Goal: Task Accomplishment & Management: Manage account settings

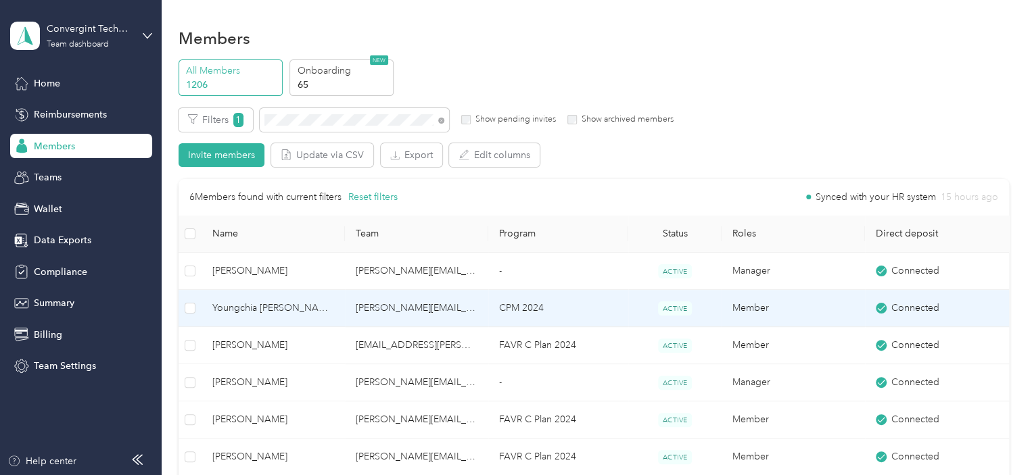
click at [581, 317] on td "CPM 2024" at bounding box center [558, 308] width 140 height 37
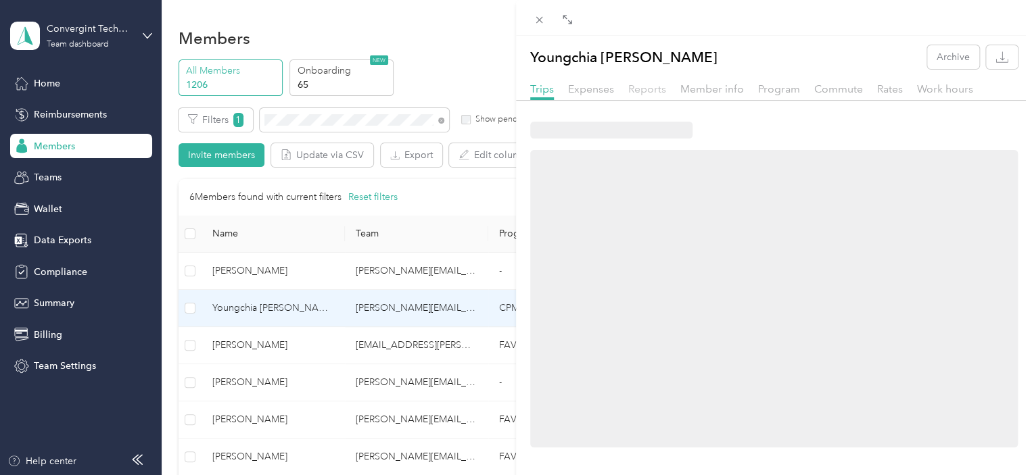
click at [646, 93] on span "Reports" at bounding box center [647, 88] width 38 height 13
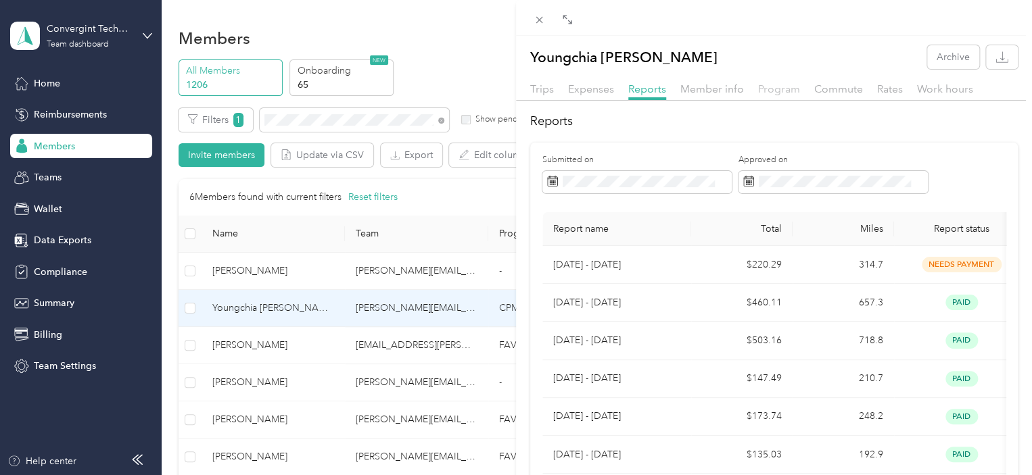
click at [768, 87] on span "Program" at bounding box center [779, 88] width 42 height 13
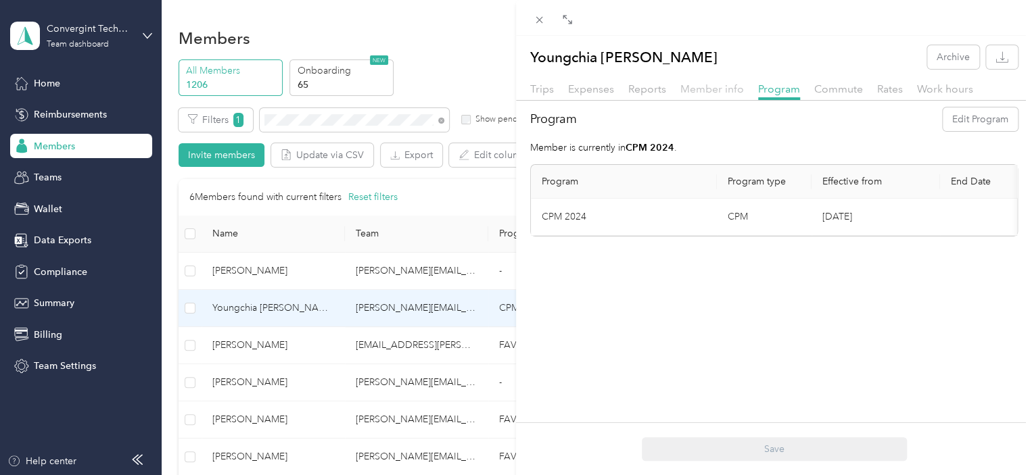
click at [700, 89] on span "Member info" at bounding box center [712, 88] width 64 height 13
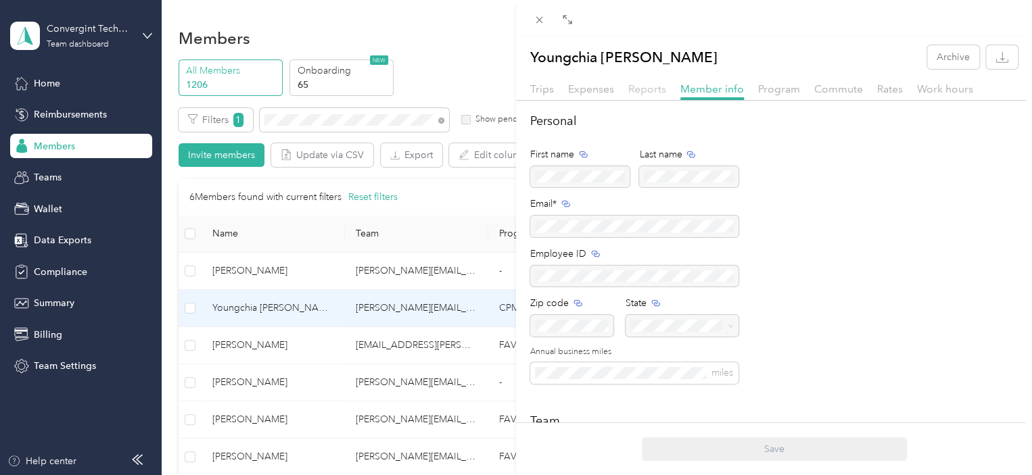
click at [644, 88] on span "Reports" at bounding box center [647, 88] width 38 height 13
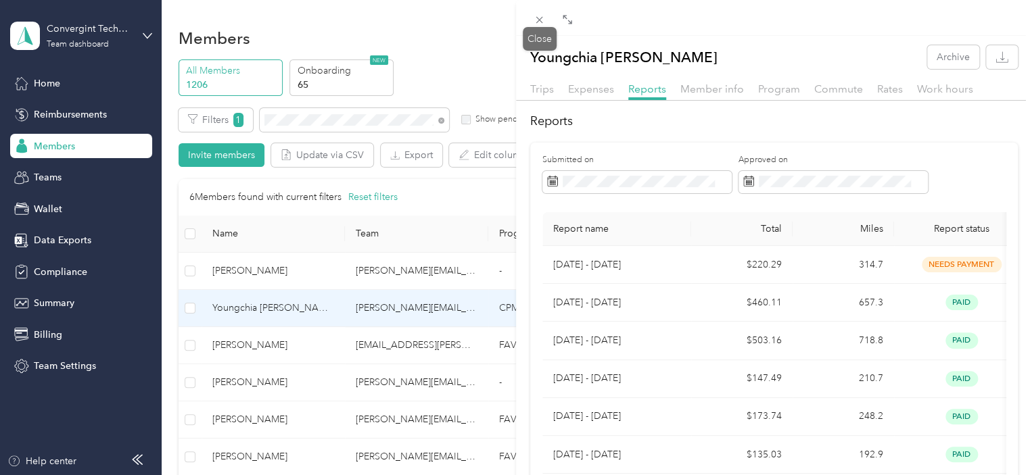
drag, startPoint x: 541, startPoint y: 16, endPoint x: 529, endPoint y: 34, distance: 22.5
click at [539, 16] on icon at bounding box center [538, 19] width 11 height 11
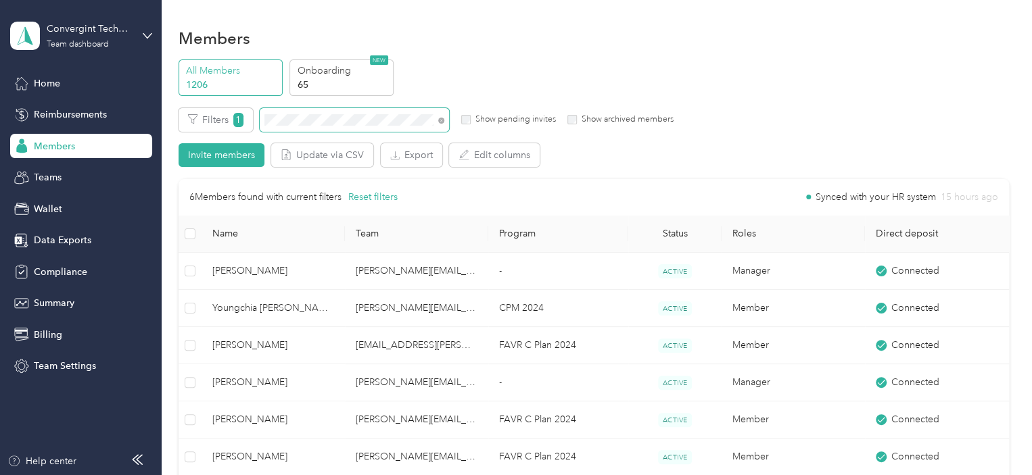
click at [437, 118] on span at bounding box center [438, 120] width 11 height 14
click at [440, 121] on icon at bounding box center [441, 120] width 3 height 3
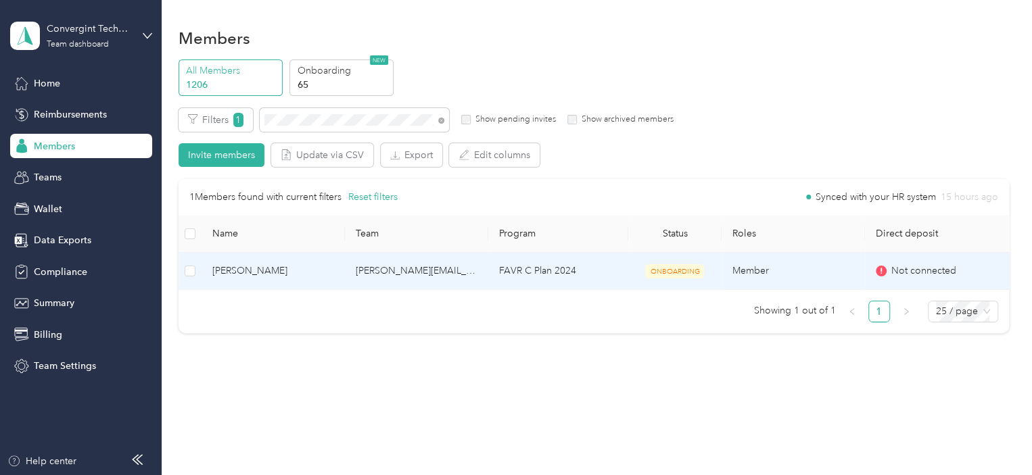
click at [488, 277] on td "FAVR C Plan 2024" at bounding box center [558, 271] width 140 height 37
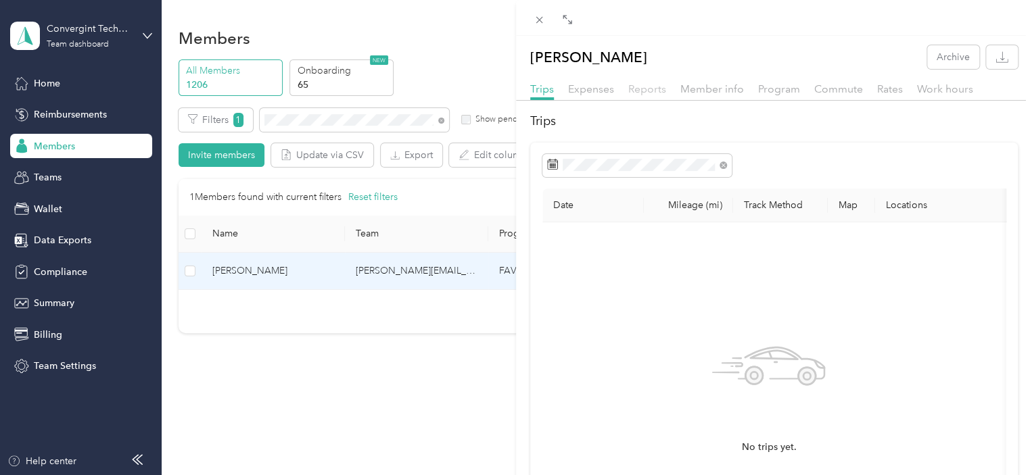
click at [649, 93] on span "Reports" at bounding box center [647, 88] width 38 height 13
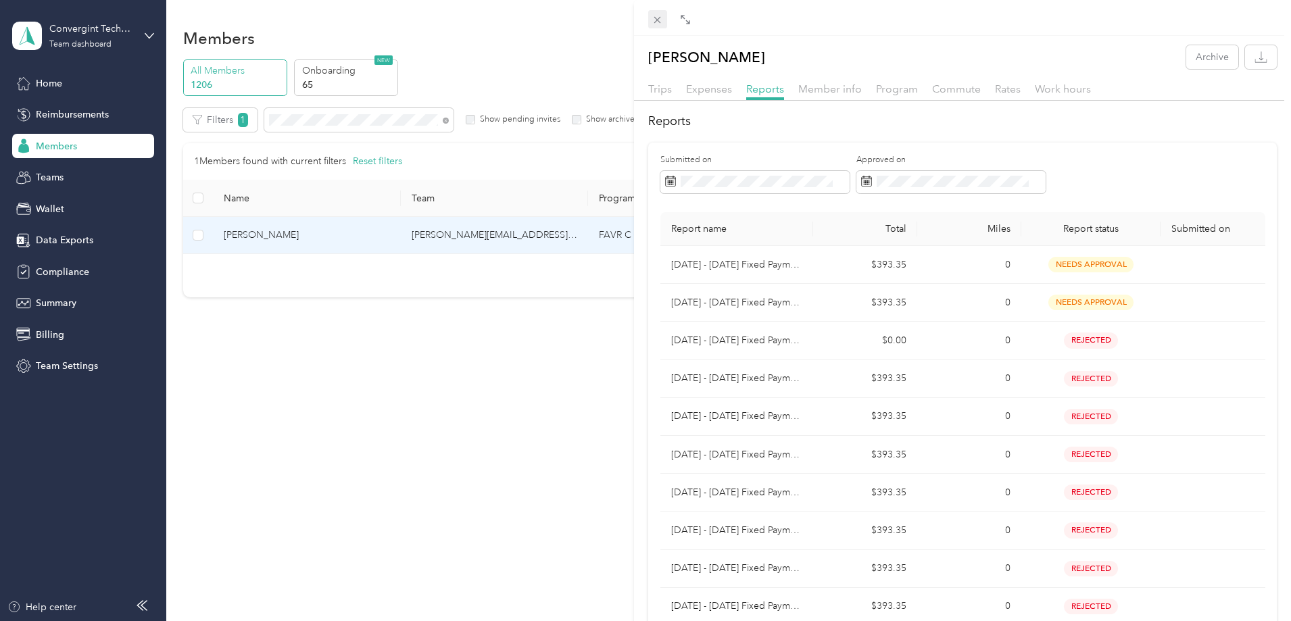
click at [654, 20] on icon at bounding box center [657, 19] width 11 height 11
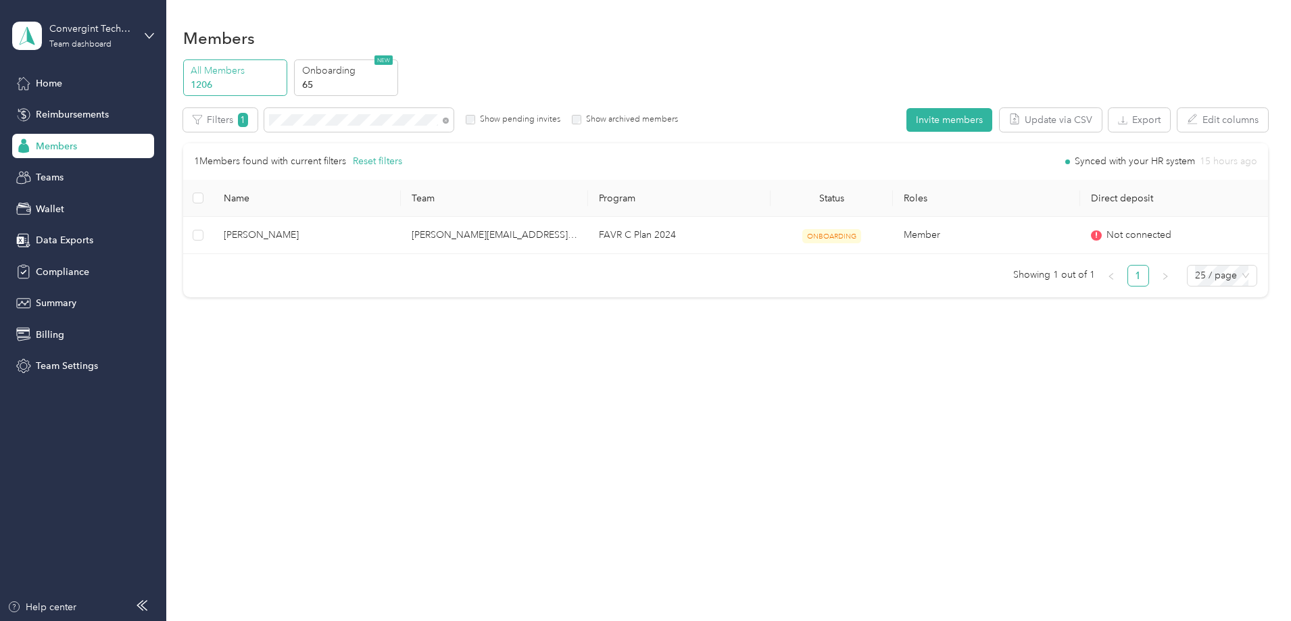
drag, startPoint x: 538, startPoint y: 120, endPoint x: 529, endPoint y: 122, distance: 9.0
click at [449, 122] on icon at bounding box center [446, 121] width 6 height 6
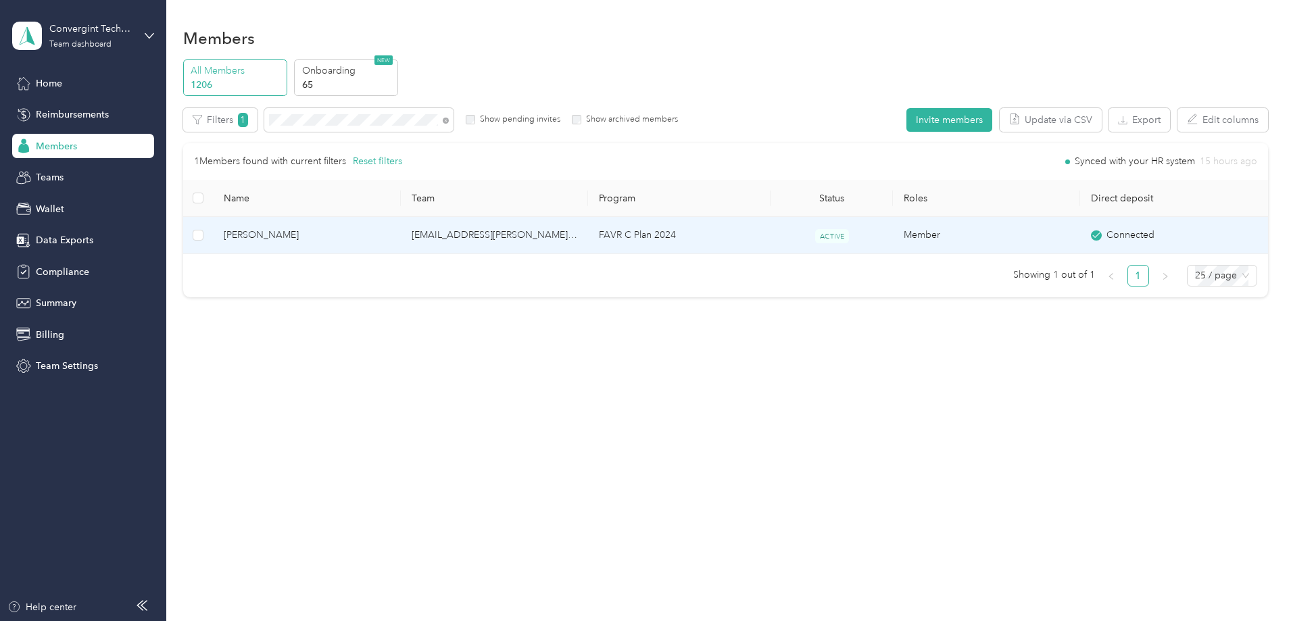
click at [617, 240] on td "FAVR C Plan 2024" at bounding box center [679, 235] width 183 height 37
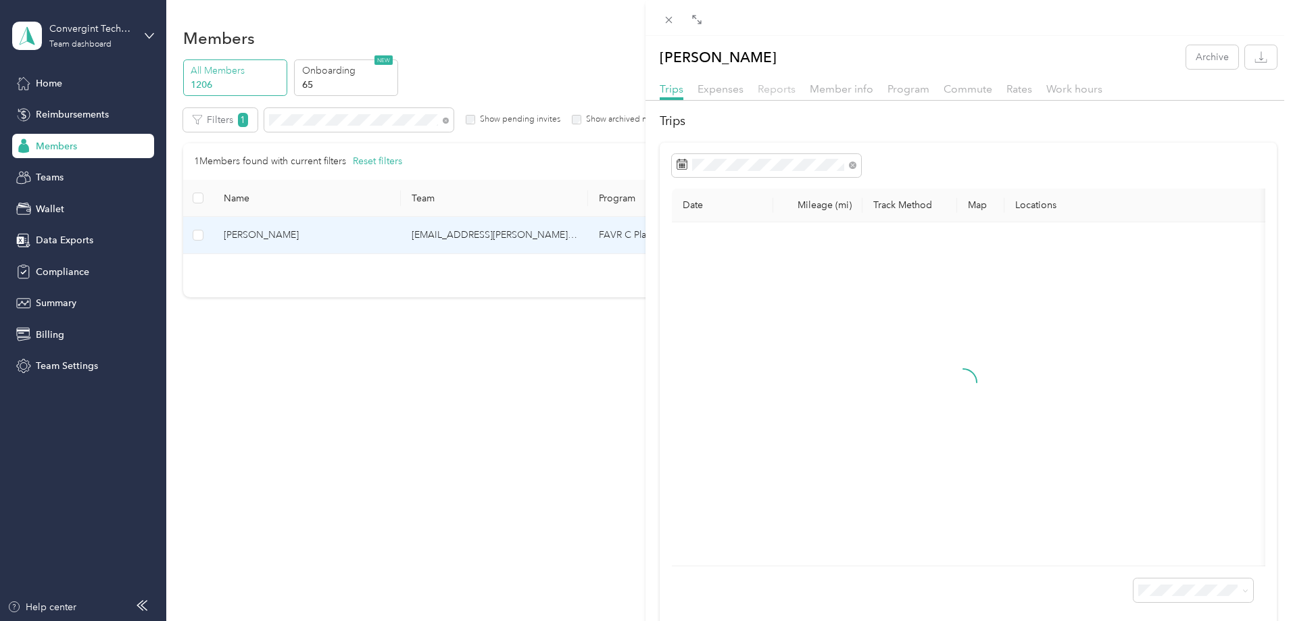
click at [781, 93] on span "Reports" at bounding box center [777, 88] width 38 height 13
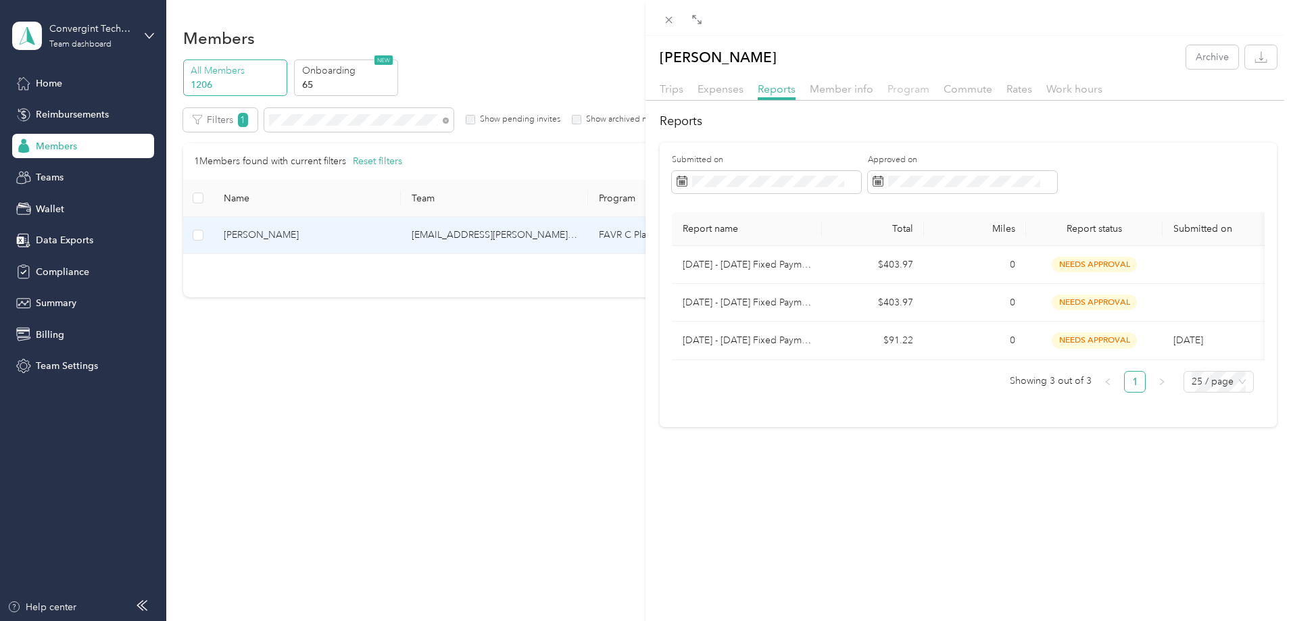
click at [898, 89] on span "Program" at bounding box center [909, 88] width 42 height 13
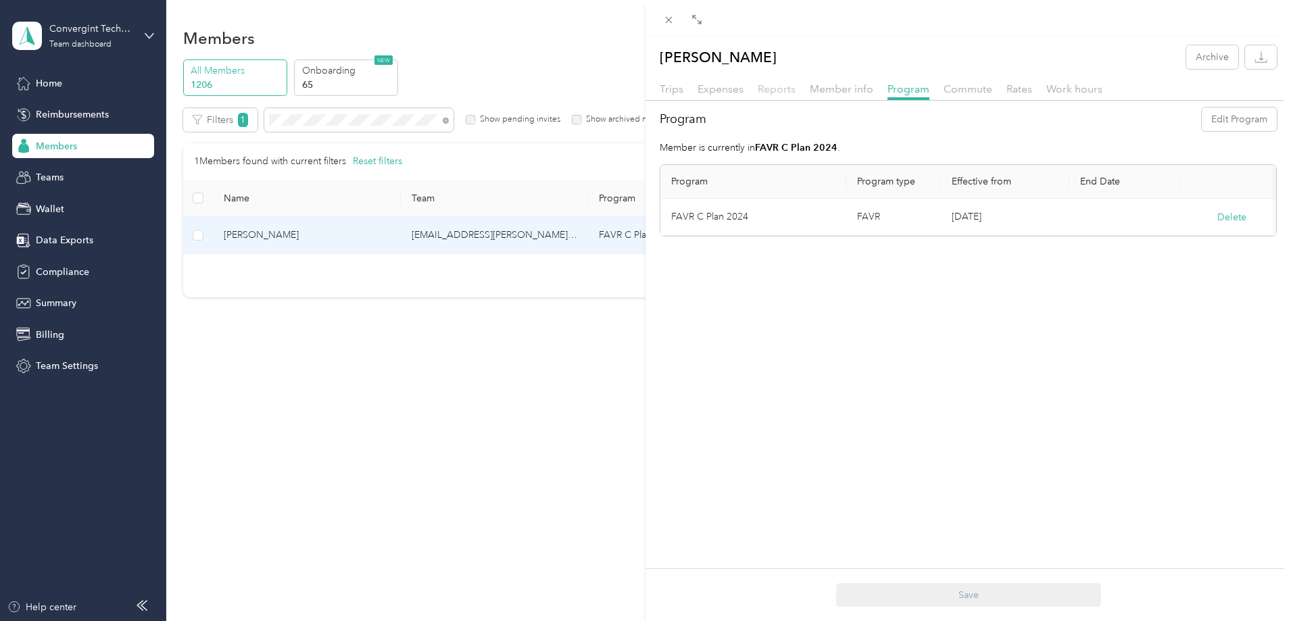
click at [775, 92] on span "Reports" at bounding box center [777, 88] width 38 height 13
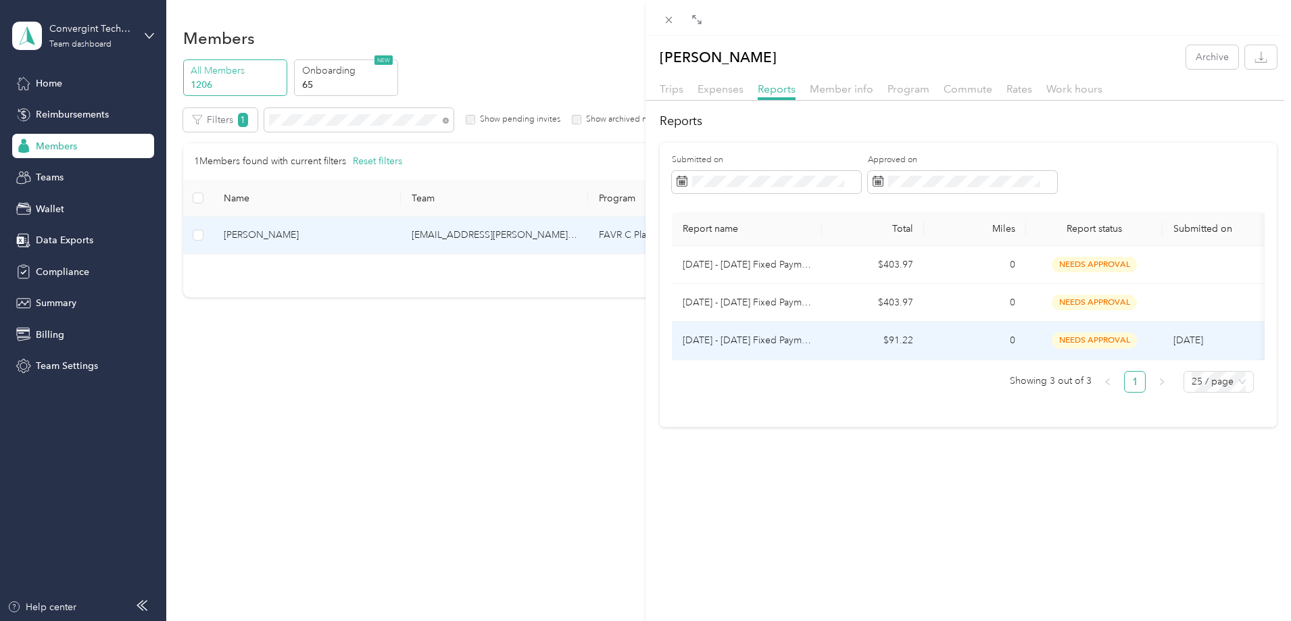
click at [863, 340] on td "$91.22" at bounding box center [873, 341] width 102 height 38
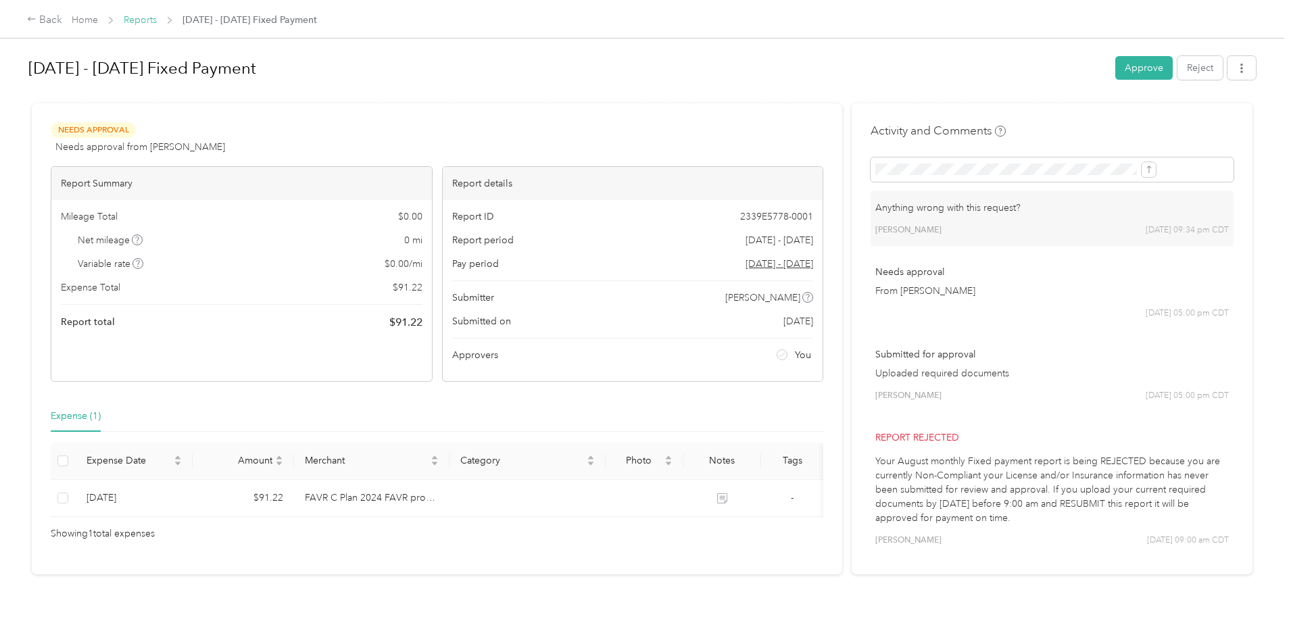
click at [157, 22] on link "Reports" at bounding box center [140, 19] width 33 height 11
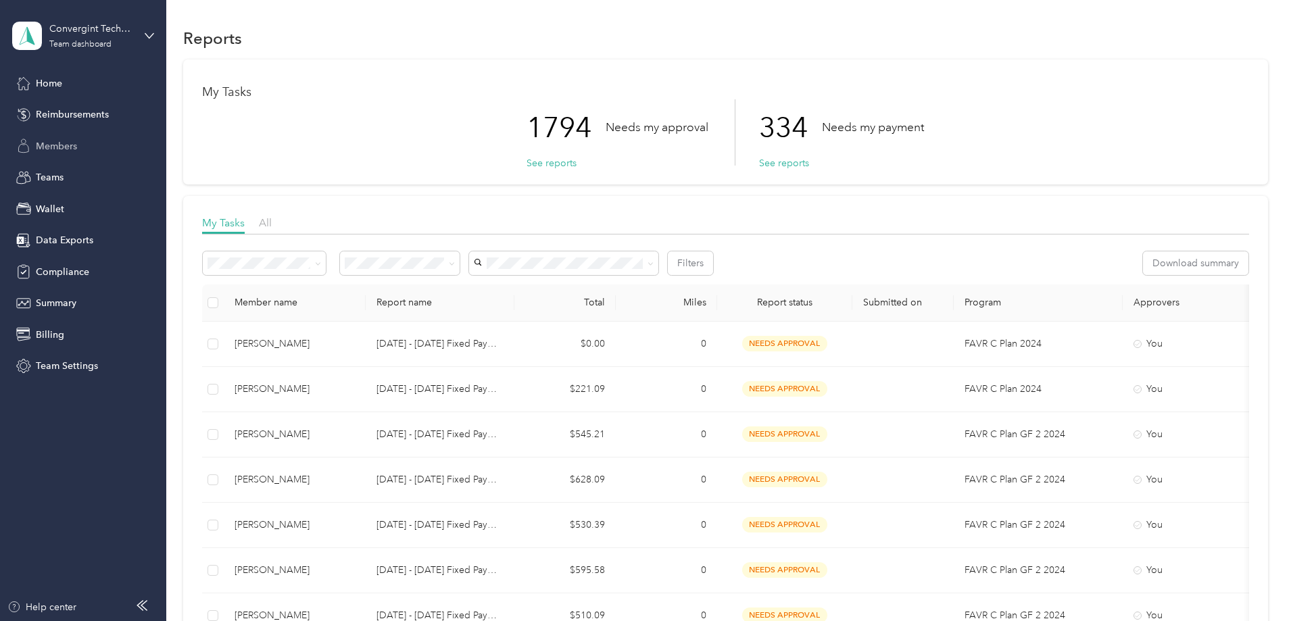
click at [68, 149] on span "Members" at bounding box center [56, 146] width 41 height 14
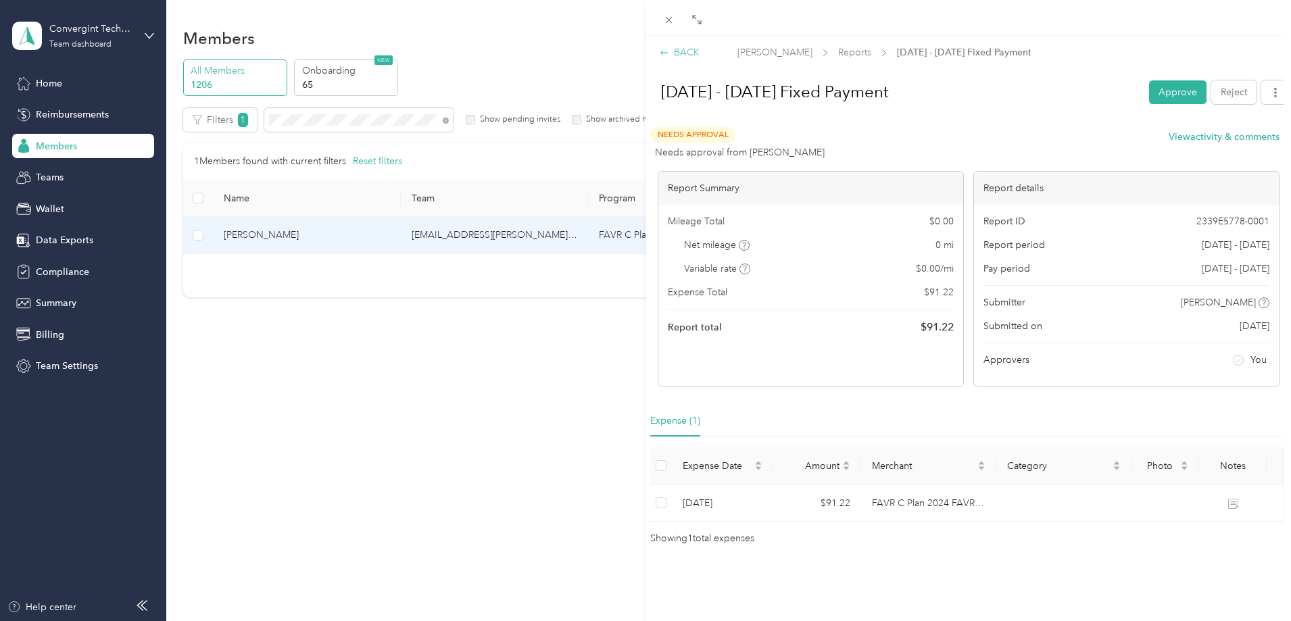
click at [686, 55] on div "BACK" at bounding box center [680, 52] width 40 height 14
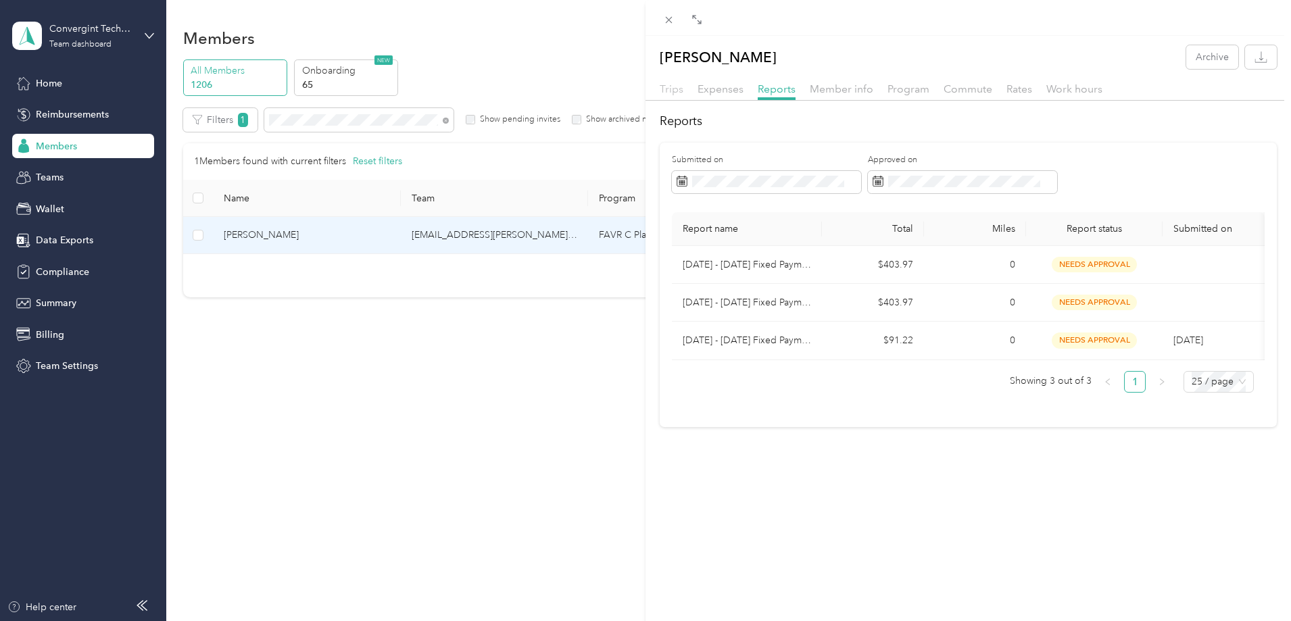
click at [672, 89] on span "Trips" at bounding box center [672, 88] width 24 height 13
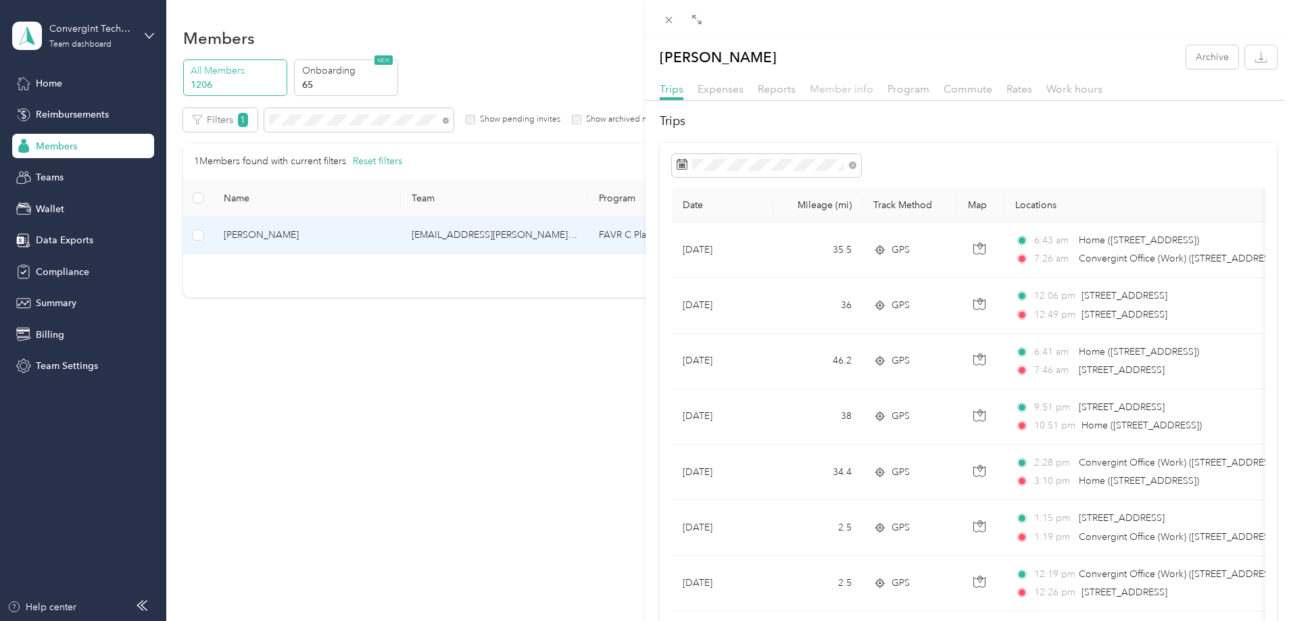
click at [846, 91] on span "Member info" at bounding box center [842, 88] width 64 height 13
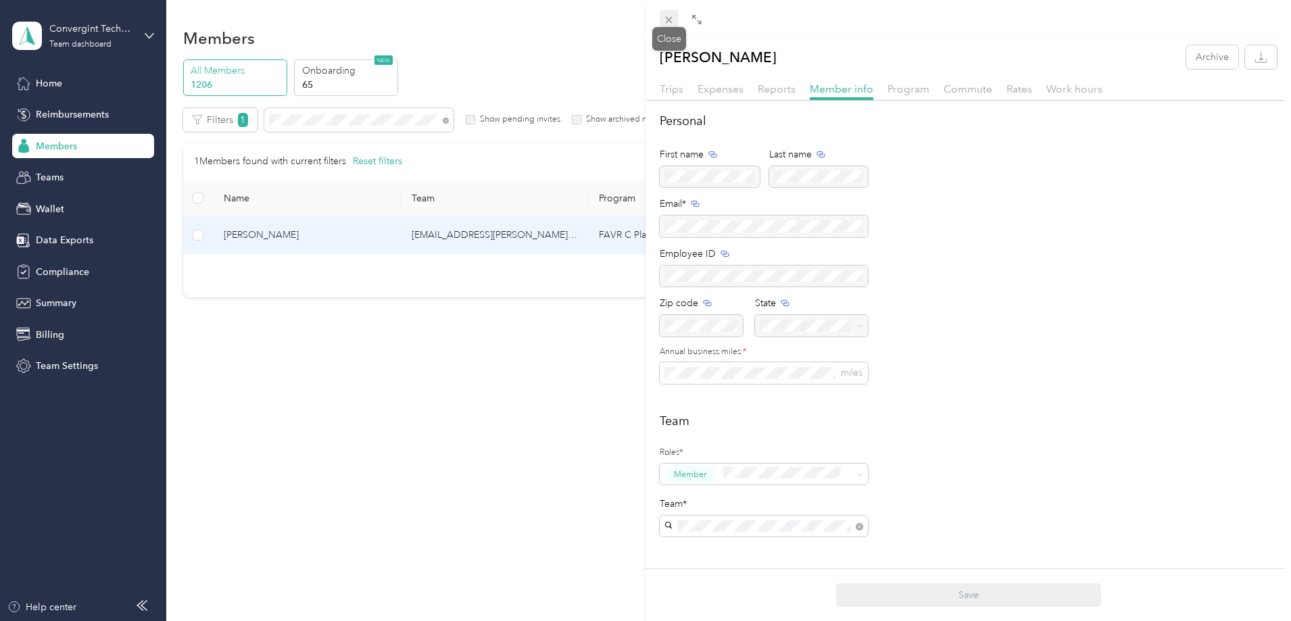
click at [664, 20] on icon at bounding box center [668, 19] width 11 height 11
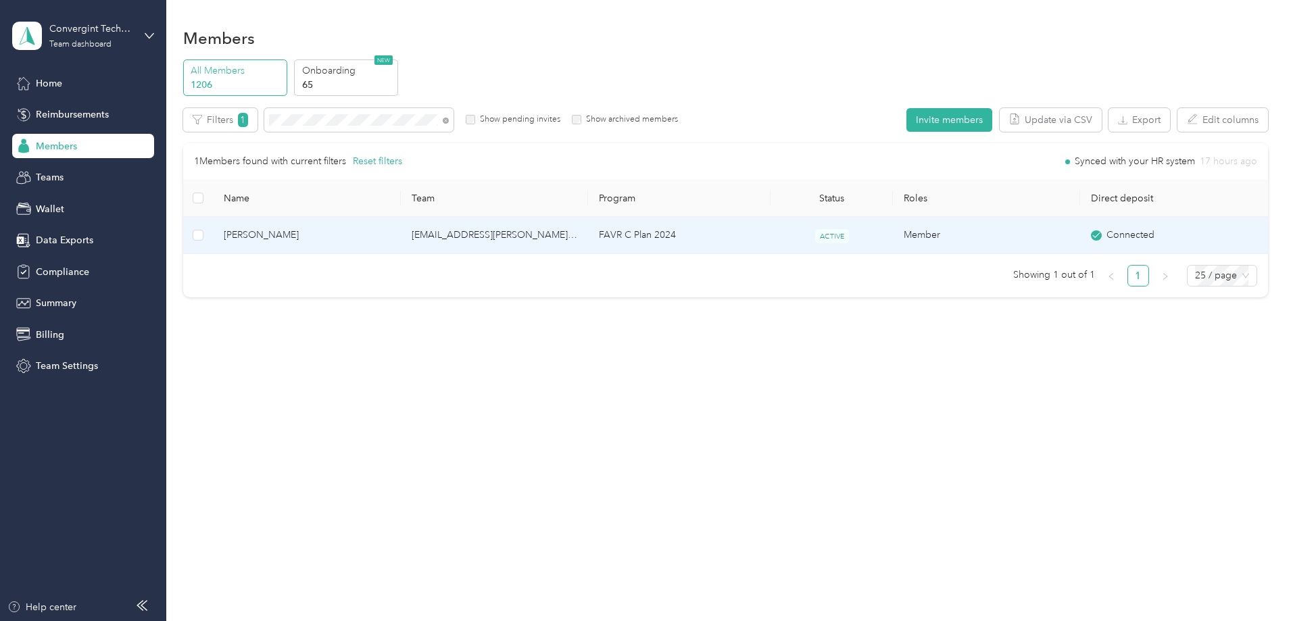
click at [577, 231] on td "hari.gunturu@convergint.com" at bounding box center [494, 235] width 187 height 37
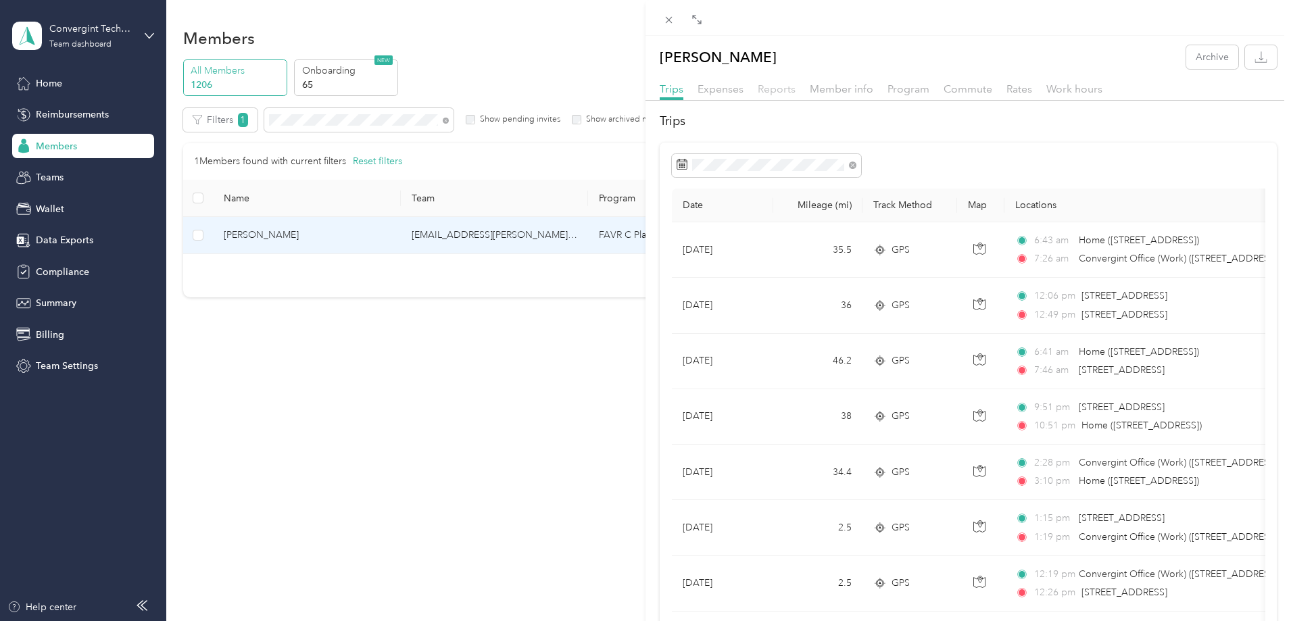
click at [769, 90] on span "Reports" at bounding box center [777, 88] width 38 height 13
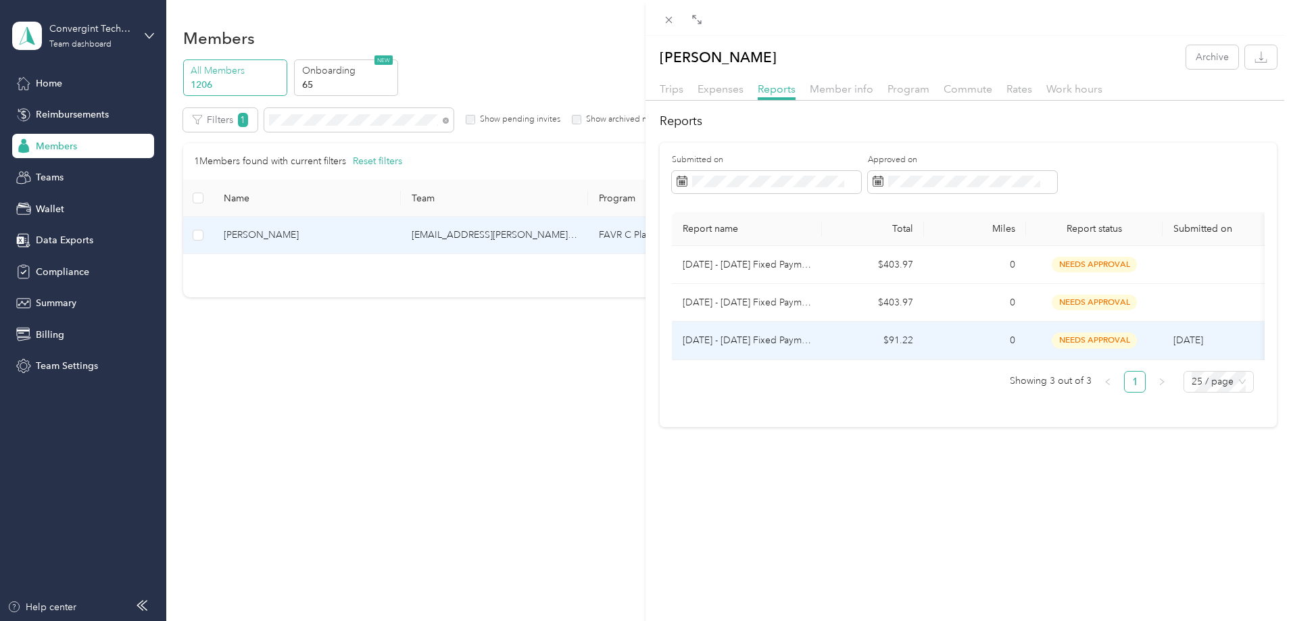
click at [913, 337] on td "$91.22" at bounding box center [873, 341] width 102 height 38
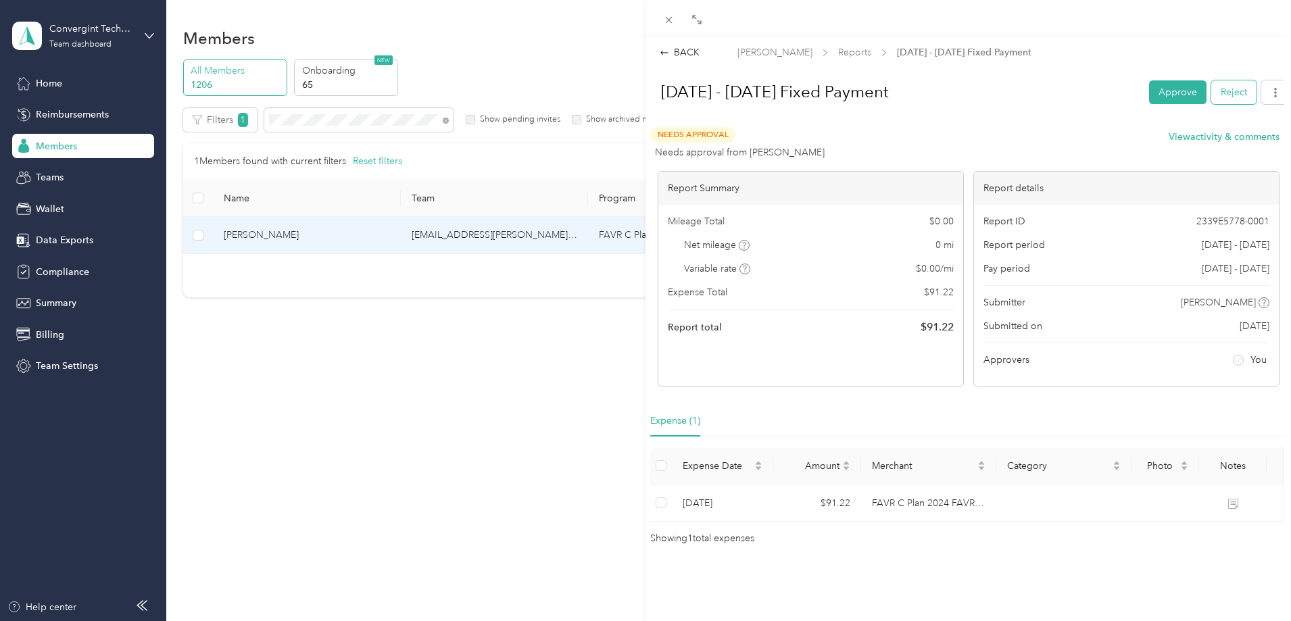
click at [1031, 89] on button "Reject" at bounding box center [1233, 92] width 45 height 24
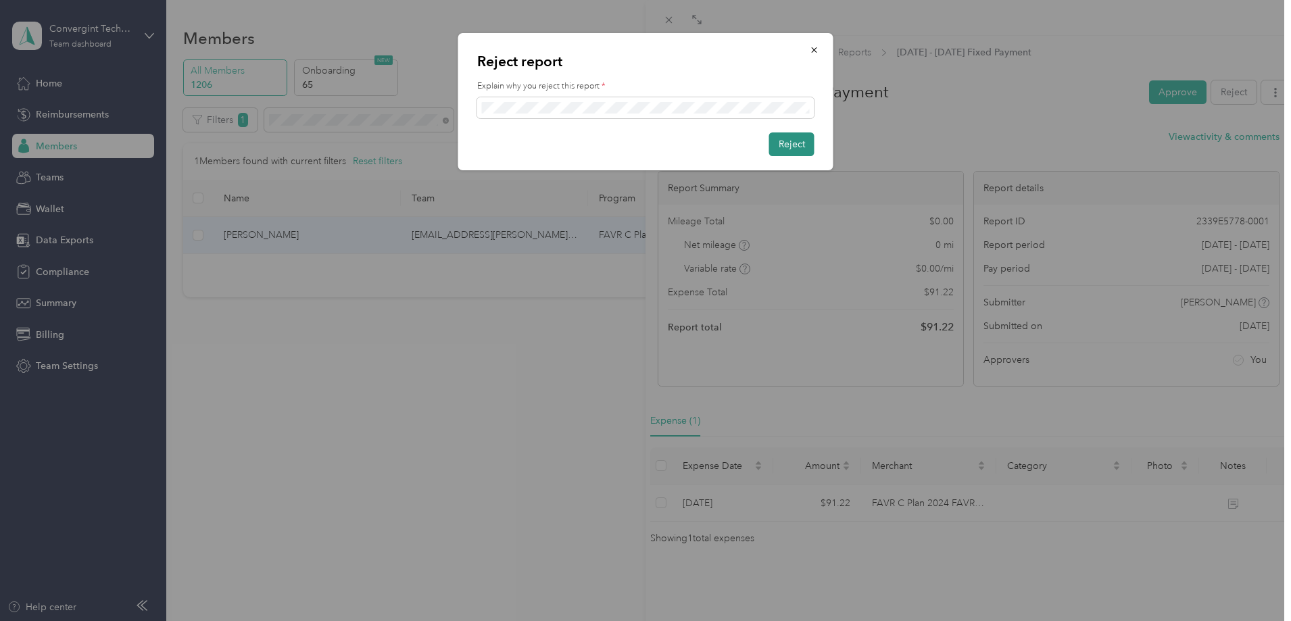
click at [795, 147] on button "Reject" at bounding box center [791, 145] width 45 height 24
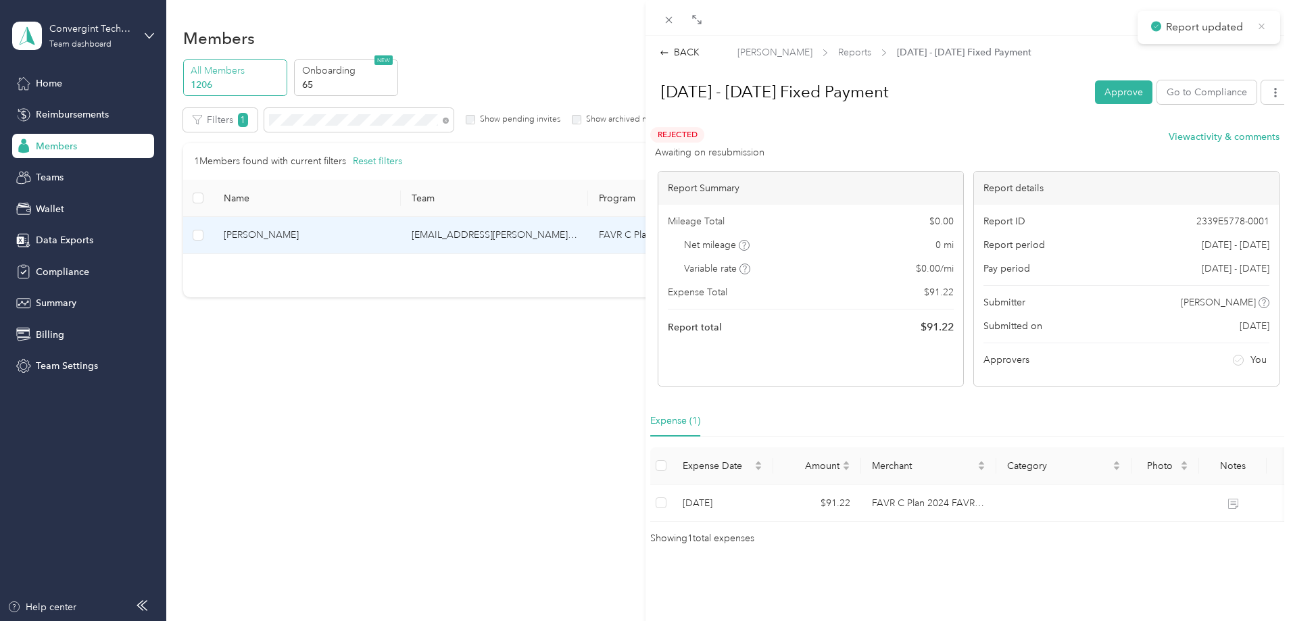
click at [1031, 22] on icon at bounding box center [1262, 26] width 10 height 12
click at [675, 49] on div "BACK" at bounding box center [680, 52] width 40 height 14
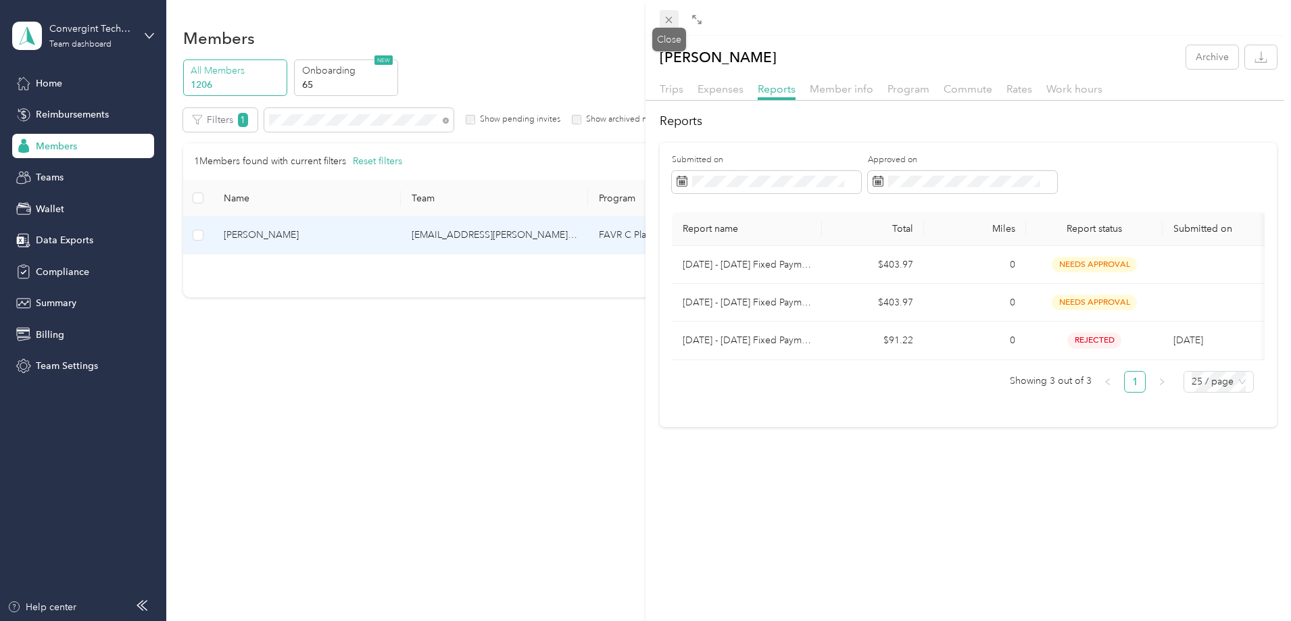
click at [670, 20] on icon at bounding box center [669, 20] width 7 height 7
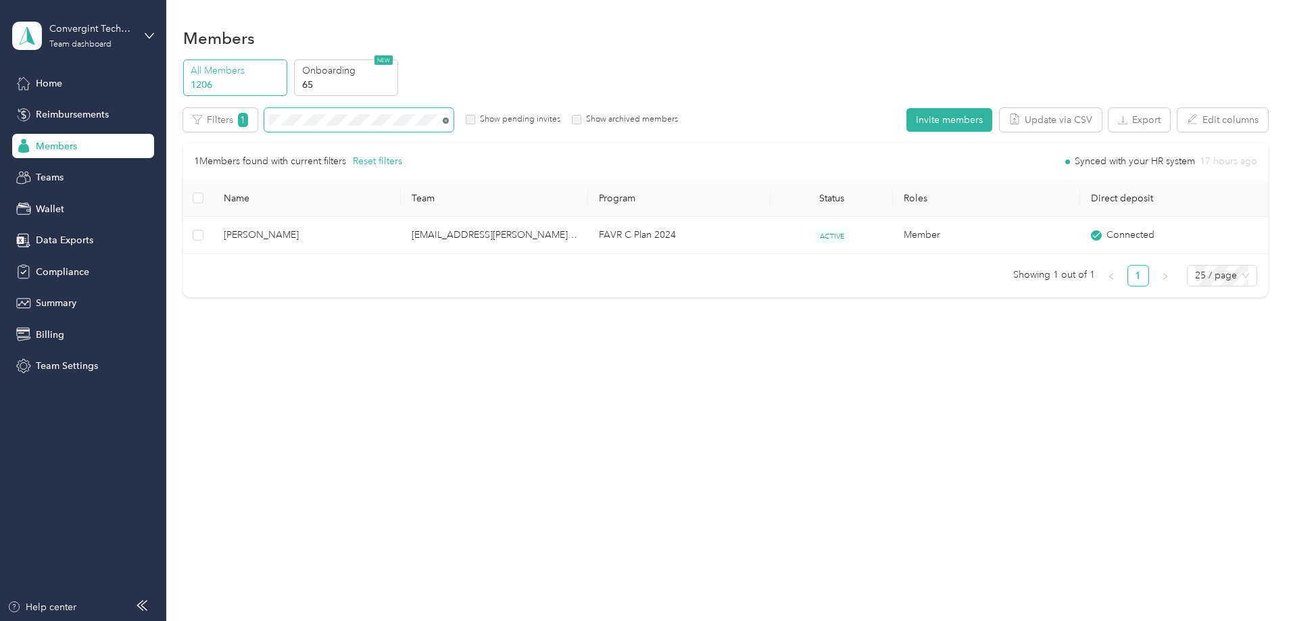
click at [449, 120] on icon at bounding box center [446, 121] width 6 height 6
click at [449, 119] on icon at bounding box center [446, 121] width 6 height 6
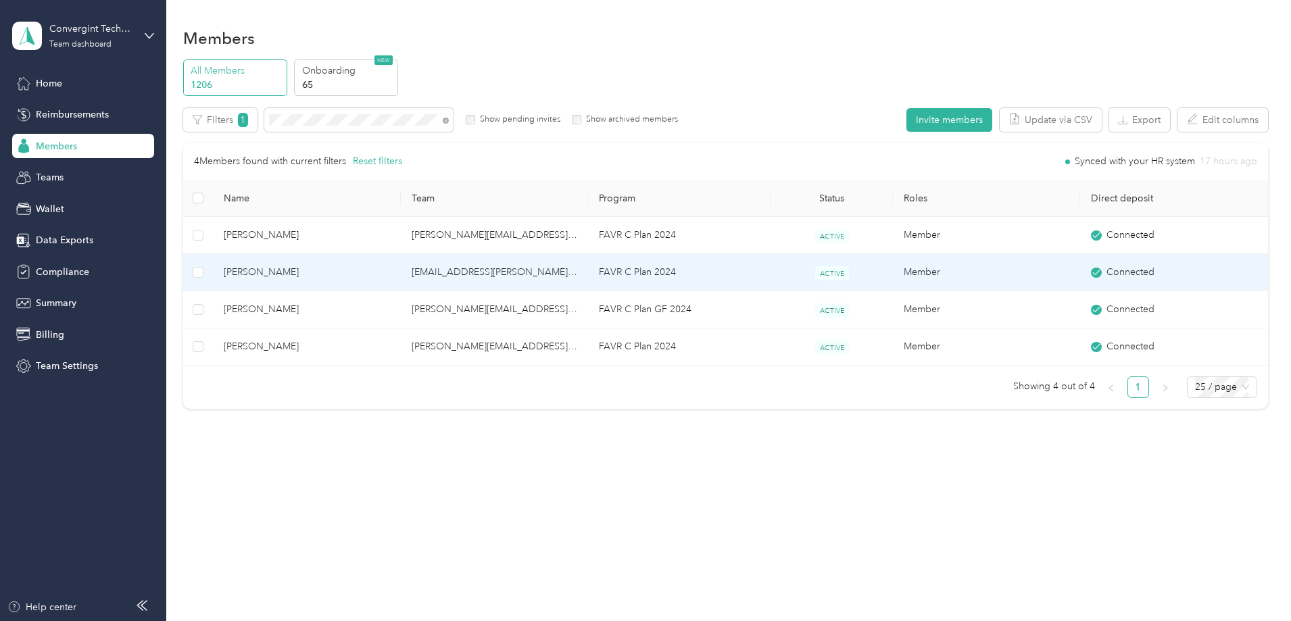
click at [554, 272] on td "mark.skeens@convergint.com" at bounding box center [494, 272] width 187 height 37
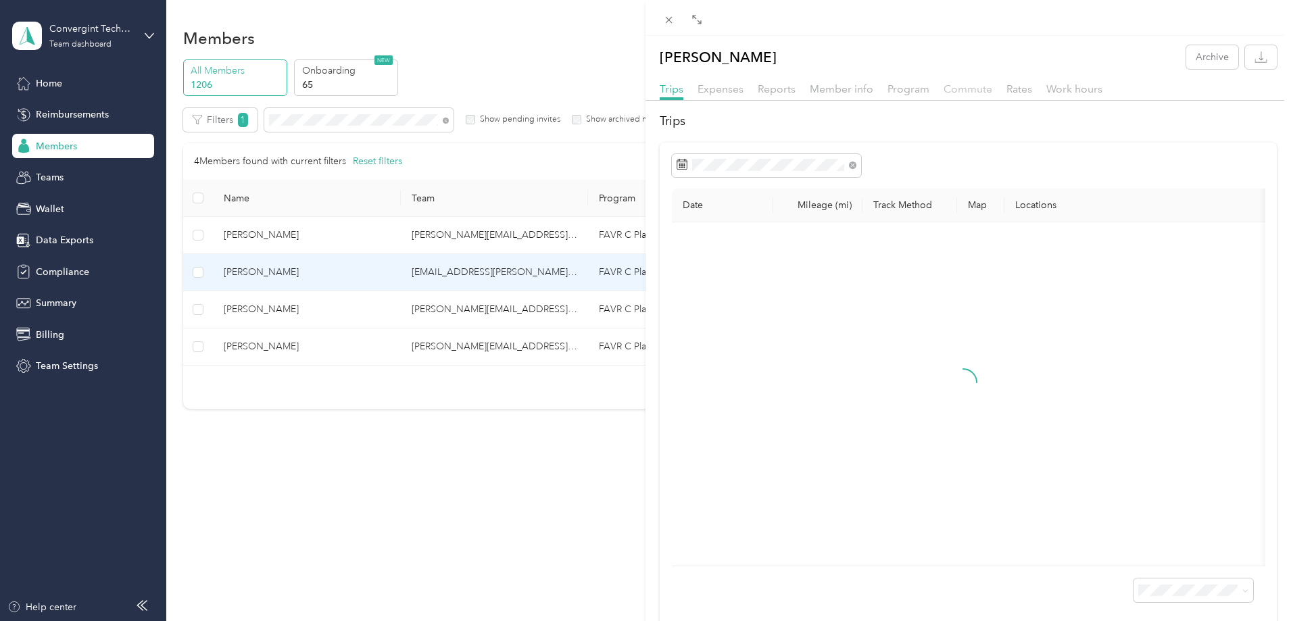
click at [960, 86] on span "Commute" at bounding box center [968, 88] width 49 height 13
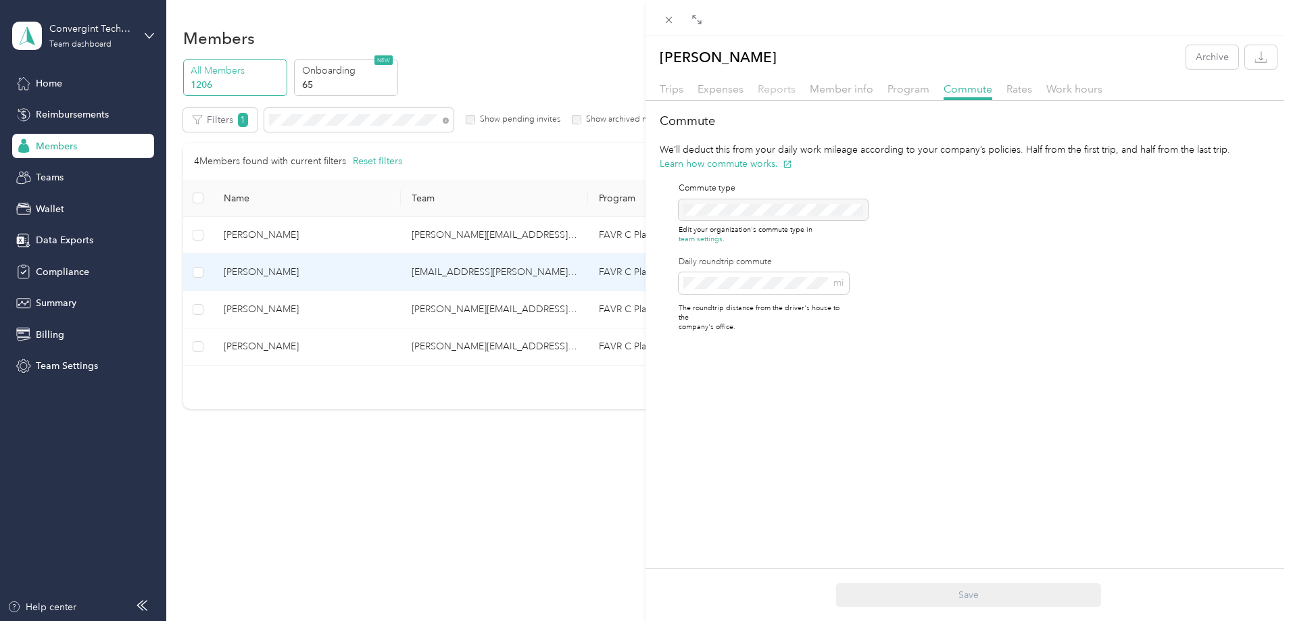
click at [789, 89] on span "Reports" at bounding box center [777, 88] width 38 height 13
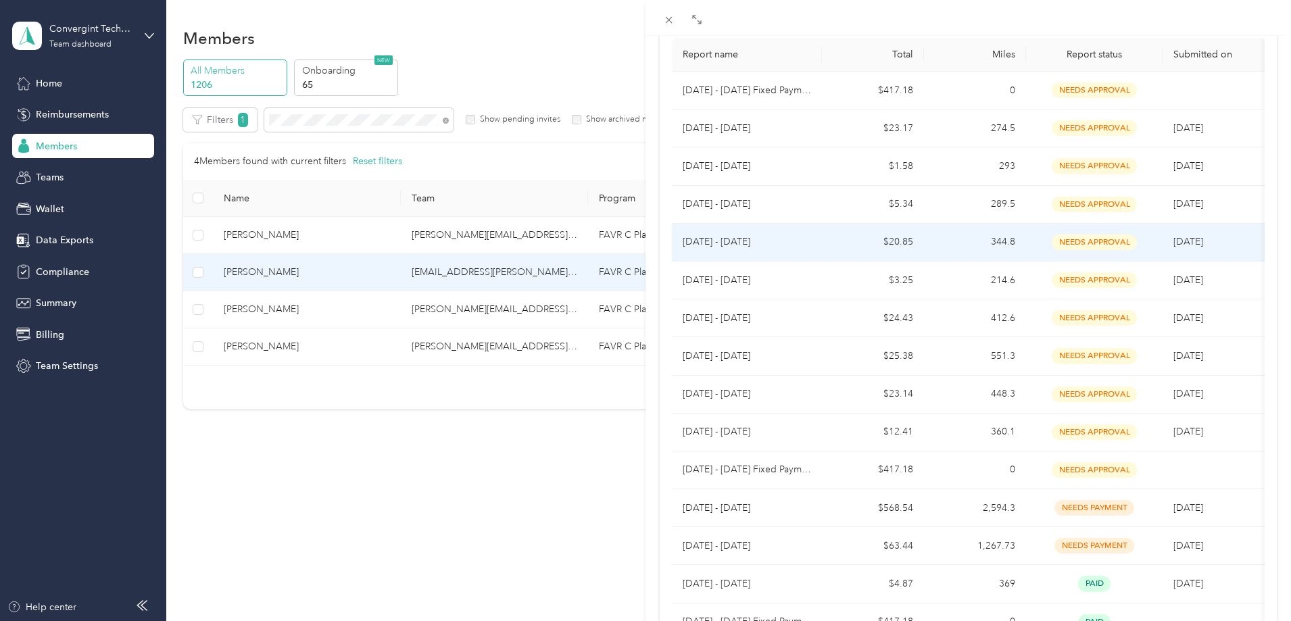
scroll to position [203, 0]
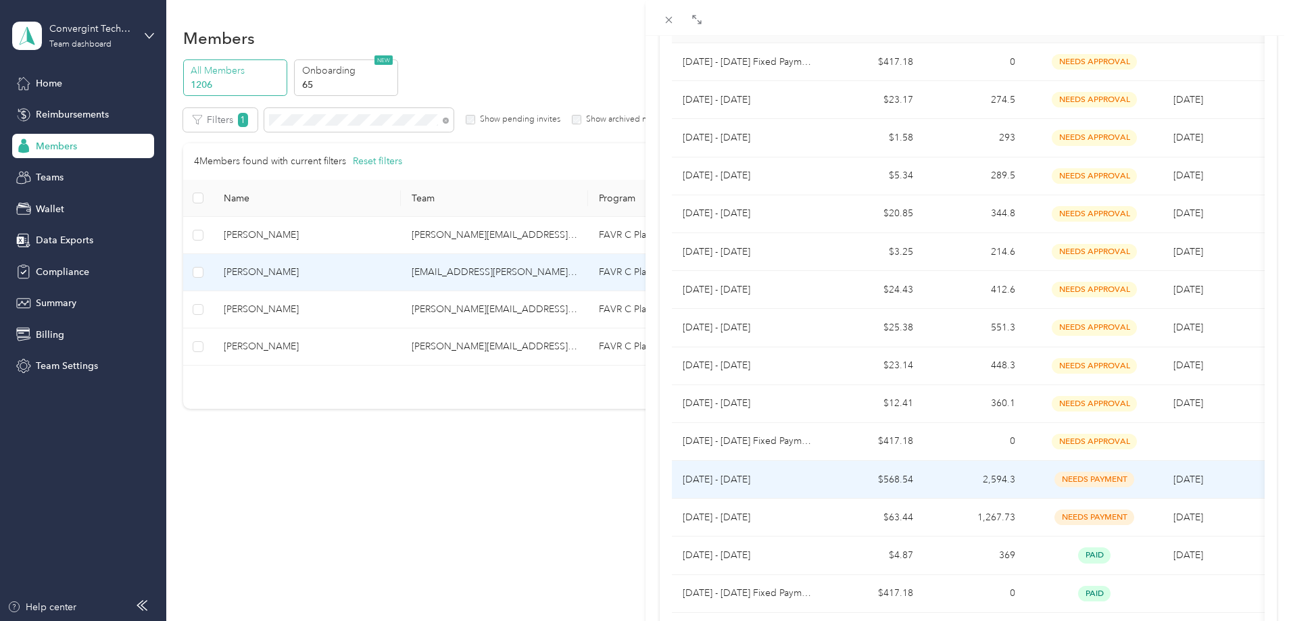
click at [953, 475] on td "2,594.3" at bounding box center [975, 480] width 102 height 38
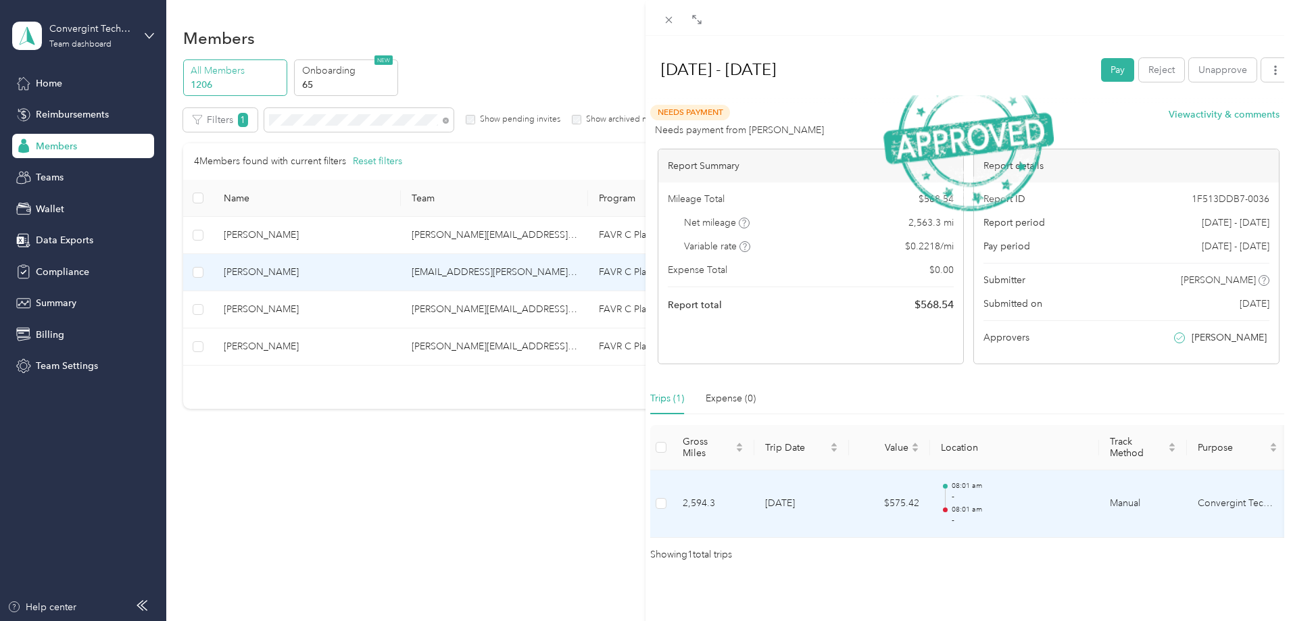
scroll to position [43, 0]
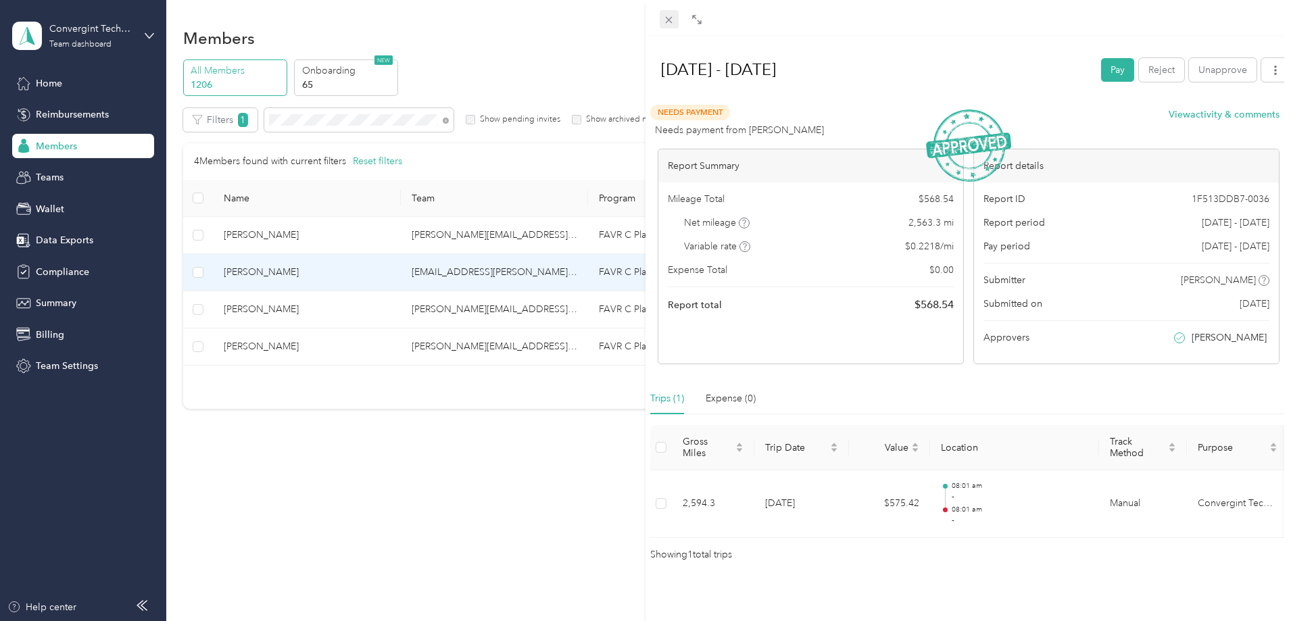
click at [671, 18] on icon at bounding box center [669, 20] width 7 height 7
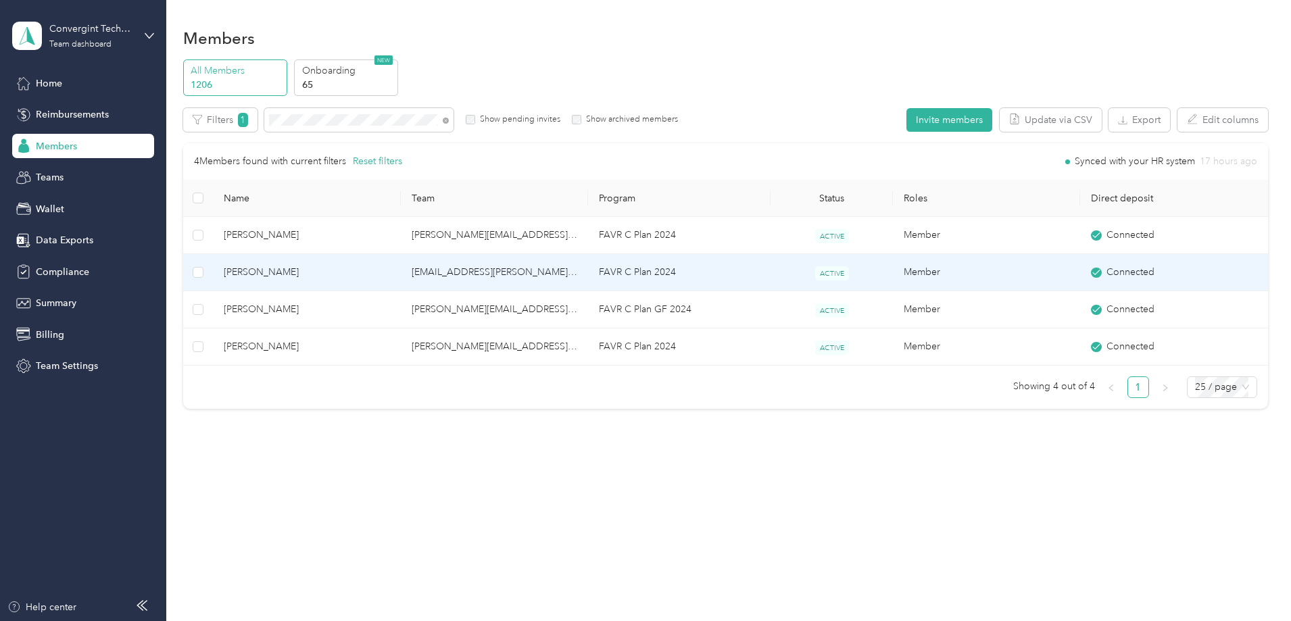
click at [491, 274] on td "mark.skeens@convergint.com" at bounding box center [494, 272] width 187 height 37
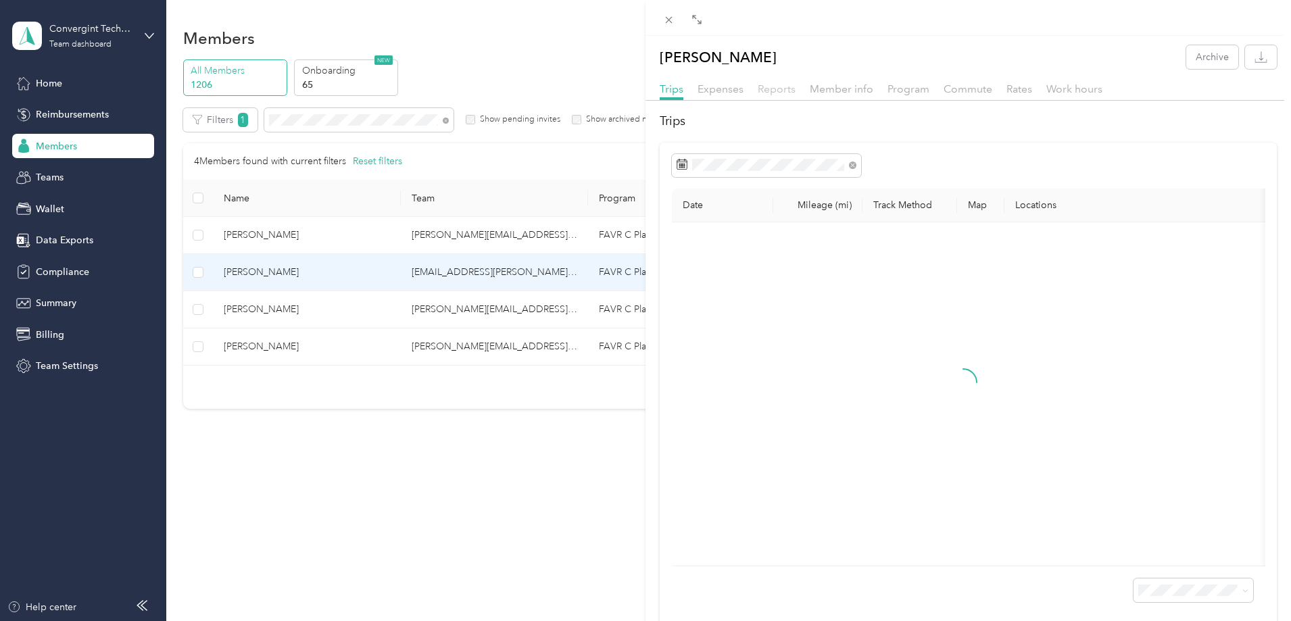
click at [769, 91] on span "Reports" at bounding box center [777, 88] width 38 height 13
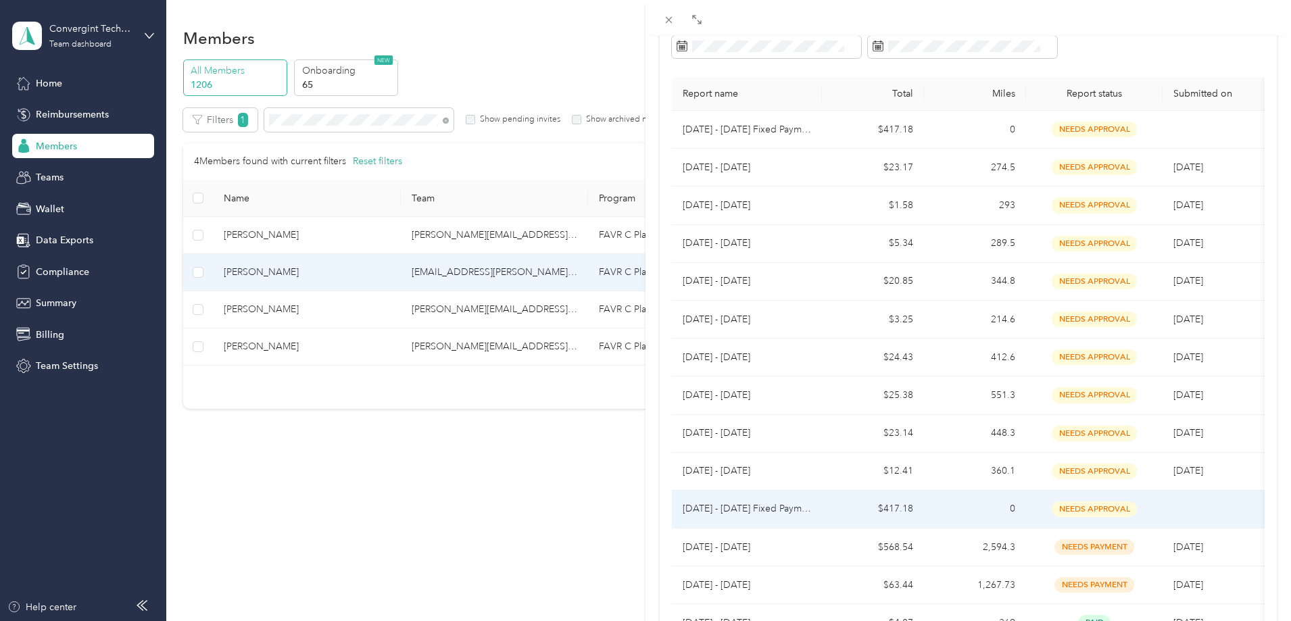
scroll to position [203, 0]
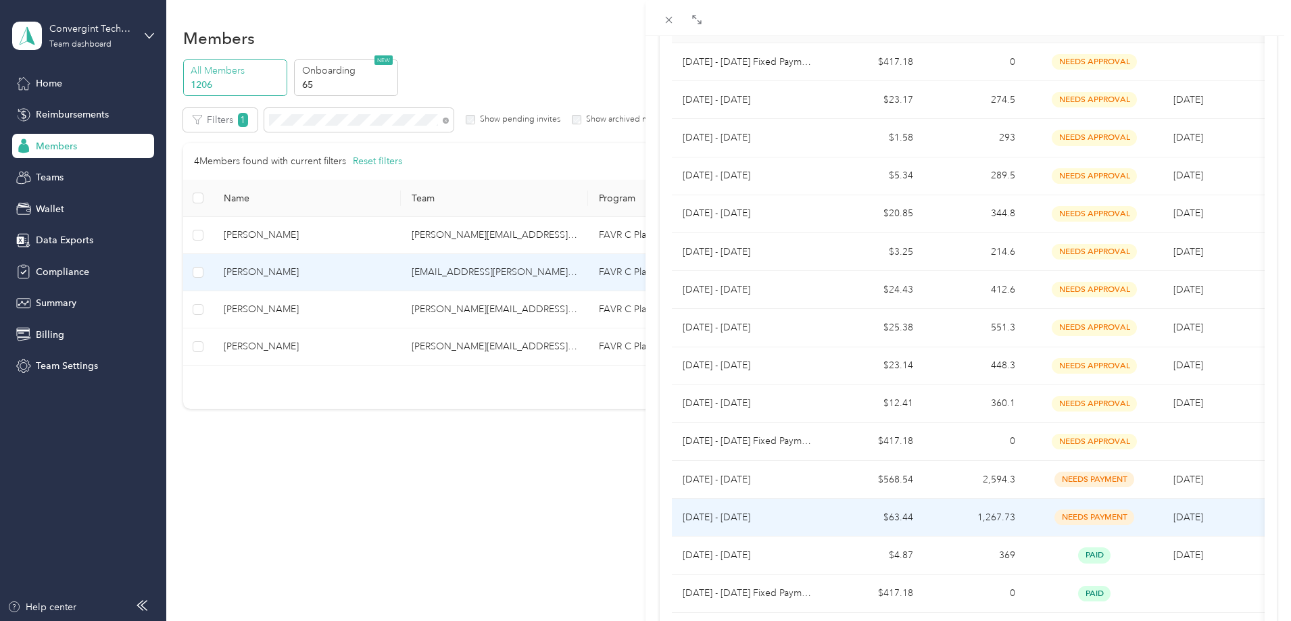
click at [771, 475] on p "Sep 1 - 30, 2025" at bounding box center [747, 517] width 128 height 15
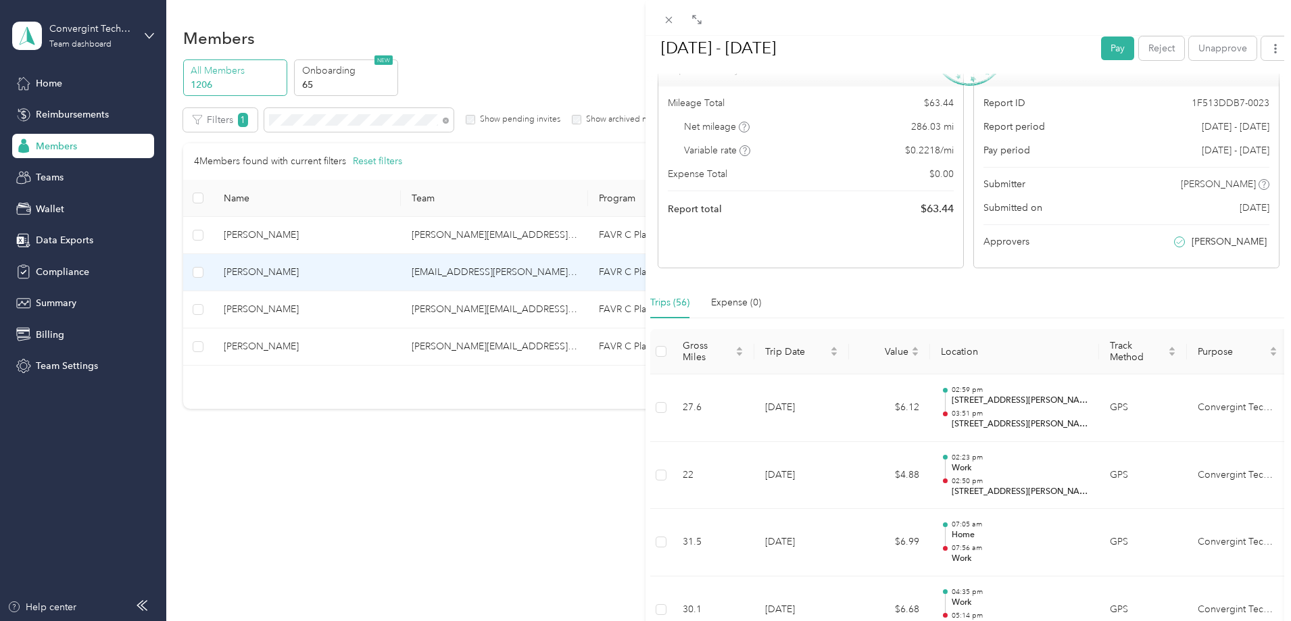
scroll to position [0, 0]
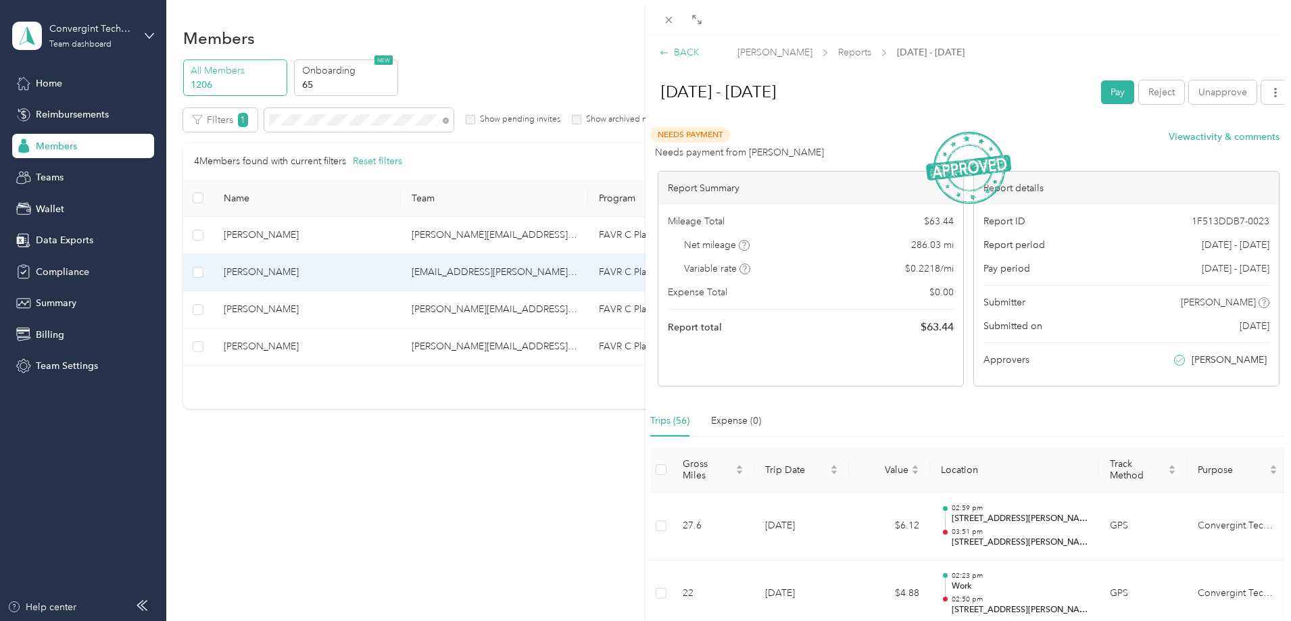
click at [677, 51] on div "BACK" at bounding box center [680, 52] width 40 height 14
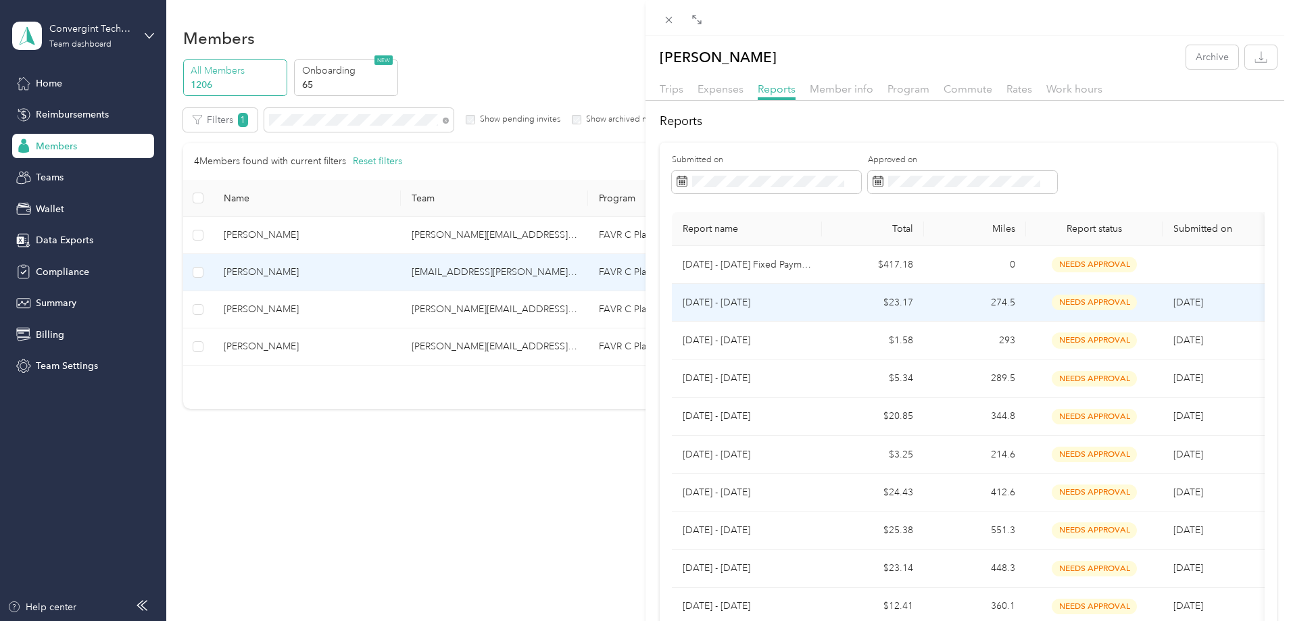
click at [796, 302] on p "Dec 1 - 31, 2024" at bounding box center [747, 302] width 128 height 15
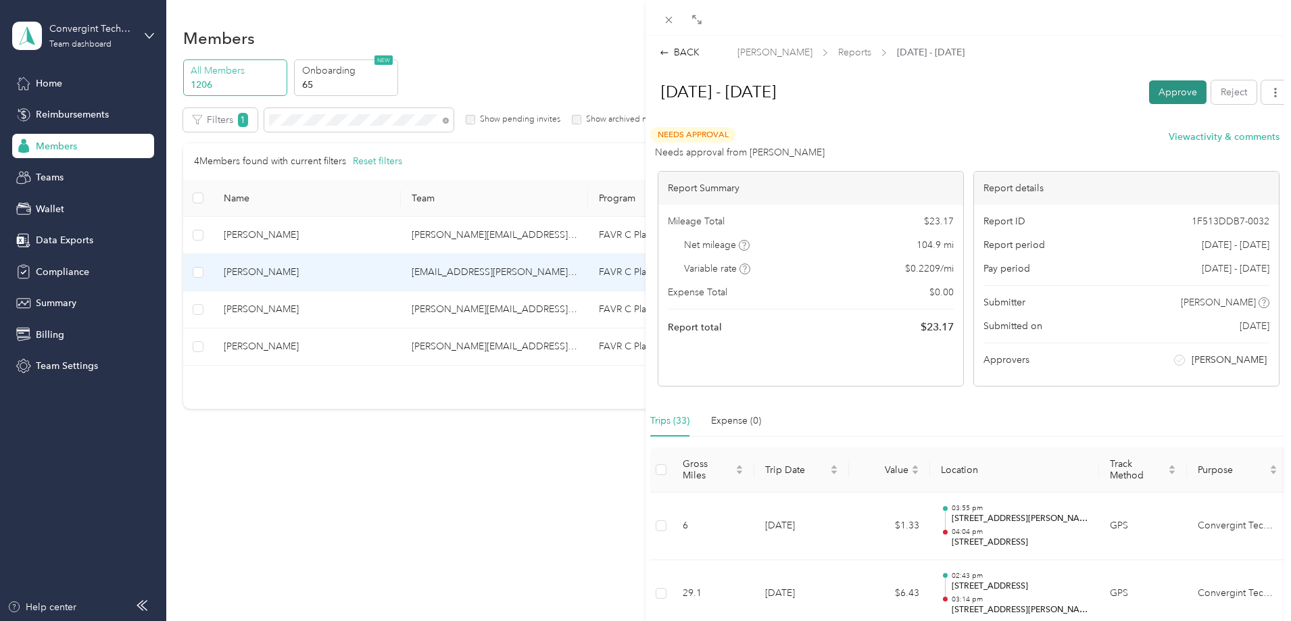
click at [1031, 93] on button "Approve" at bounding box center [1177, 92] width 57 height 24
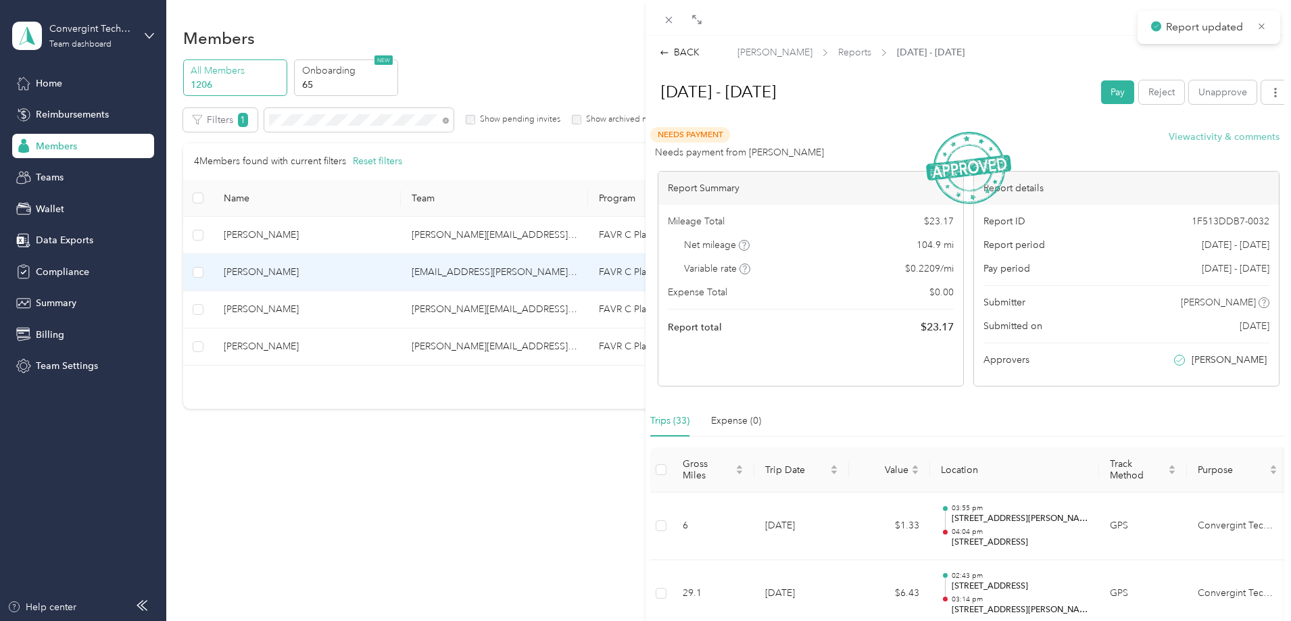
click at [1031, 137] on button "View activity & comments" at bounding box center [1224, 137] width 111 height 14
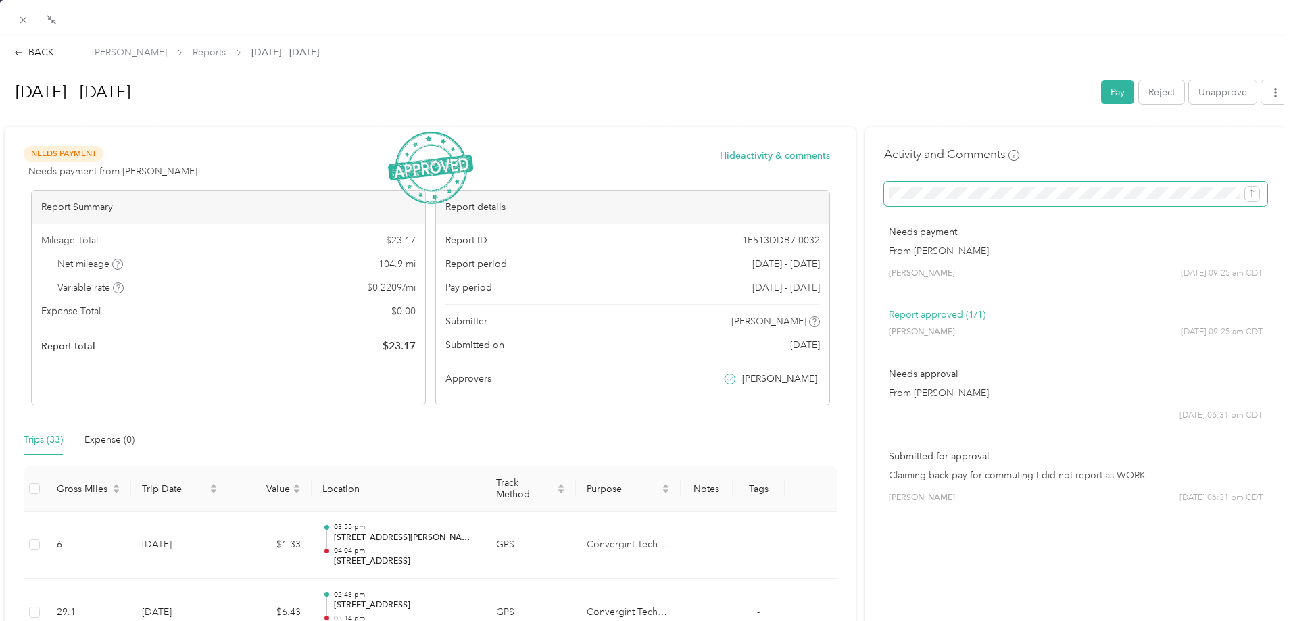
click at [1031, 193] on icon "submit" at bounding box center [1251, 193] width 9 height 9
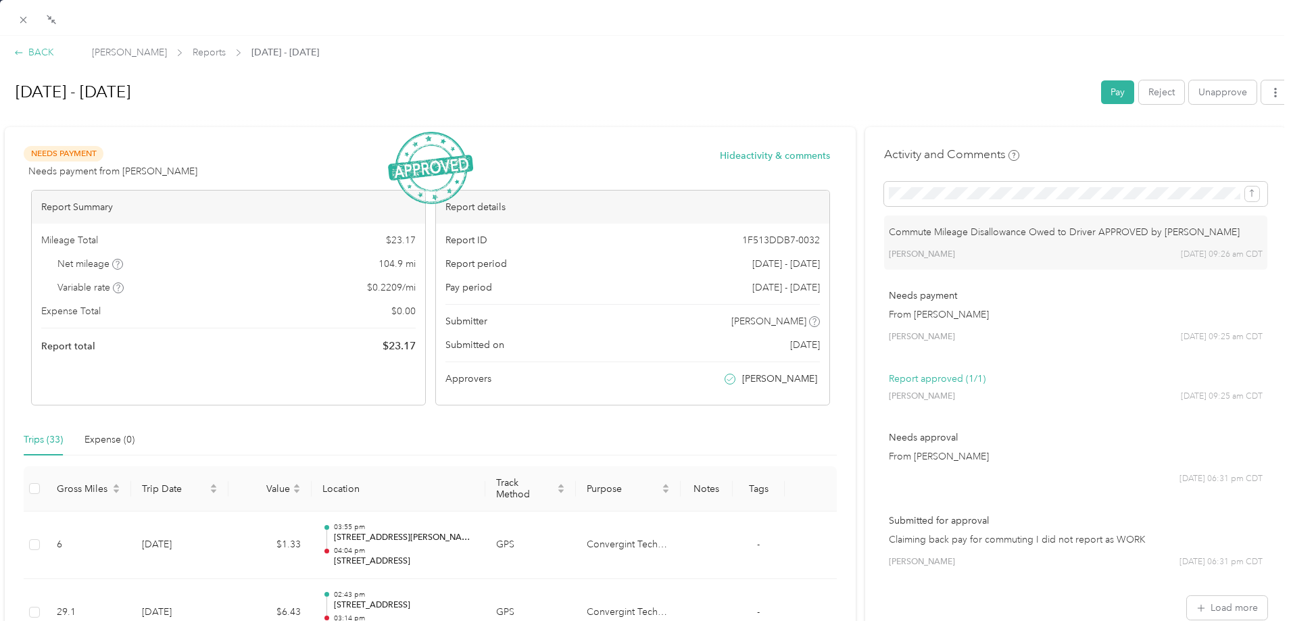
click at [40, 51] on div "BACK" at bounding box center [34, 52] width 40 height 14
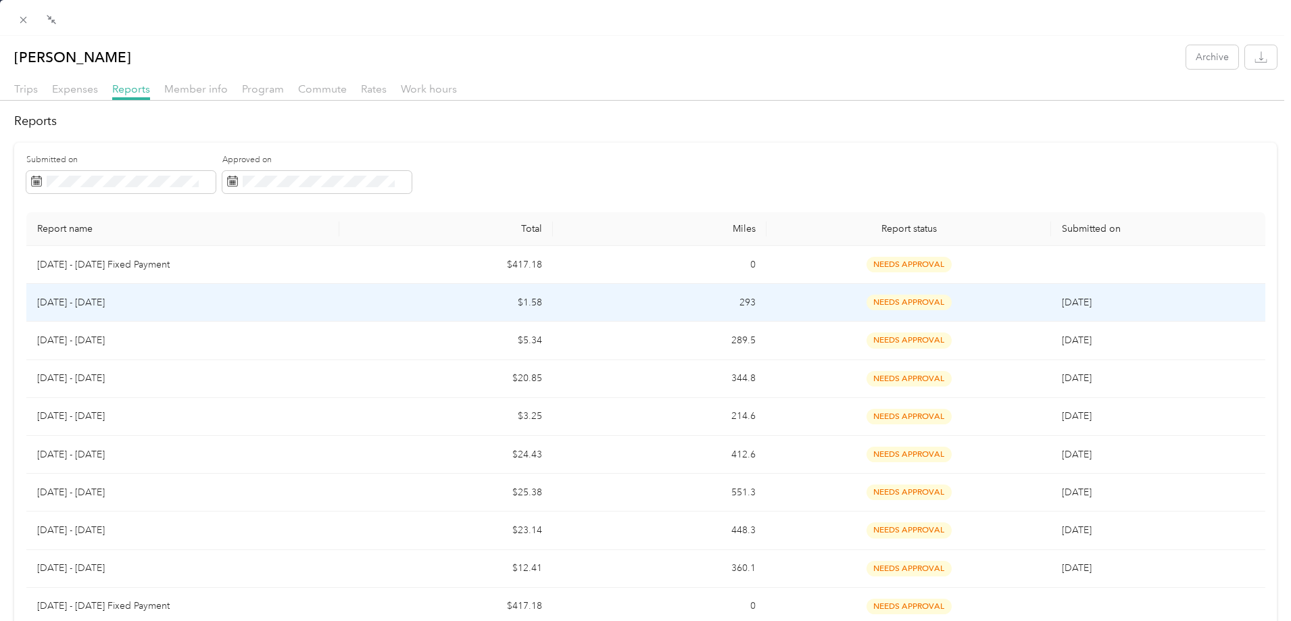
click at [420, 314] on td "$1.58" at bounding box center [446, 303] width 214 height 38
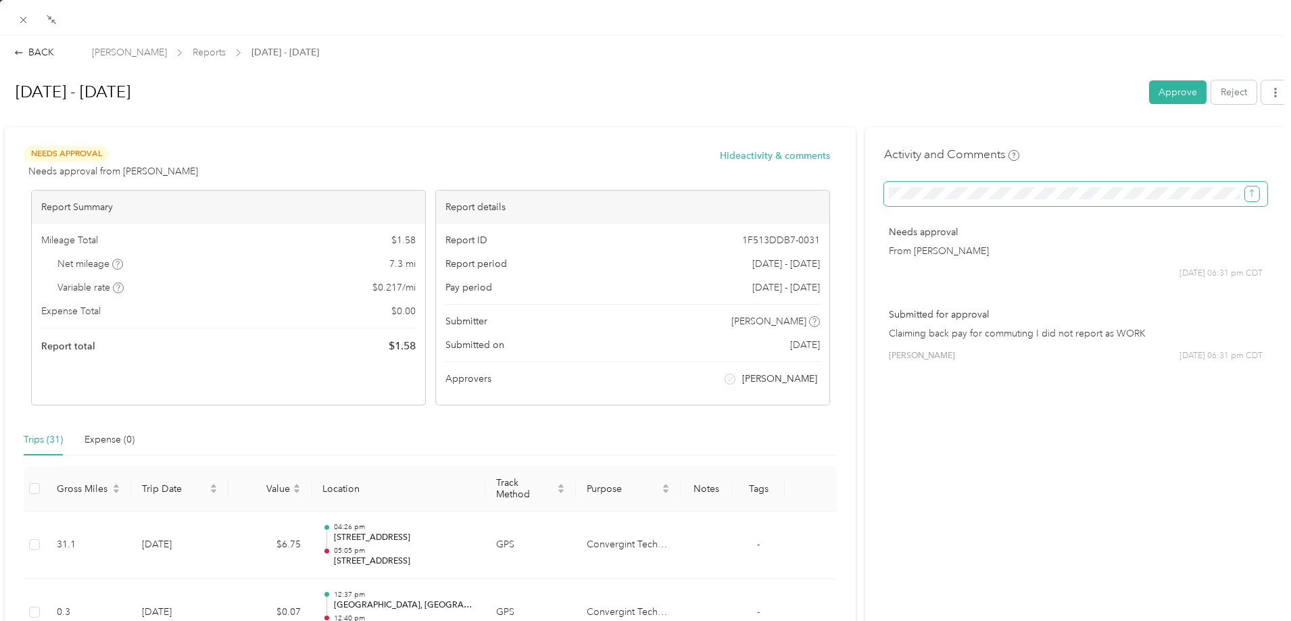
click at [1031, 193] on icon "submit" at bounding box center [1251, 193] width 9 height 9
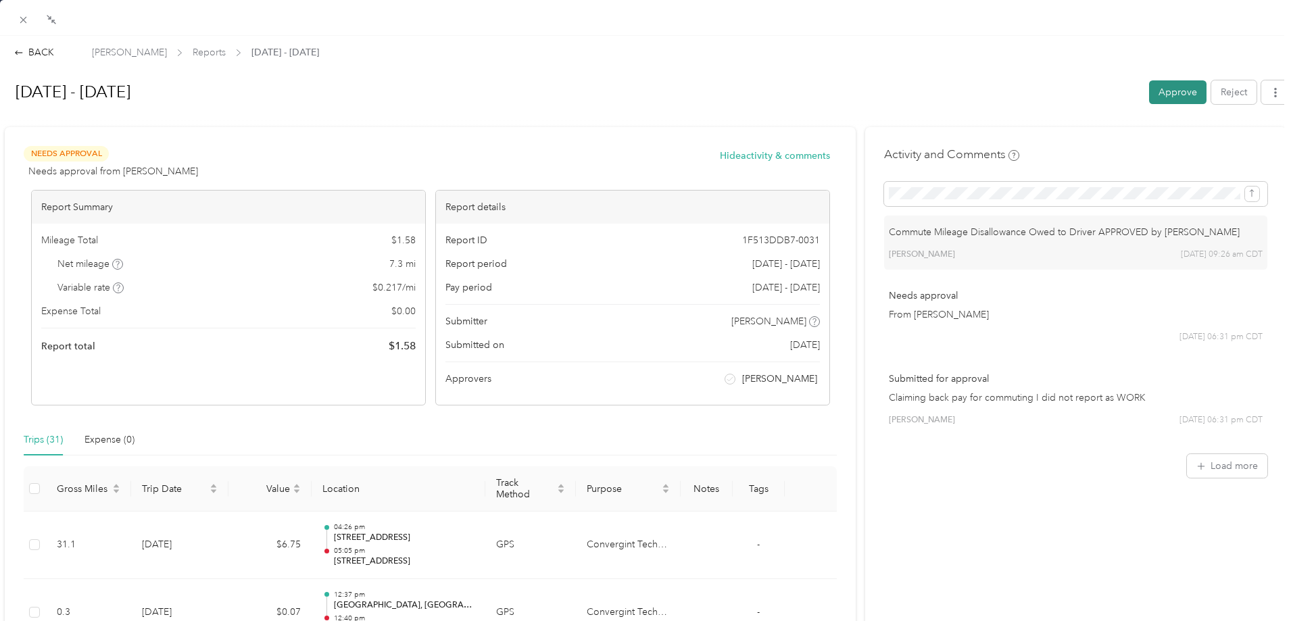
click at [1031, 92] on button "Approve" at bounding box center [1177, 92] width 57 height 24
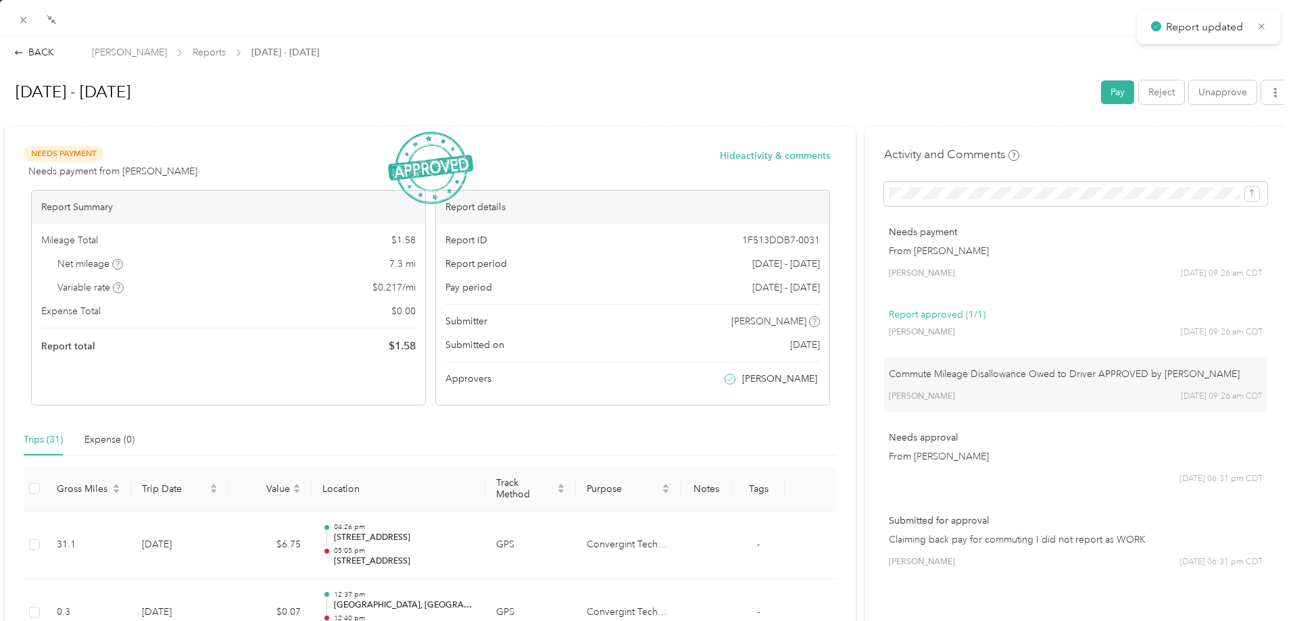
click at [1031, 24] on icon at bounding box center [1262, 26] width 10 height 12
click at [43, 53] on div "BACK" at bounding box center [34, 52] width 40 height 14
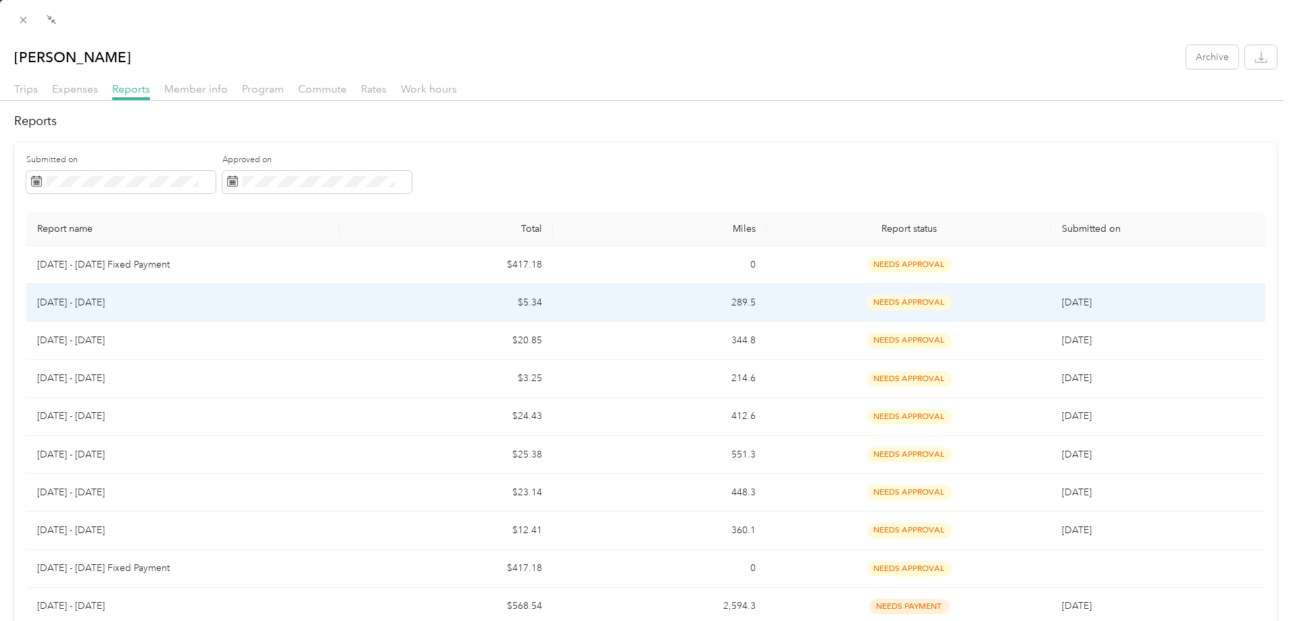
click at [562, 307] on td "289.5" at bounding box center [660, 303] width 214 height 38
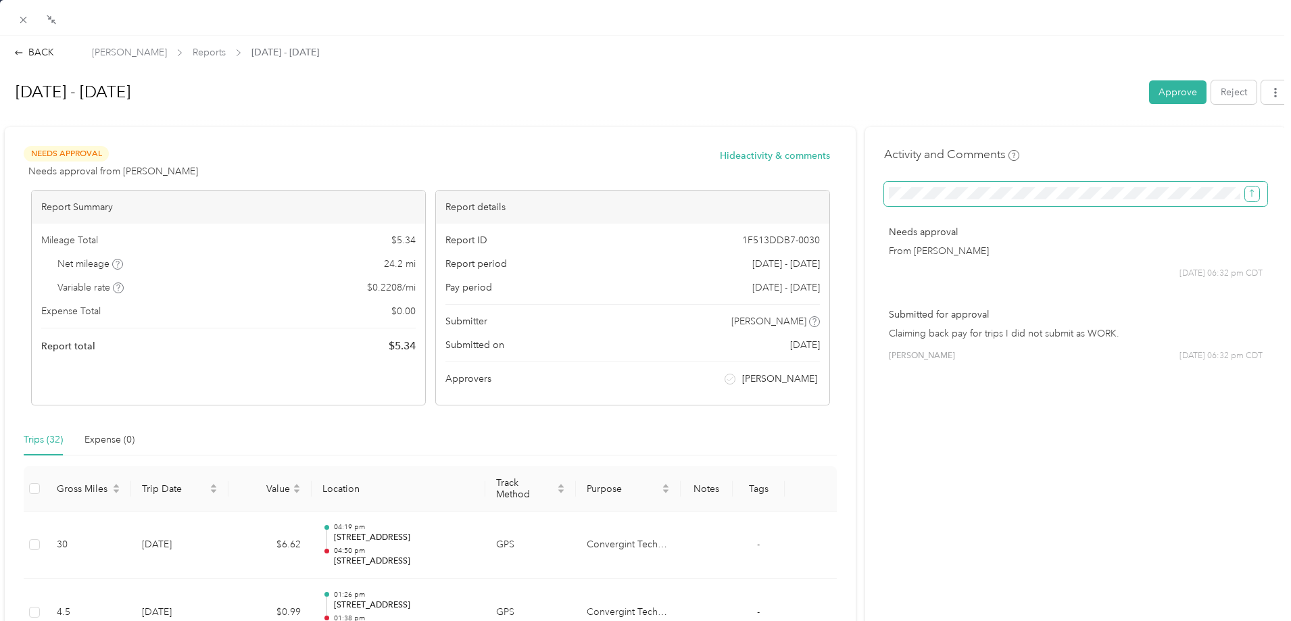
click at [1031, 193] on icon "submit" at bounding box center [1251, 193] width 9 height 9
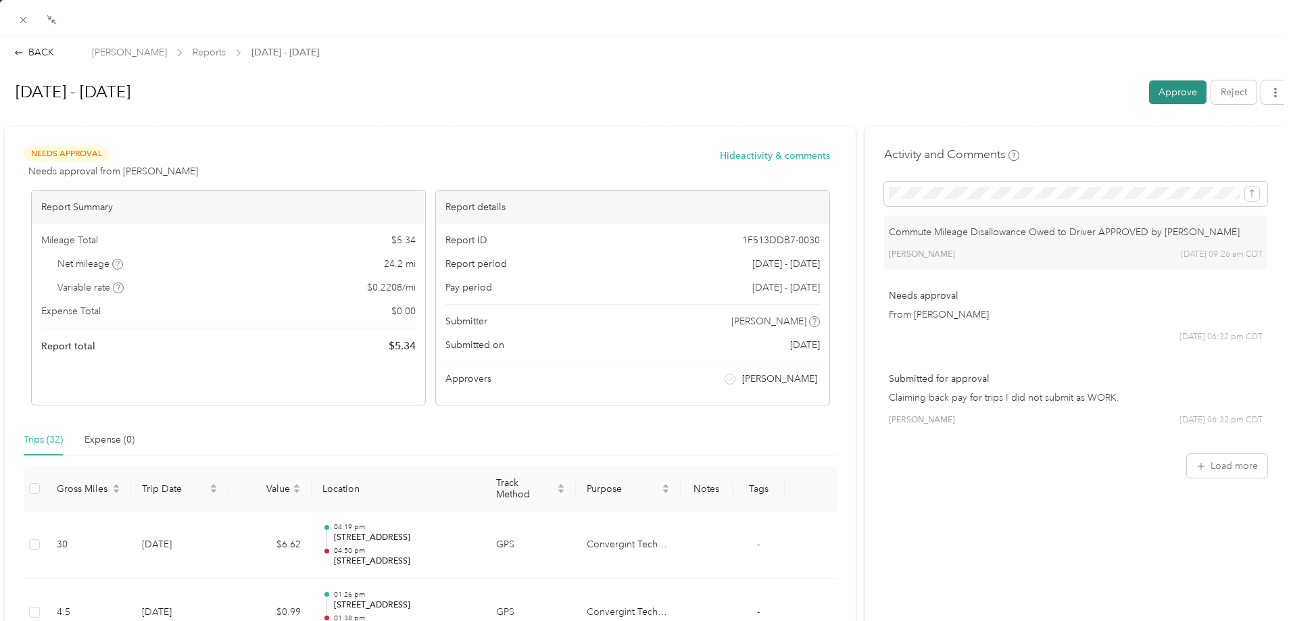
click at [1031, 91] on button "Approve" at bounding box center [1177, 92] width 57 height 24
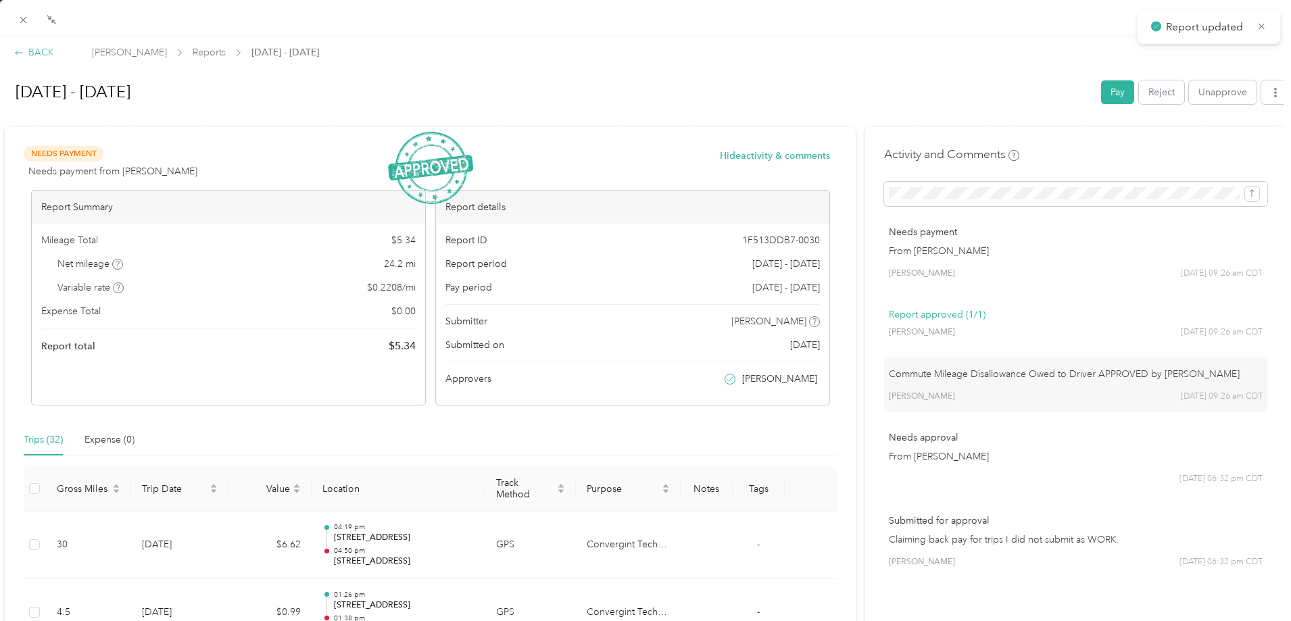
click at [39, 54] on div "BACK" at bounding box center [34, 52] width 40 height 14
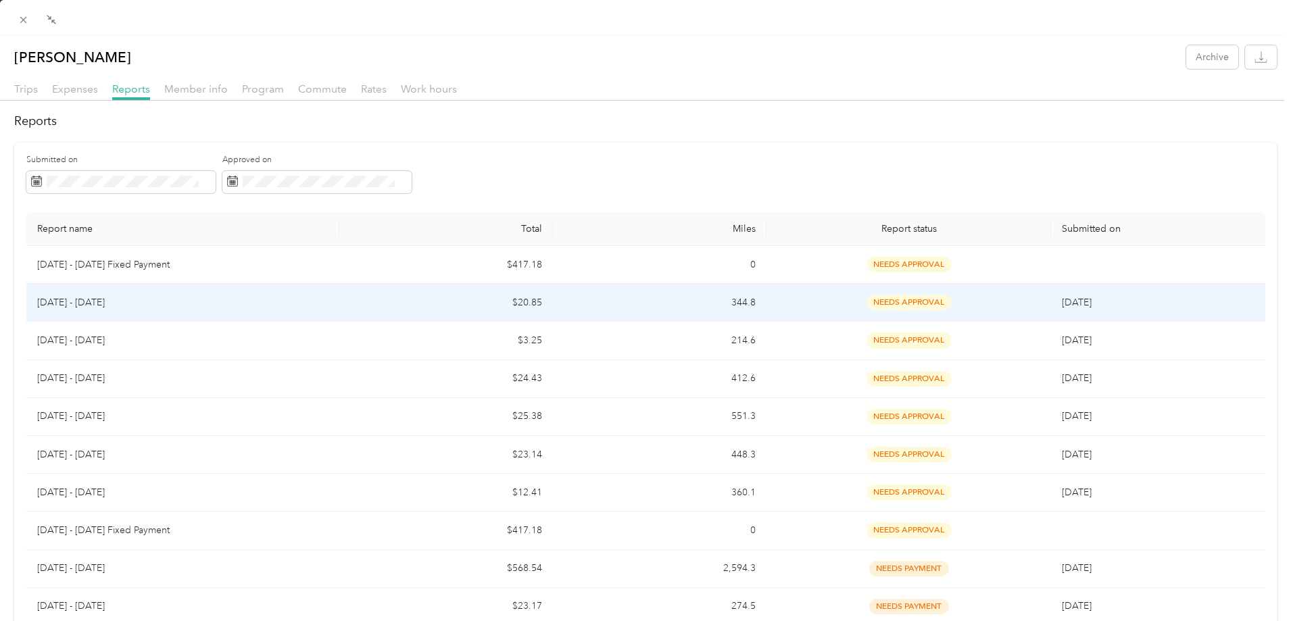
click at [112, 304] on p "Mar 1 - 31, 2025" at bounding box center [183, 302] width 292 height 15
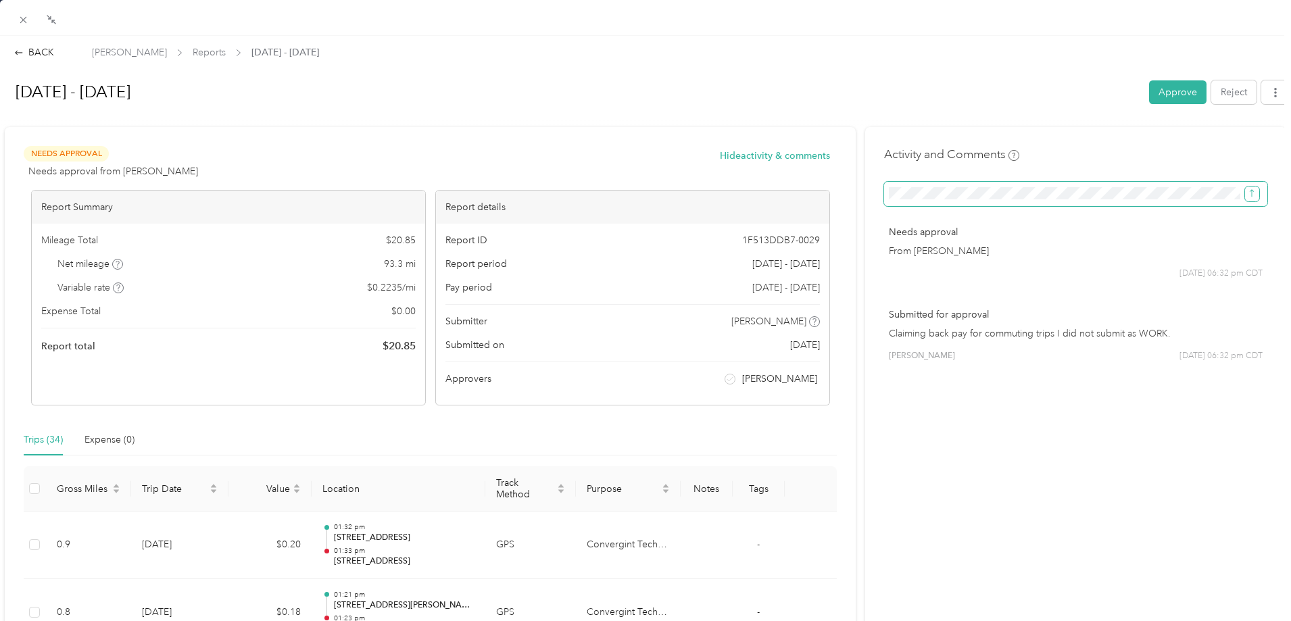
click at [1031, 189] on icon "submit" at bounding box center [1251, 193] width 9 height 9
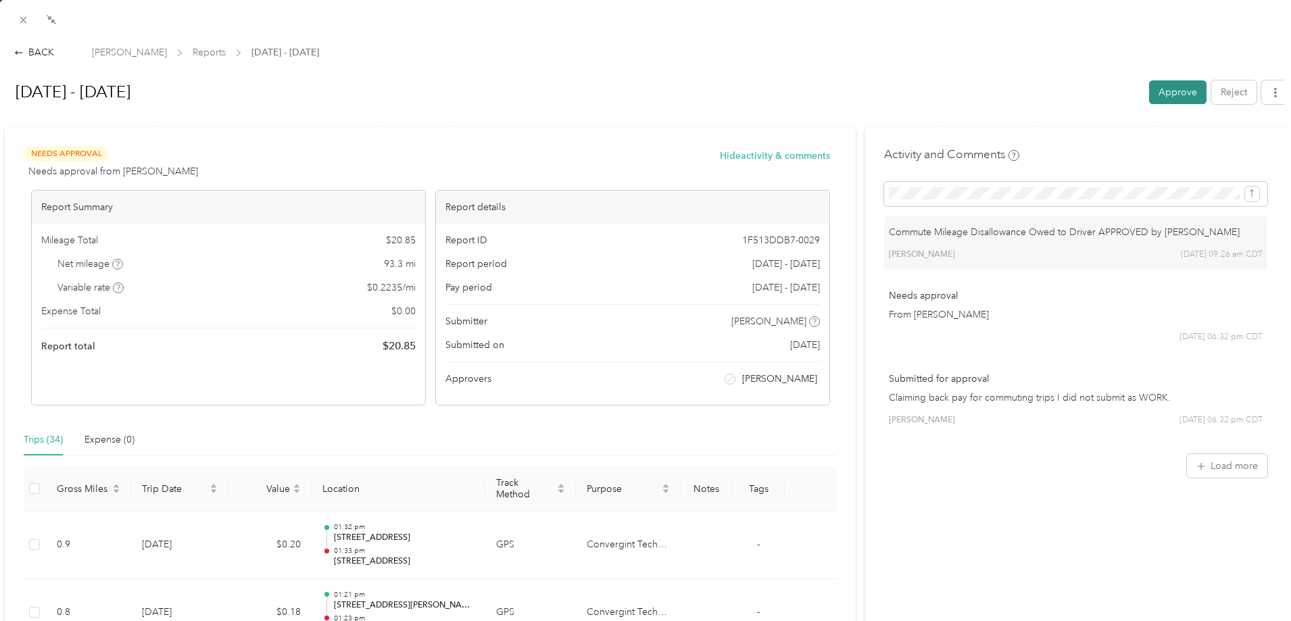
click at [1031, 99] on button "Approve" at bounding box center [1177, 92] width 57 height 24
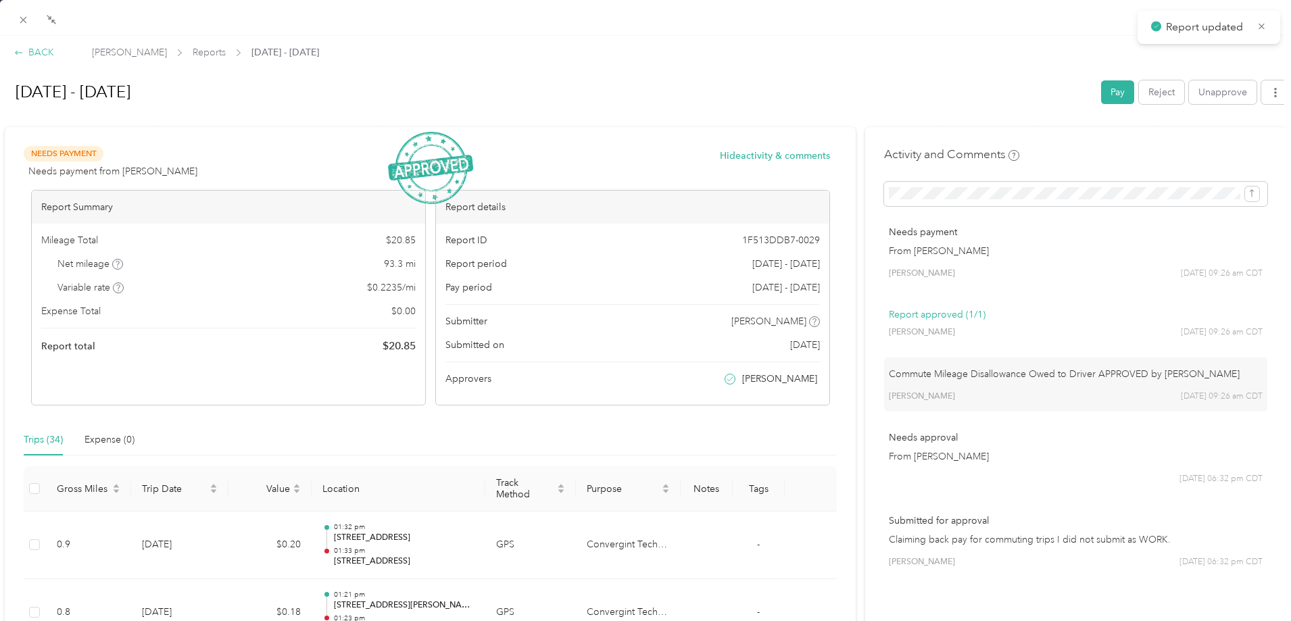
click at [37, 53] on div "BACK" at bounding box center [34, 52] width 40 height 14
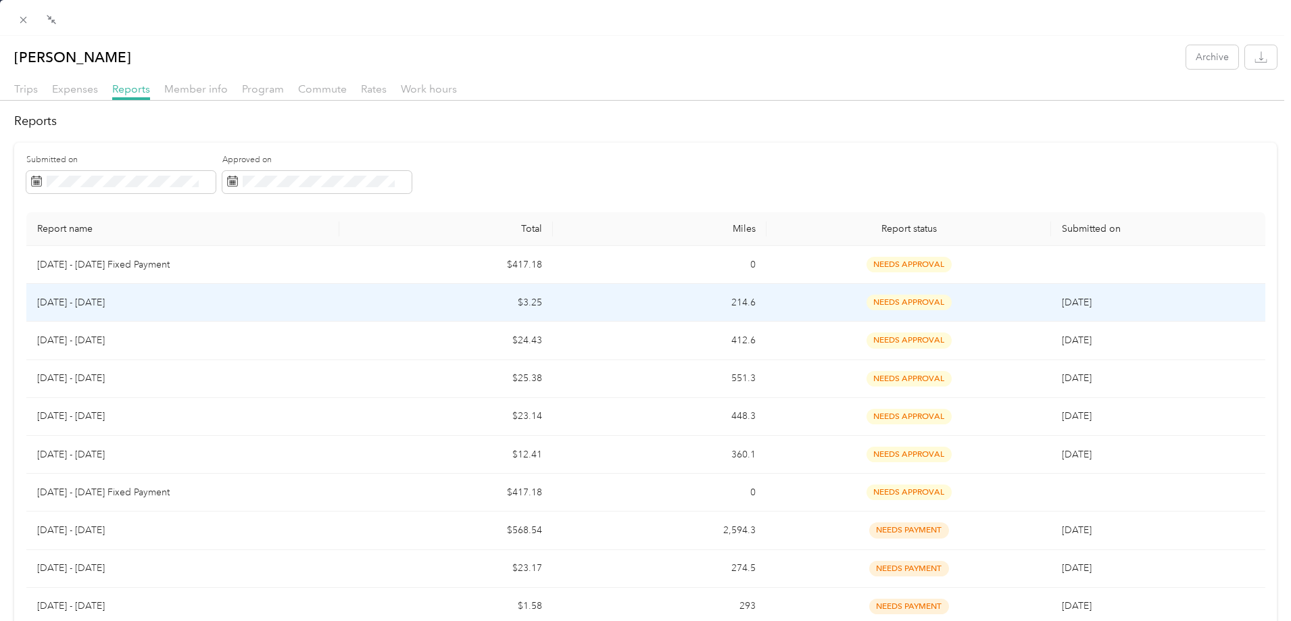
click at [282, 304] on p "Apr 1 - 30, 2025" at bounding box center [183, 302] width 292 height 15
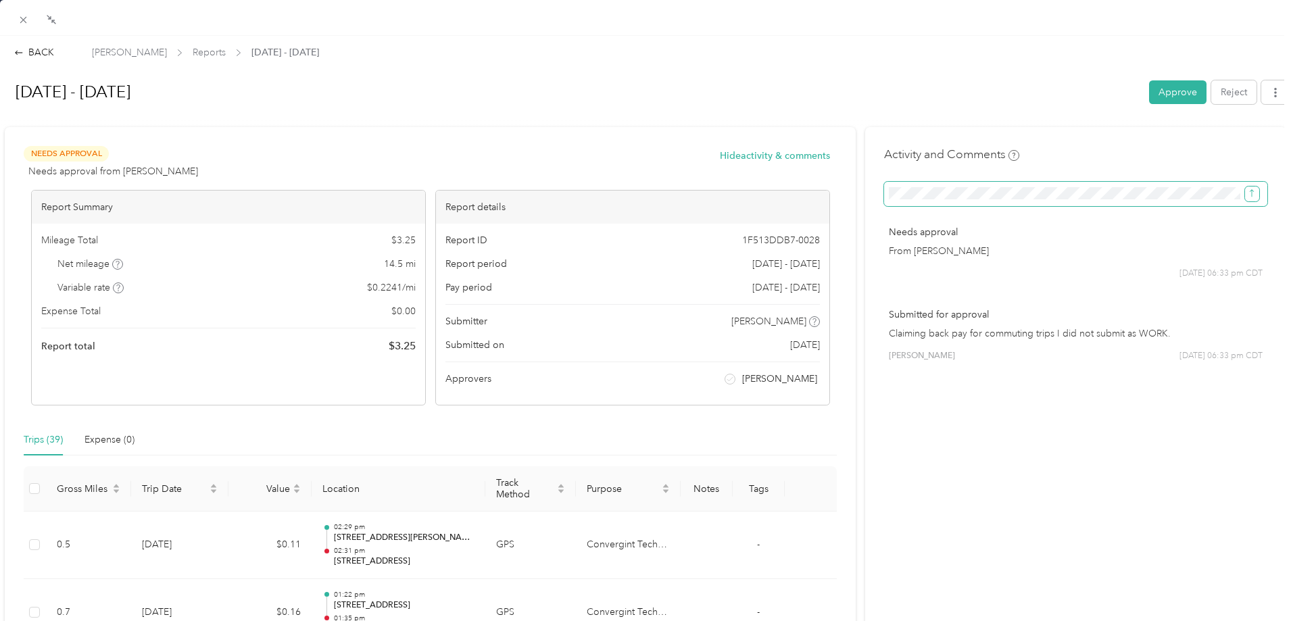
click at [1031, 190] on icon "submit" at bounding box center [1251, 193] width 9 height 9
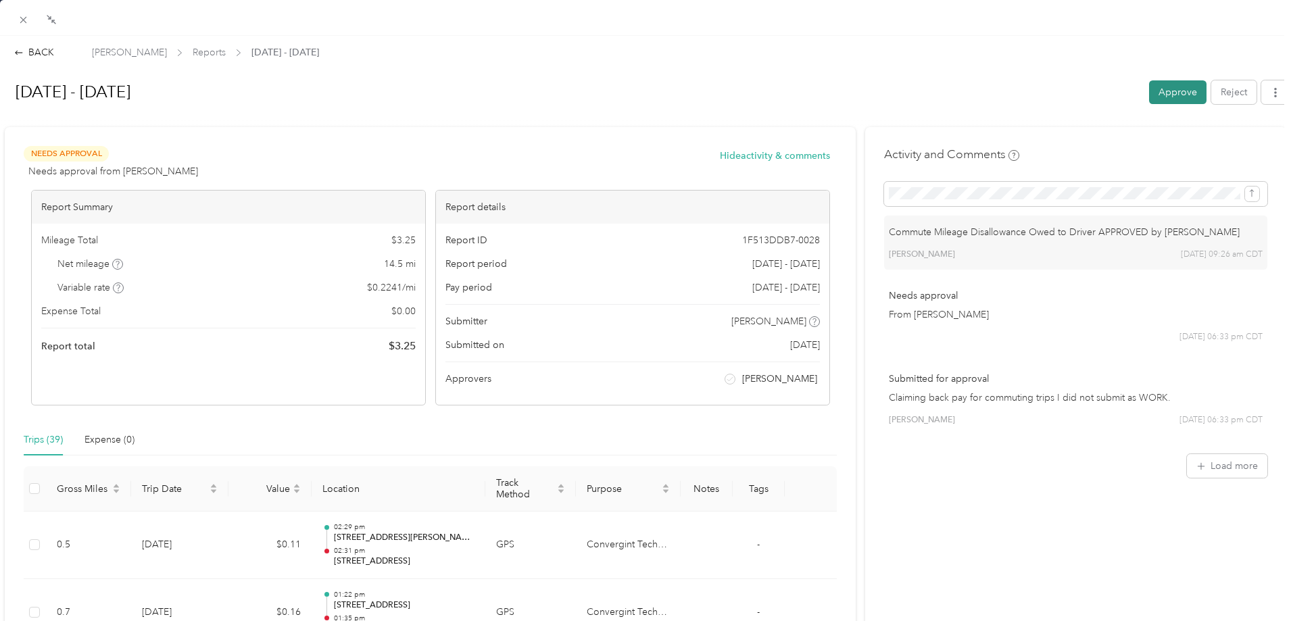
click at [1031, 94] on button "Approve" at bounding box center [1177, 92] width 57 height 24
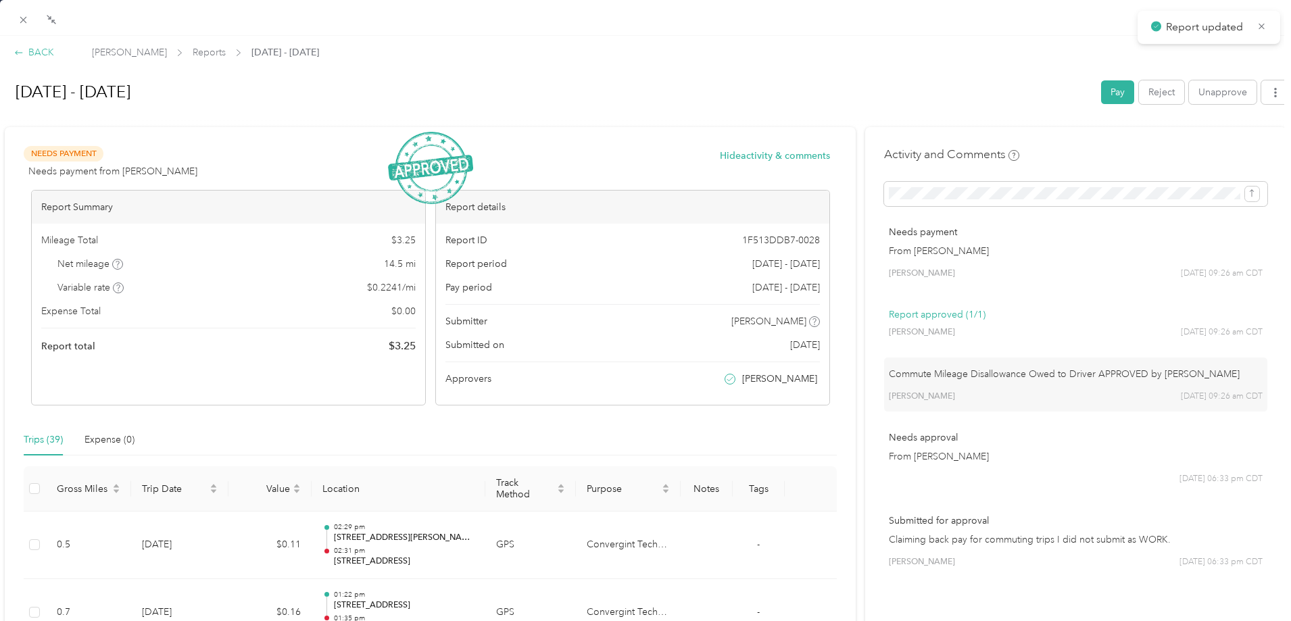
click at [32, 55] on div "BACK" at bounding box center [34, 52] width 40 height 14
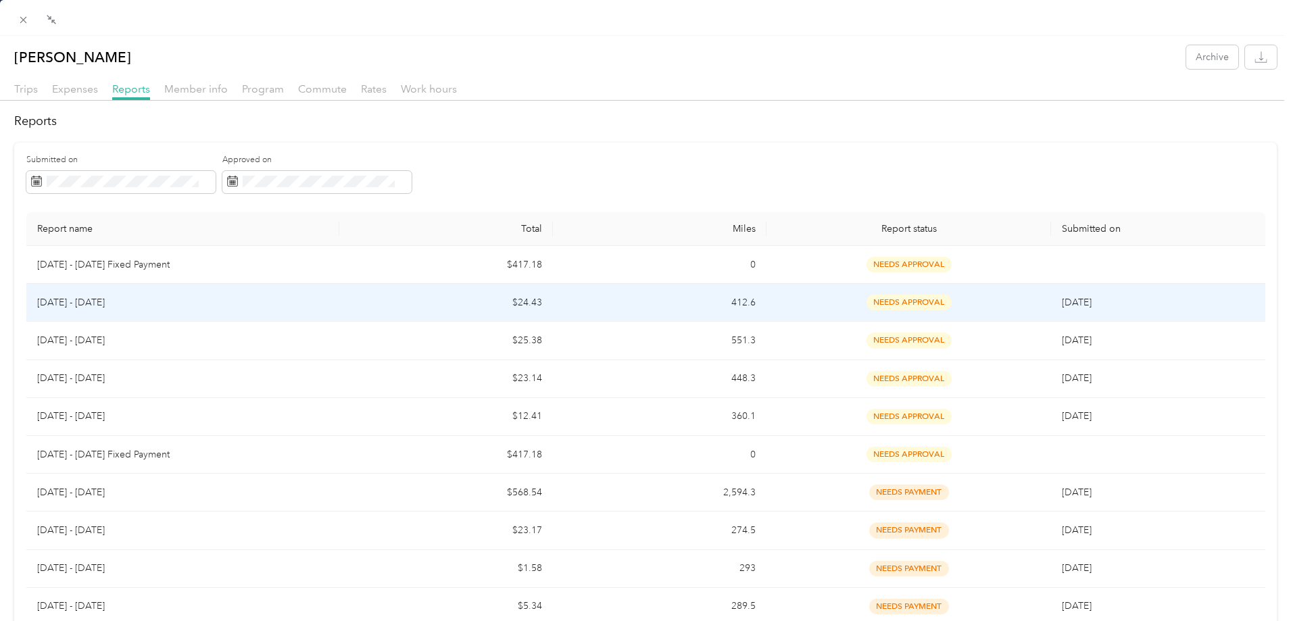
click at [439, 303] on td "$24.43" at bounding box center [446, 303] width 214 height 38
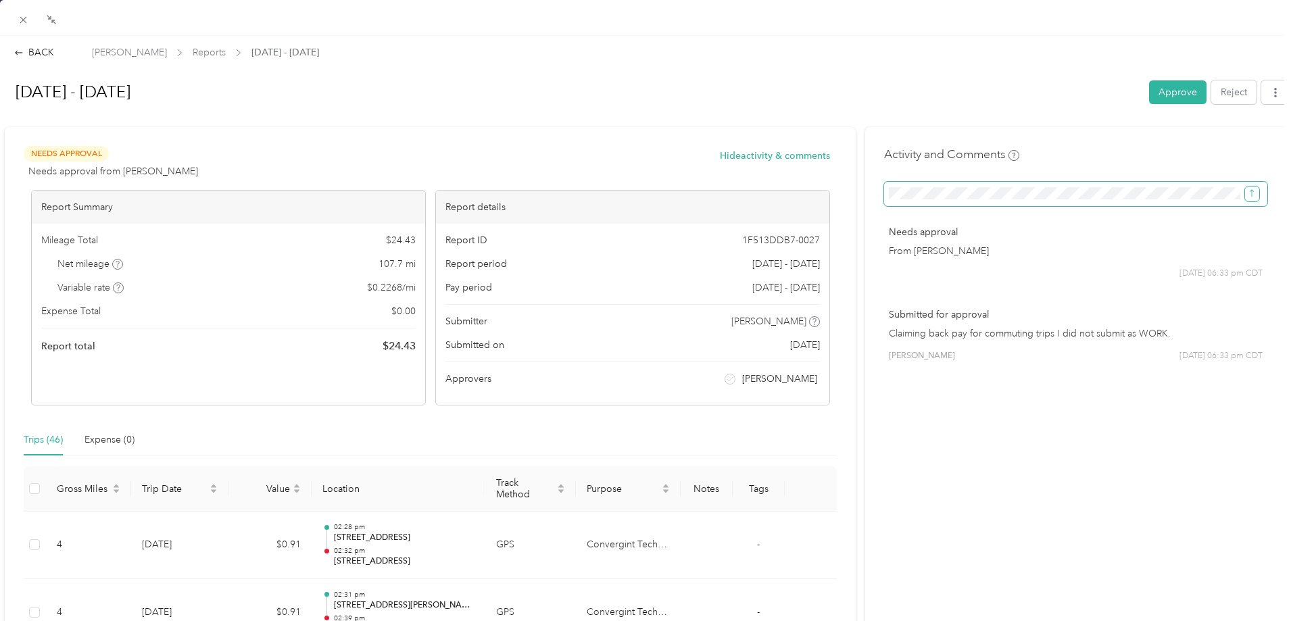
click at [1031, 192] on button "submit" at bounding box center [1252, 194] width 14 height 15
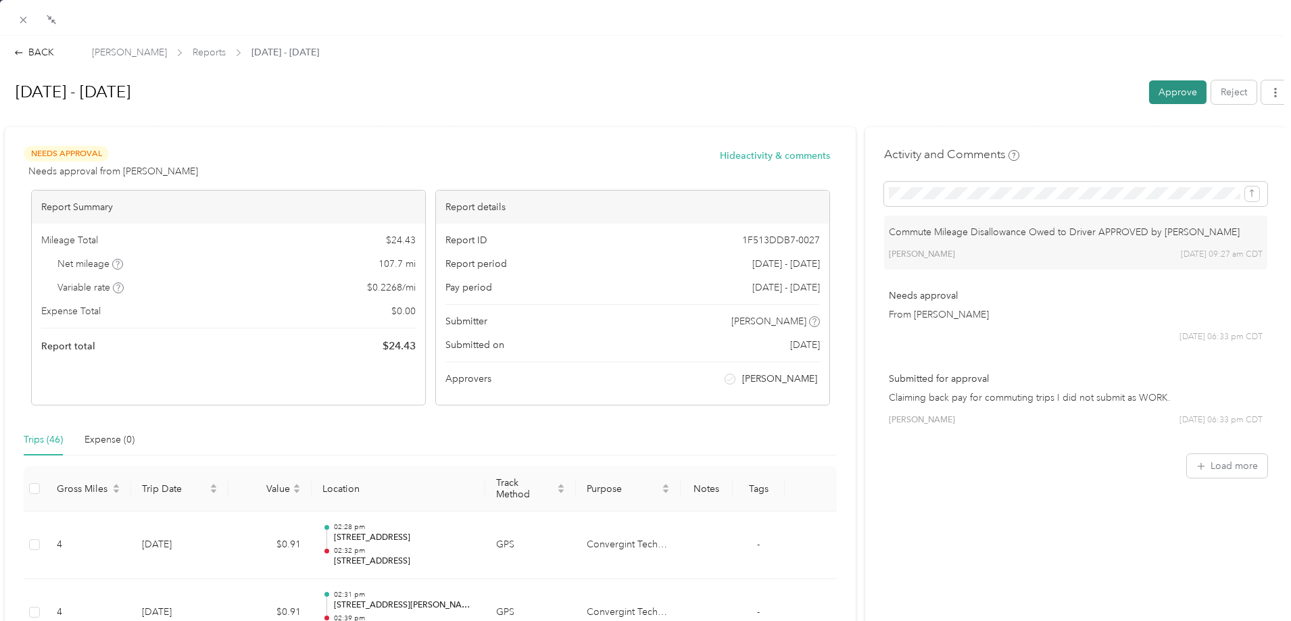
click at [1031, 98] on button "Approve" at bounding box center [1177, 92] width 57 height 24
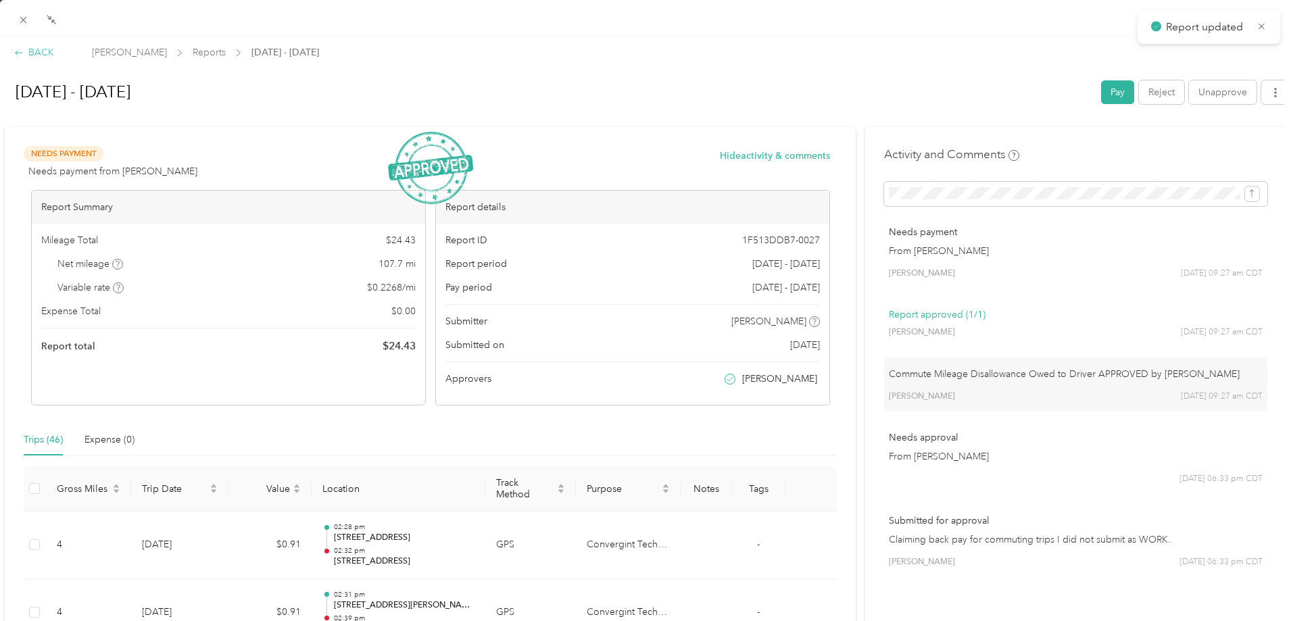
click at [36, 53] on div "BACK" at bounding box center [34, 52] width 40 height 14
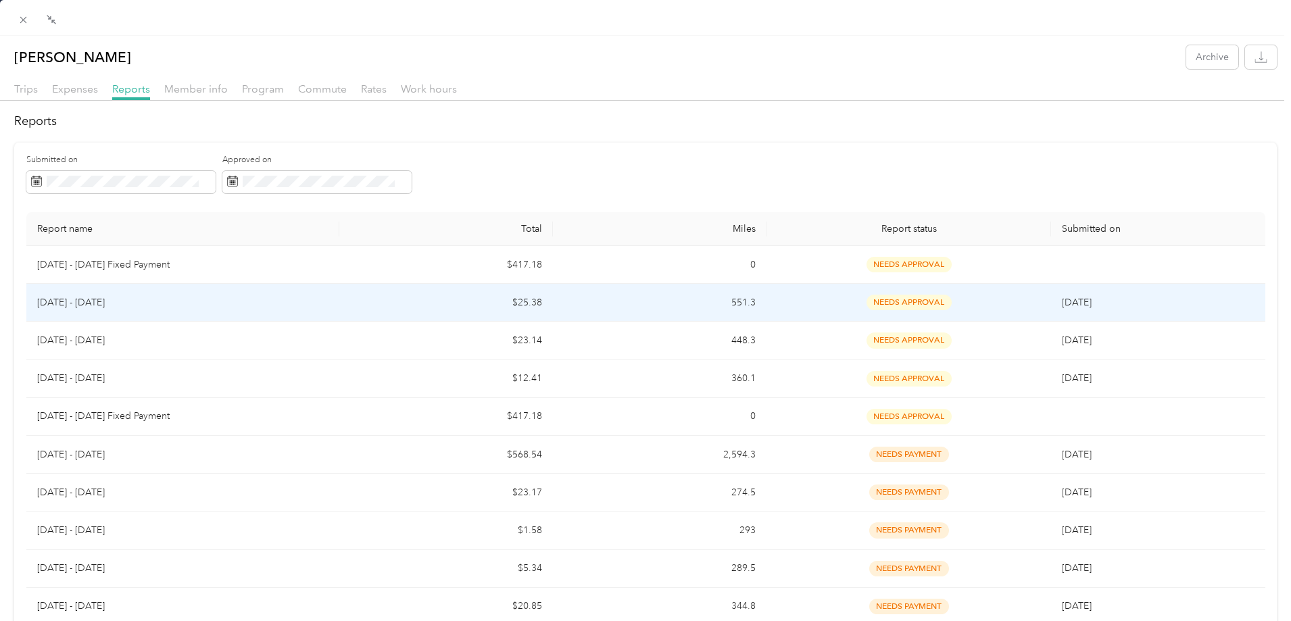
click at [251, 302] on p "Jun 1 - 30, 2025" at bounding box center [183, 302] width 292 height 15
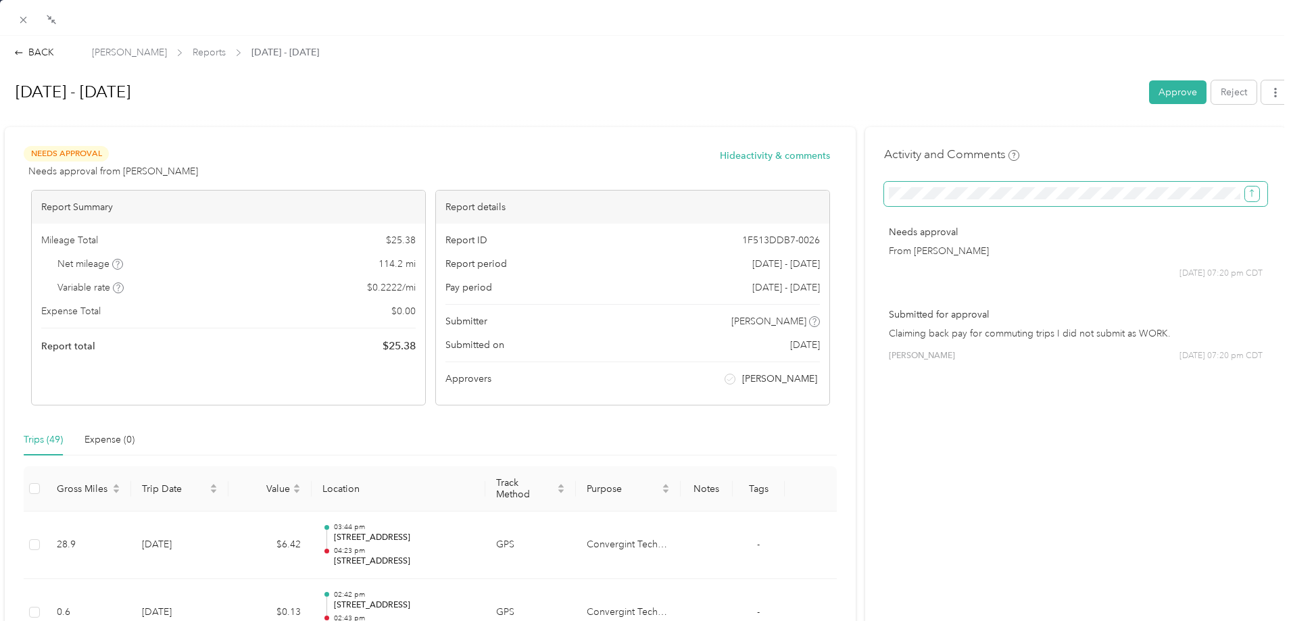
click at [1031, 190] on icon "submit" at bounding box center [1251, 193] width 9 height 9
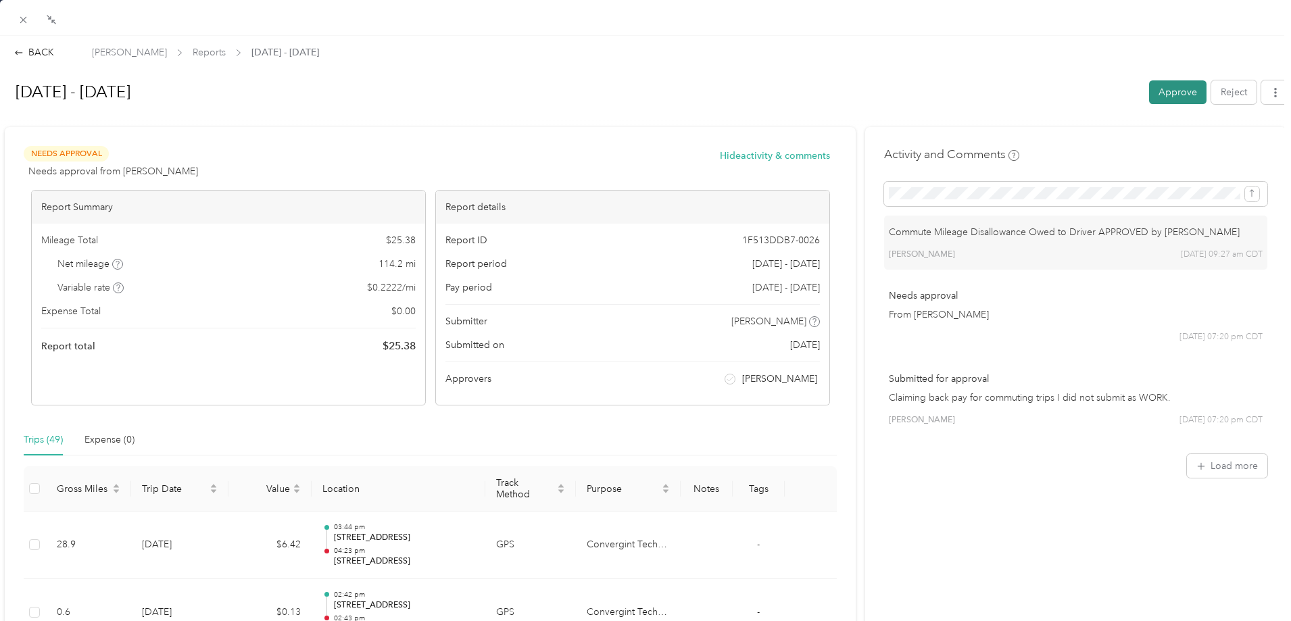
click at [1031, 90] on button "Approve" at bounding box center [1177, 92] width 57 height 24
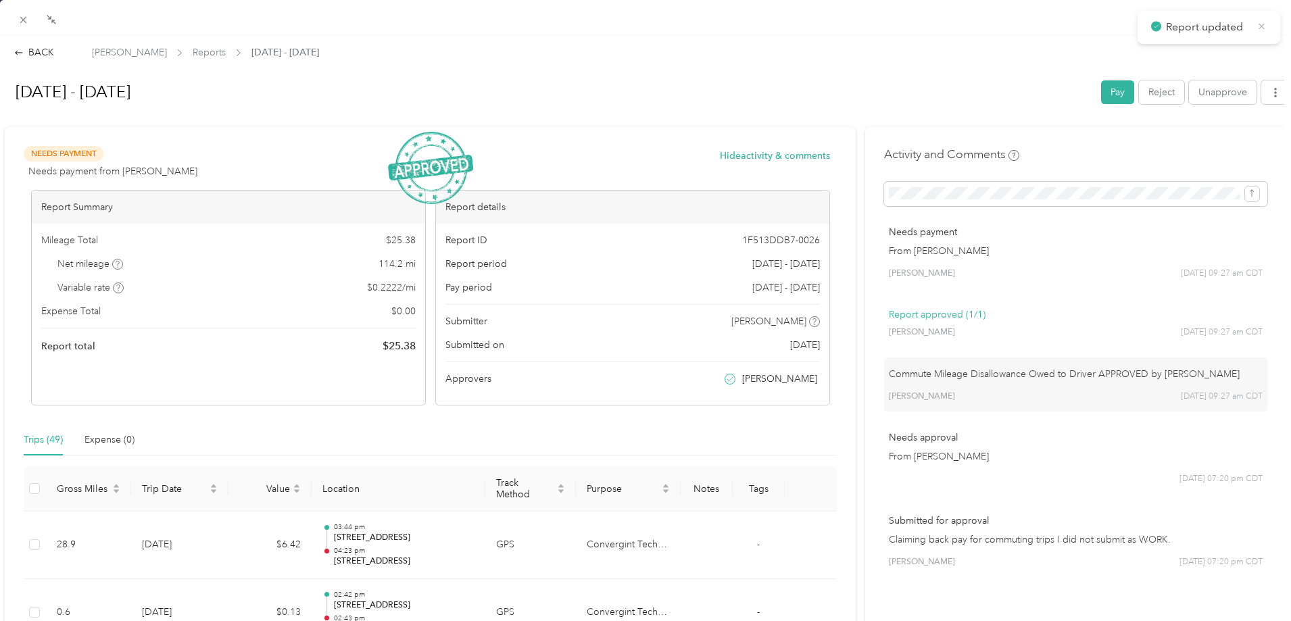
click at [1031, 22] on icon at bounding box center [1262, 26] width 10 height 12
click at [40, 51] on div "BACK" at bounding box center [34, 52] width 40 height 14
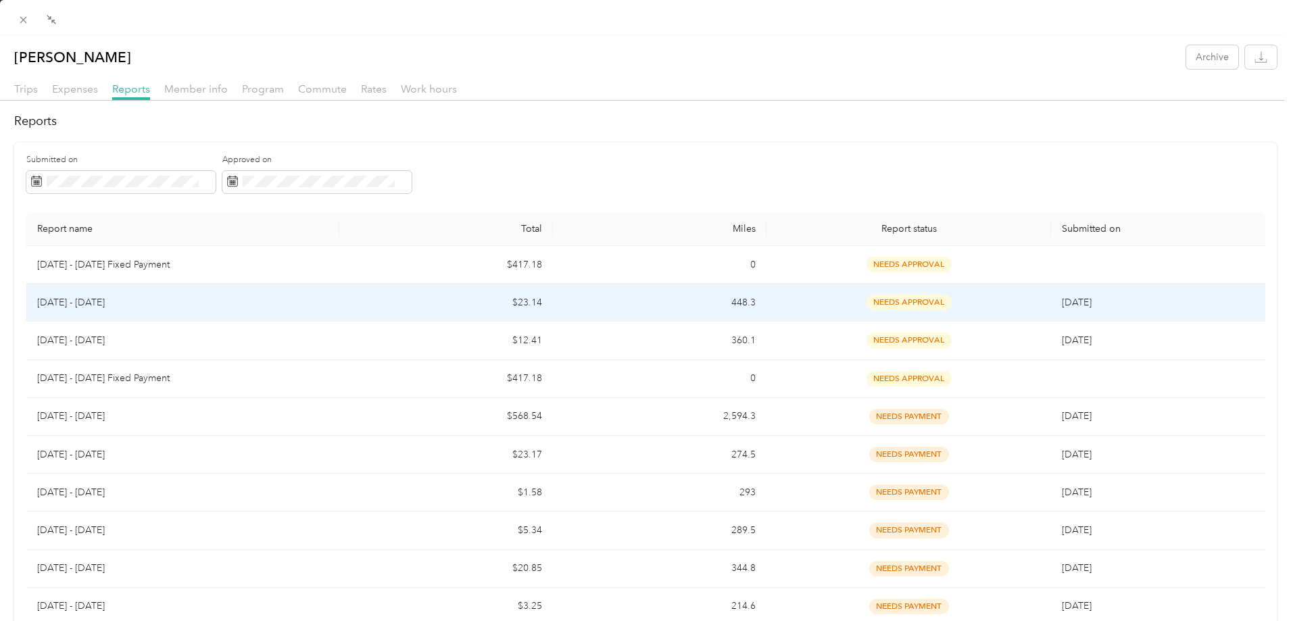
click at [335, 294] on td "Jul 1 - 31, 2025" at bounding box center [183, 303] width 314 height 38
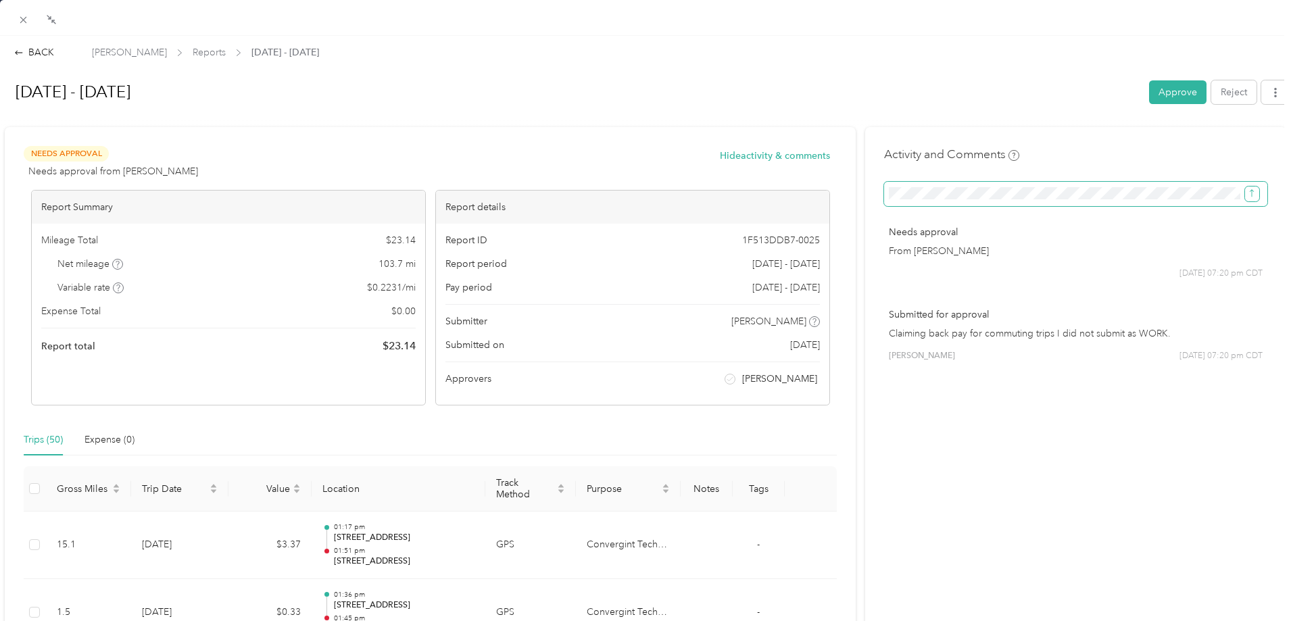
click at [1031, 191] on icon "submit" at bounding box center [1252, 193] width 4 height 7
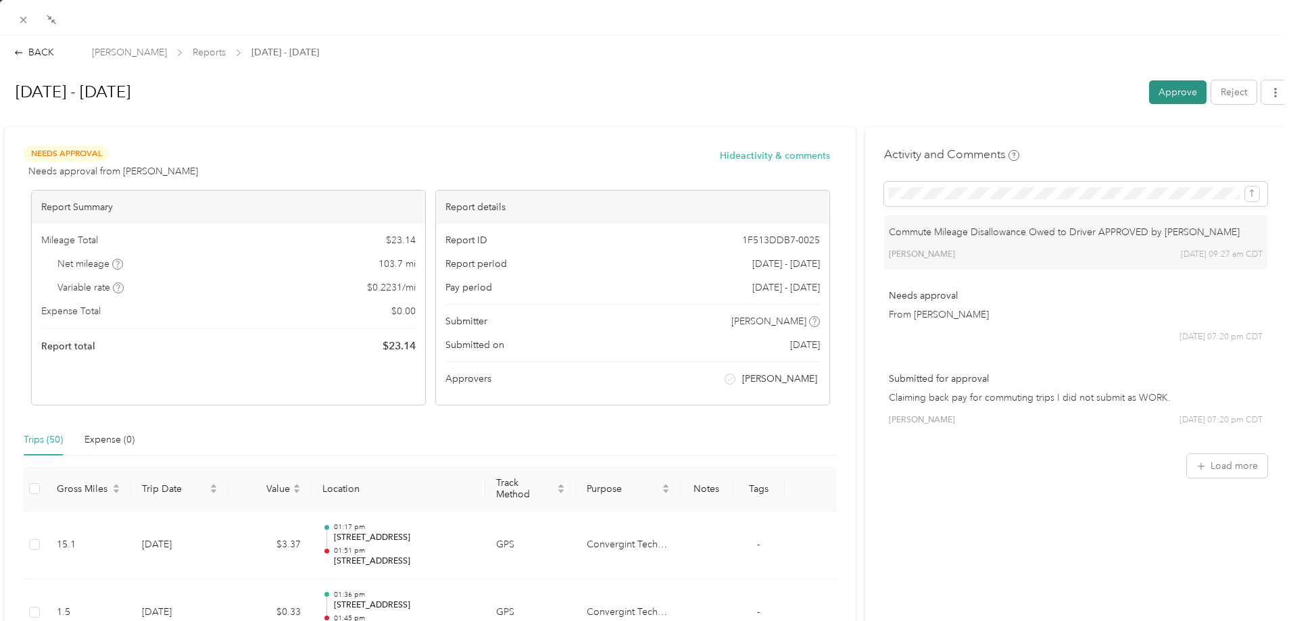
click at [1031, 91] on button "Approve" at bounding box center [1177, 92] width 57 height 24
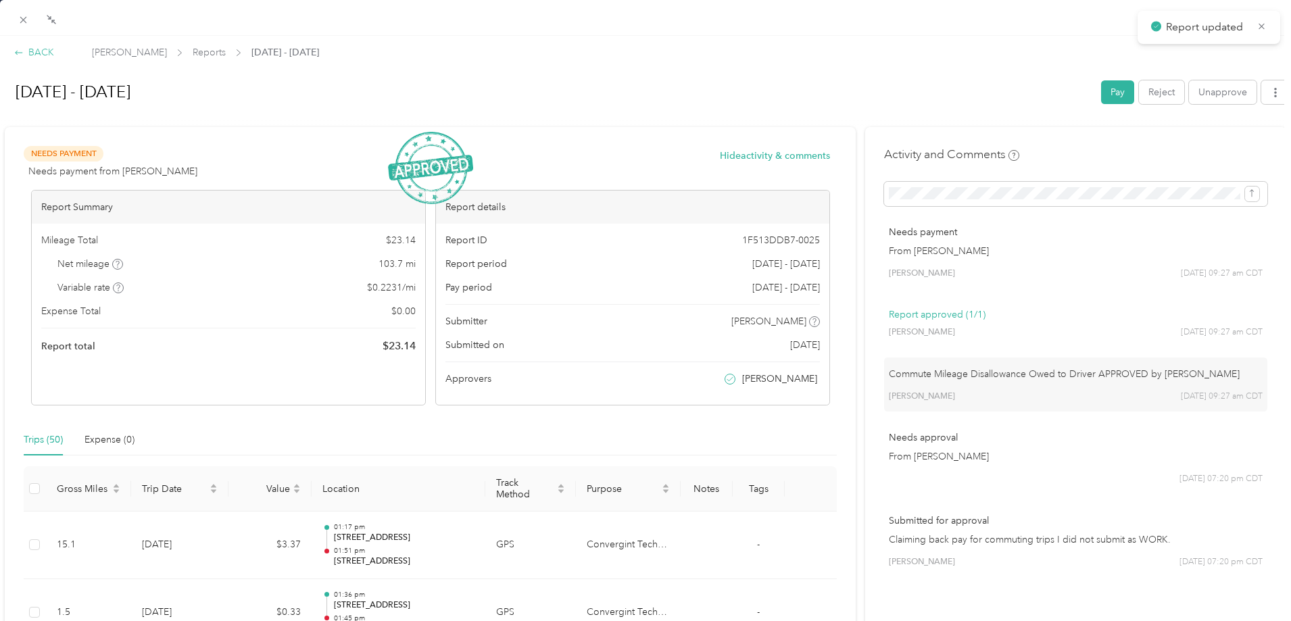
click at [38, 54] on div "BACK" at bounding box center [34, 52] width 40 height 14
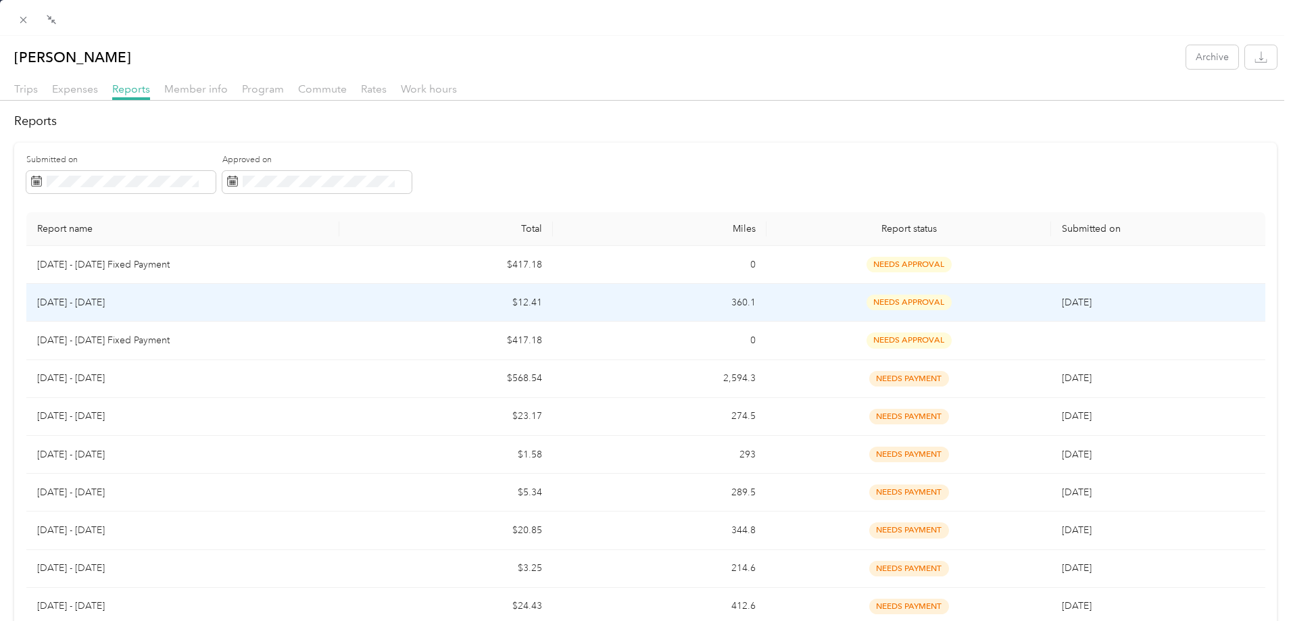
click at [292, 308] on p "Aug 1 - 31, 2025" at bounding box center [183, 302] width 292 height 15
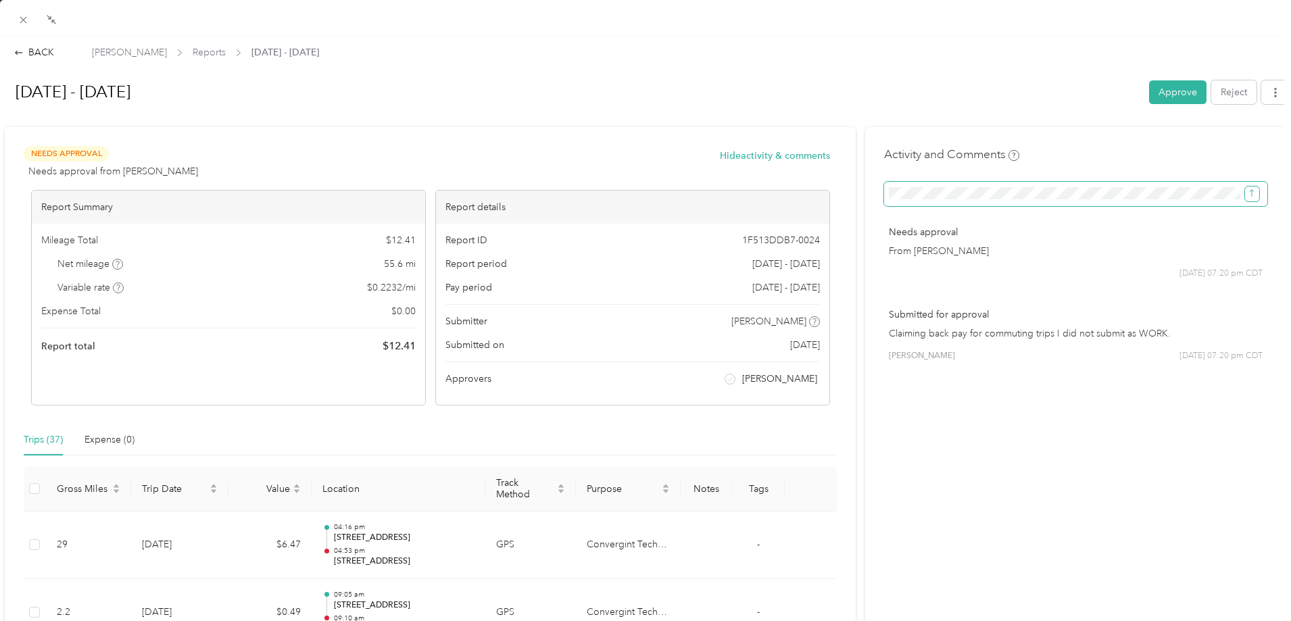
click at [1031, 193] on button "submit" at bounding box center [1252, 194] width 14 height 15
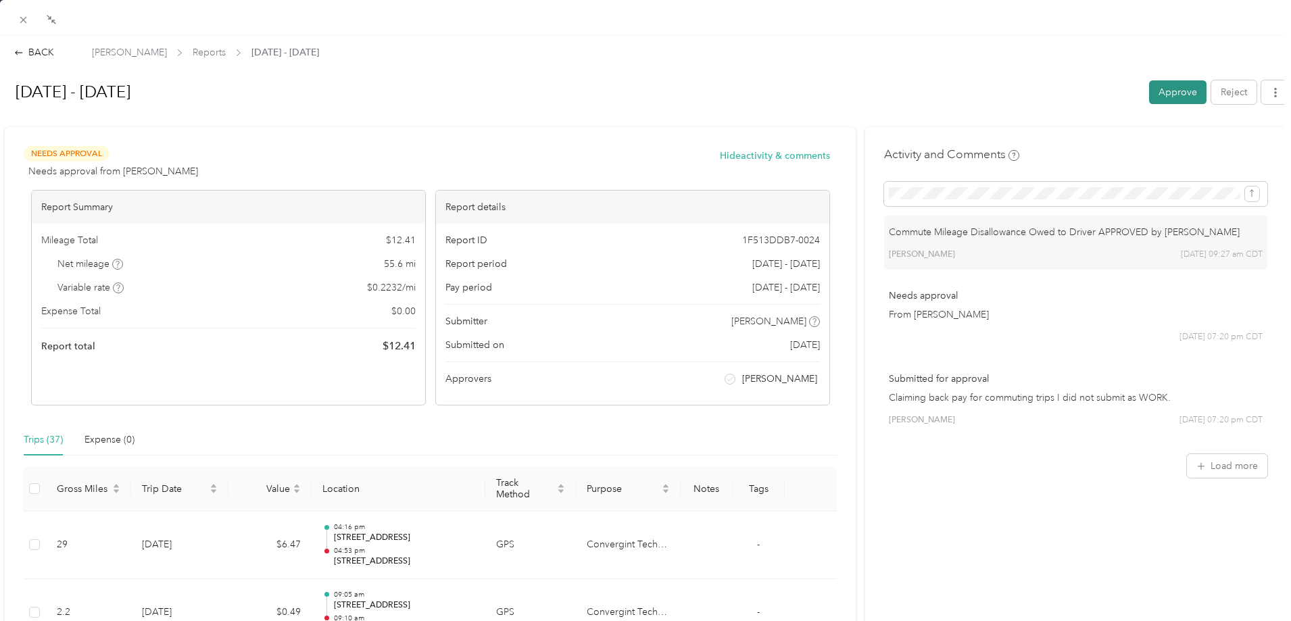
click at [1031, 97] on button "Approve" at bounding box center [1177, 92] width 57 height 24
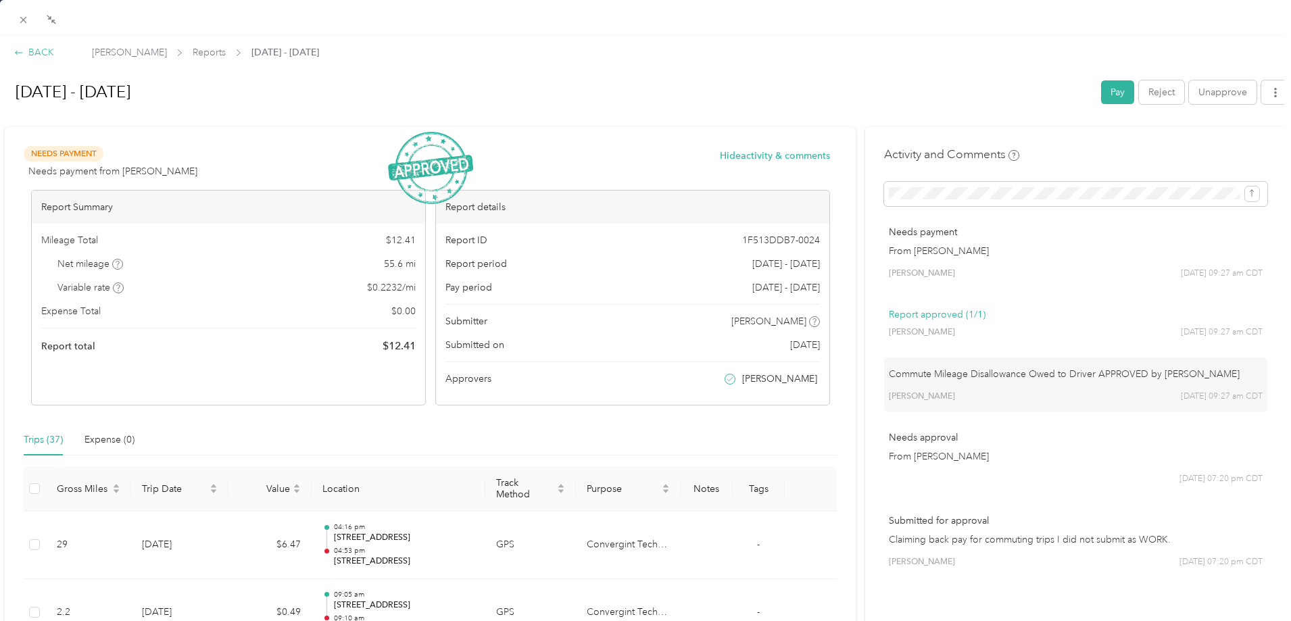
click at [39, 49] on div "BACK" at bounding box center [34, 52] width 40 height 14
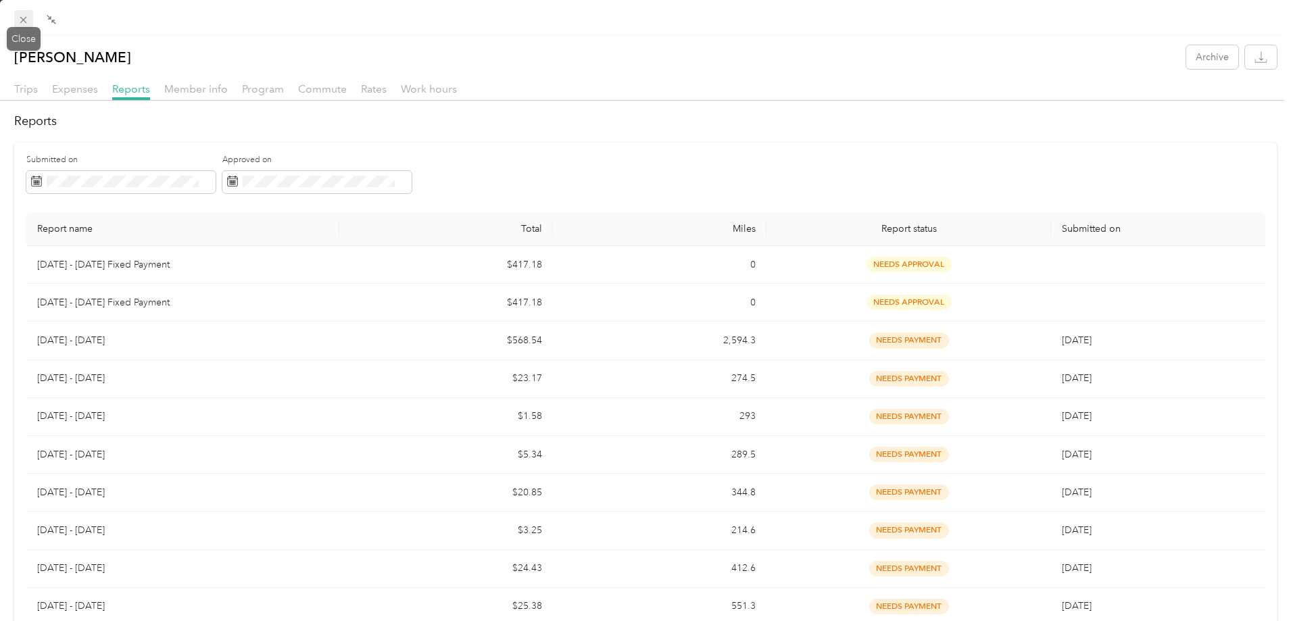
click at [22, 16] on icon at bounding box center [23, 19] width 11 height 11
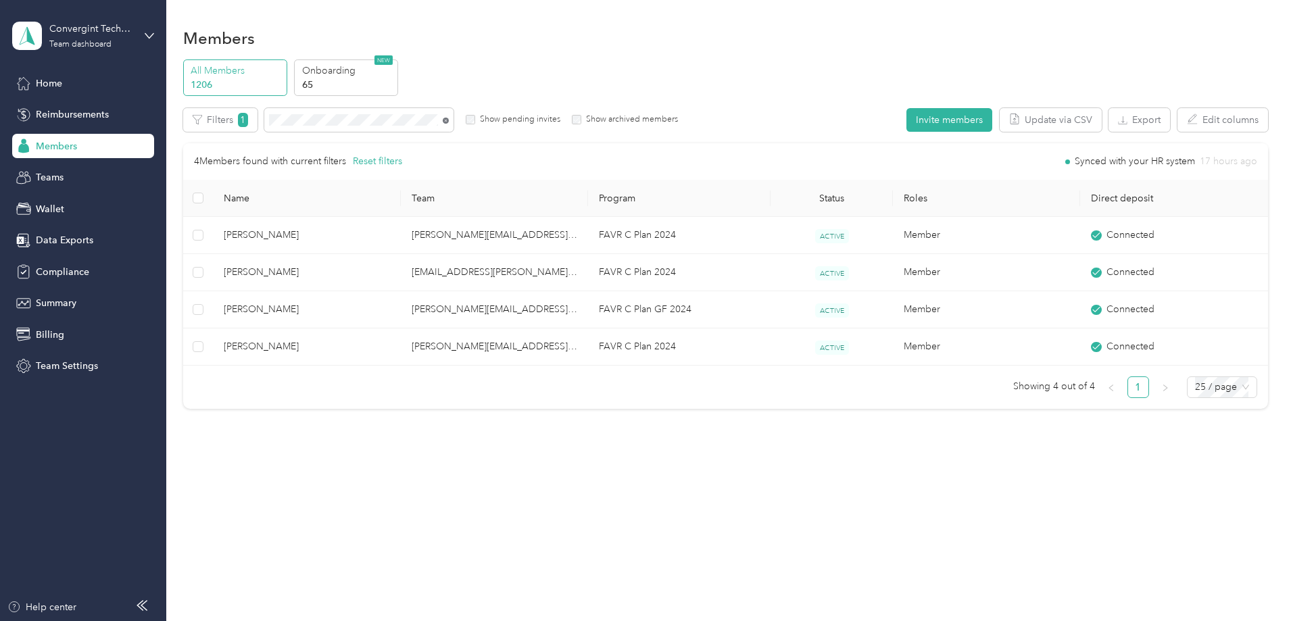
click at [449, 120] on icon at bounding box center [446, 121] width 6 height 6
click at [479, 108] on div "All Members 1206 Onboarding 65 NEW Edit role Edit team Edit program Export Sele…" at bounding box center [725, 240] width 1085 height 362
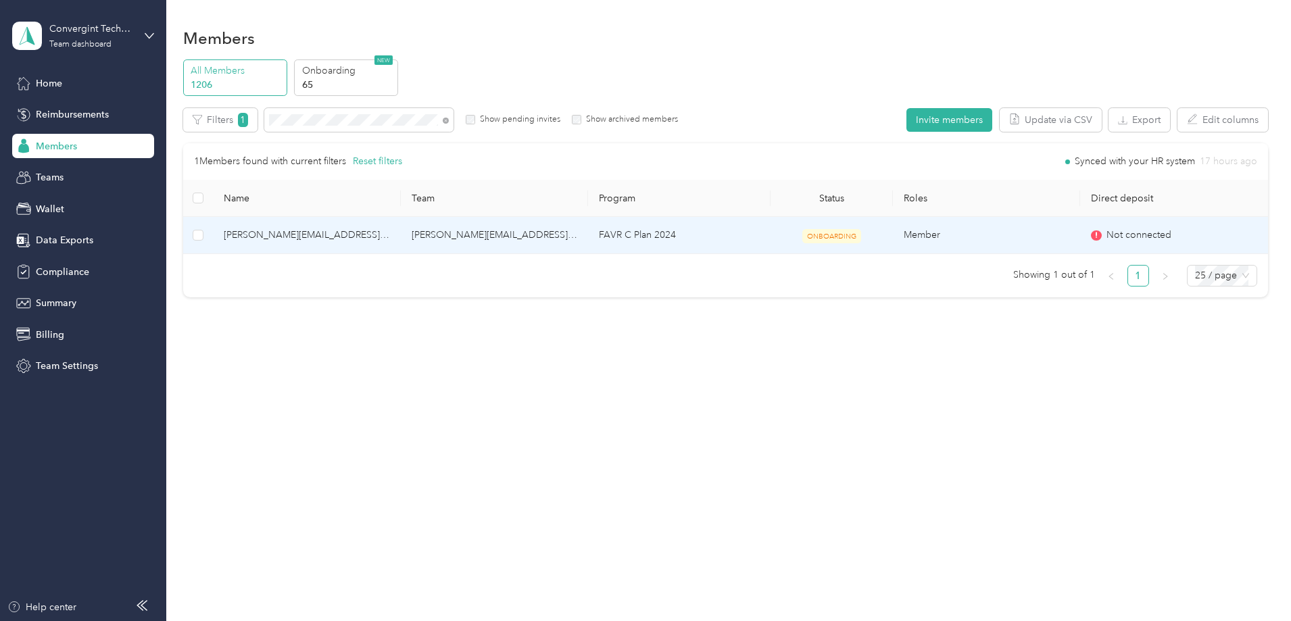
click at [627, 230] on td "FAVR C Plan 2024" at bounding box center [679, 235] width 183 height 37
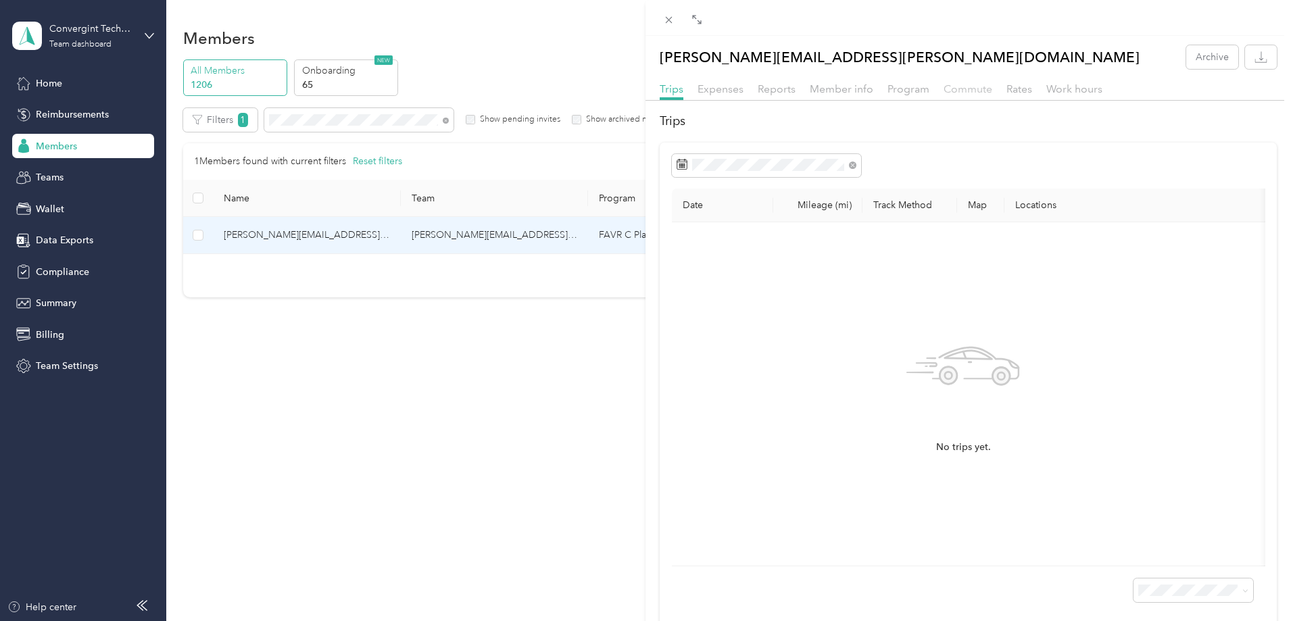
click at [976, 87] on span "Commute" at bounding box center [968, 88] width 49 height 13
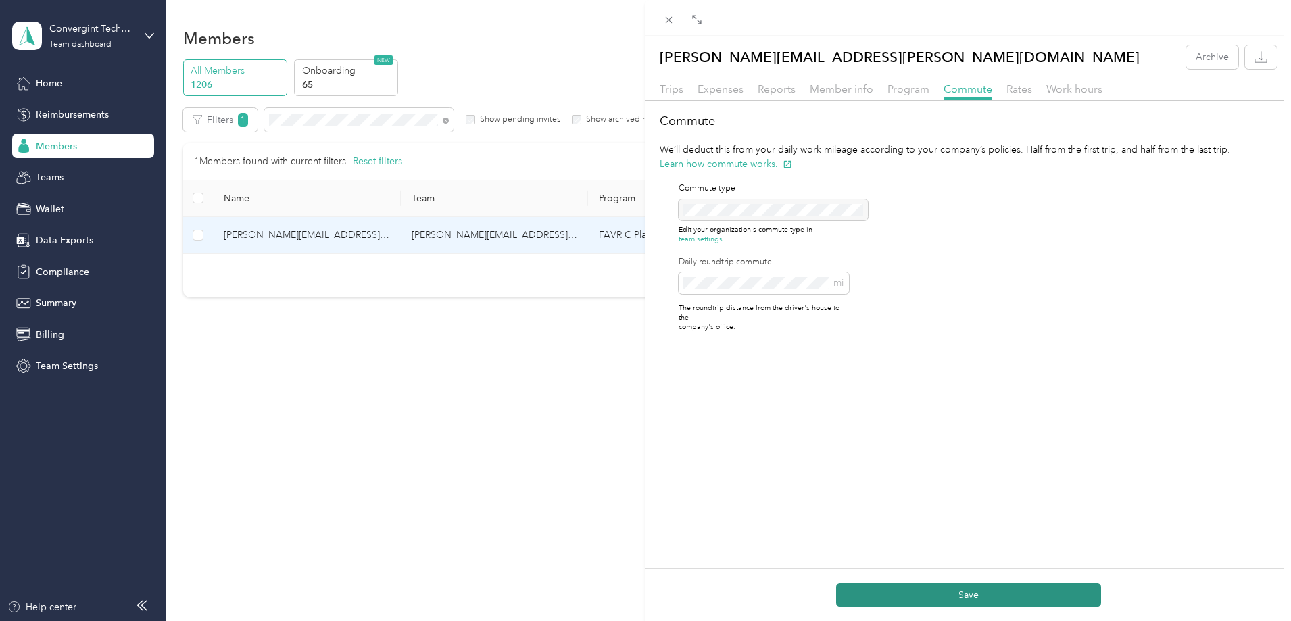
click at [1003, 475] on button "Save" at bounding box center [968, 595] width 265 height 24
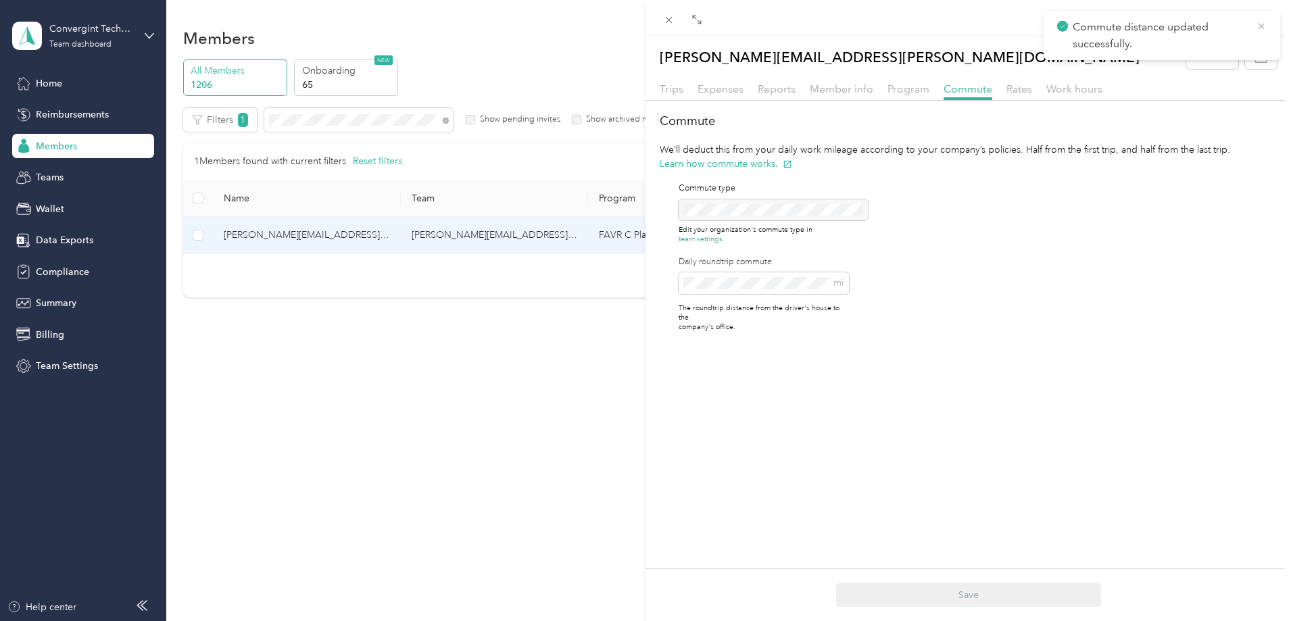
click at [1031, 23] on icon at bounding box center [1261, 26] width 11 height 12
click at [788, 91] on span "Reports" at bounding box center [777, 88] width 38 height 13
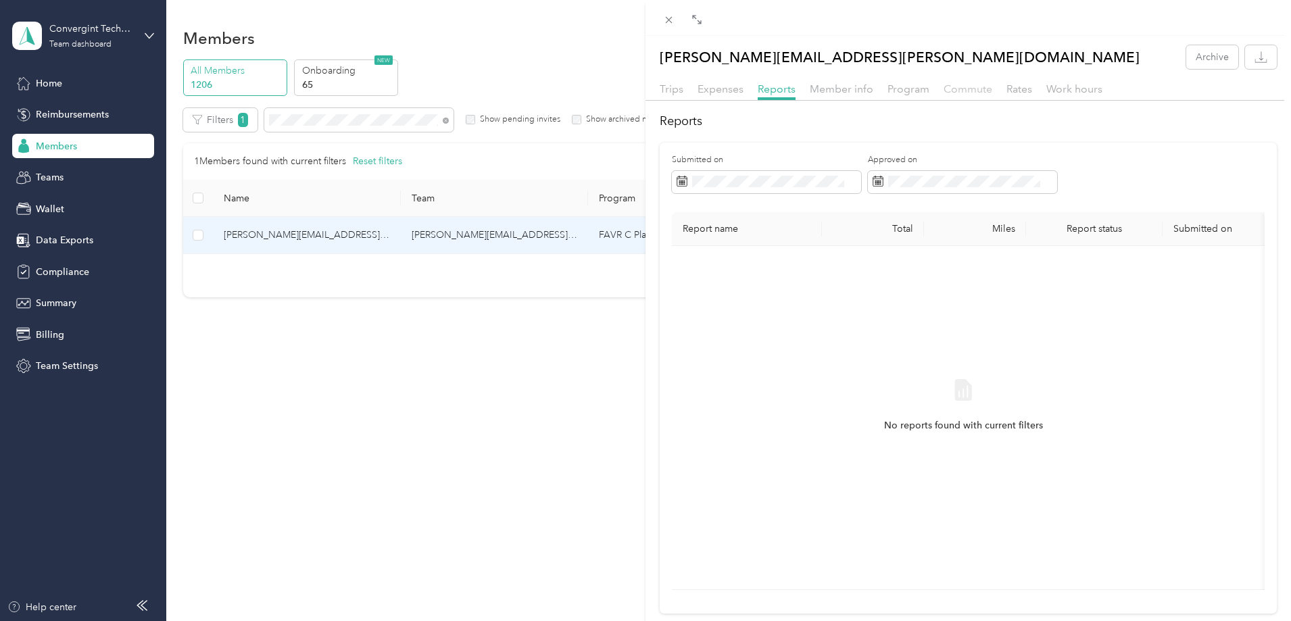
click at [960, 88] on span "Commute" at bounding box center [968, 88] width 49 height 13
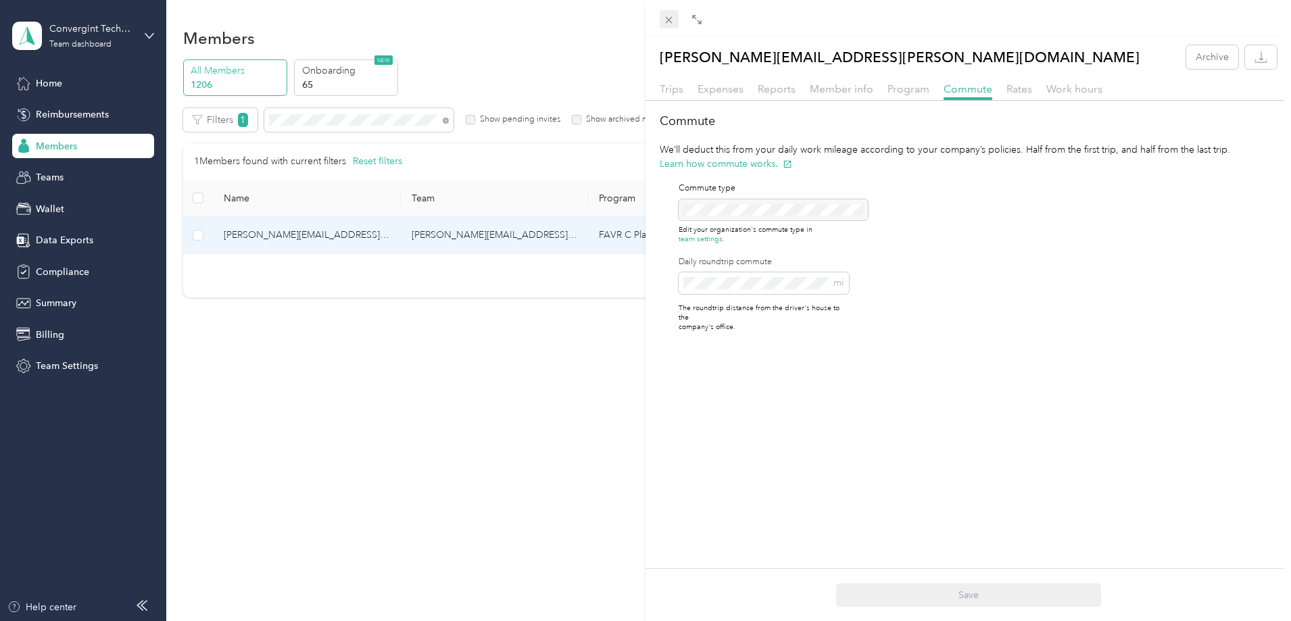
click at [668, 17] on icon at bounding box center [668, 19] width 11 height 11
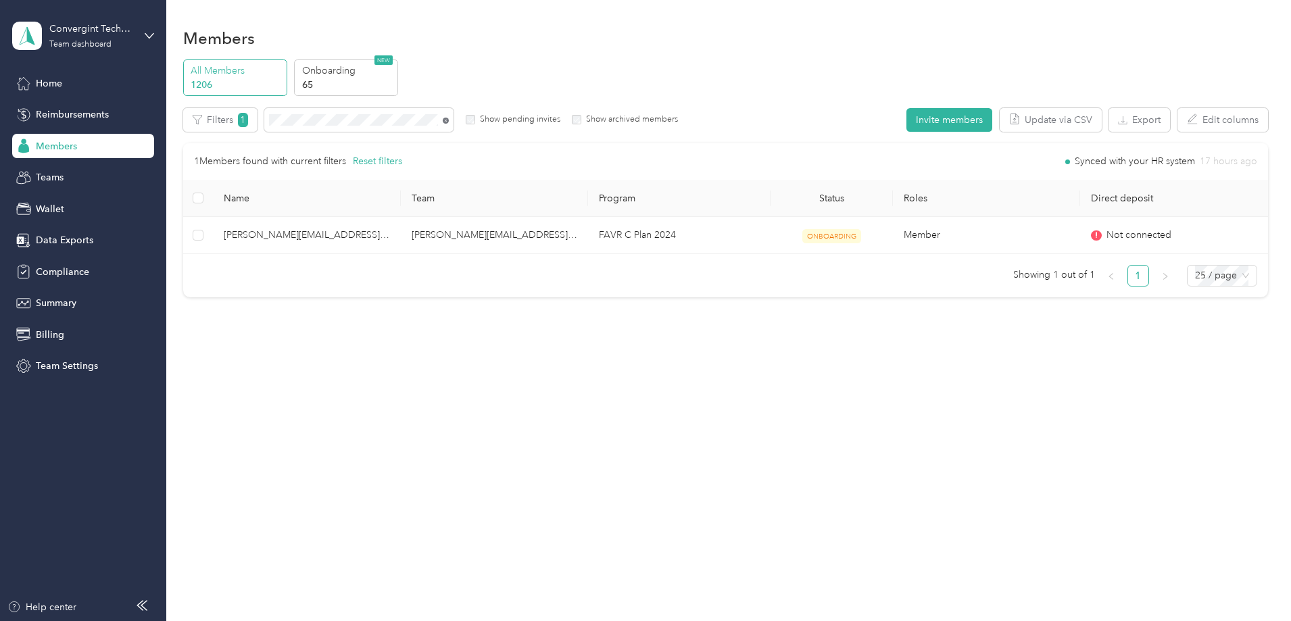
click at [449, 120] on icon at bounding box center [446, 121] width 6 height 6
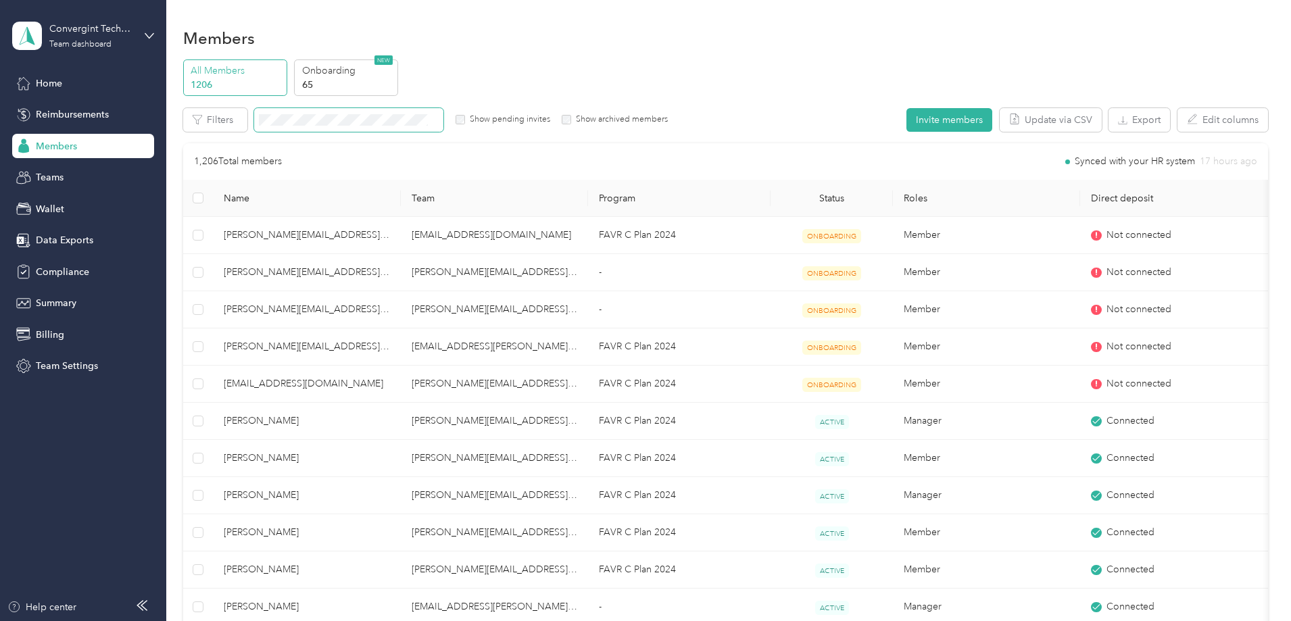
click at [443, 110] on span at bounding box center [348, 120] width 189 height 24
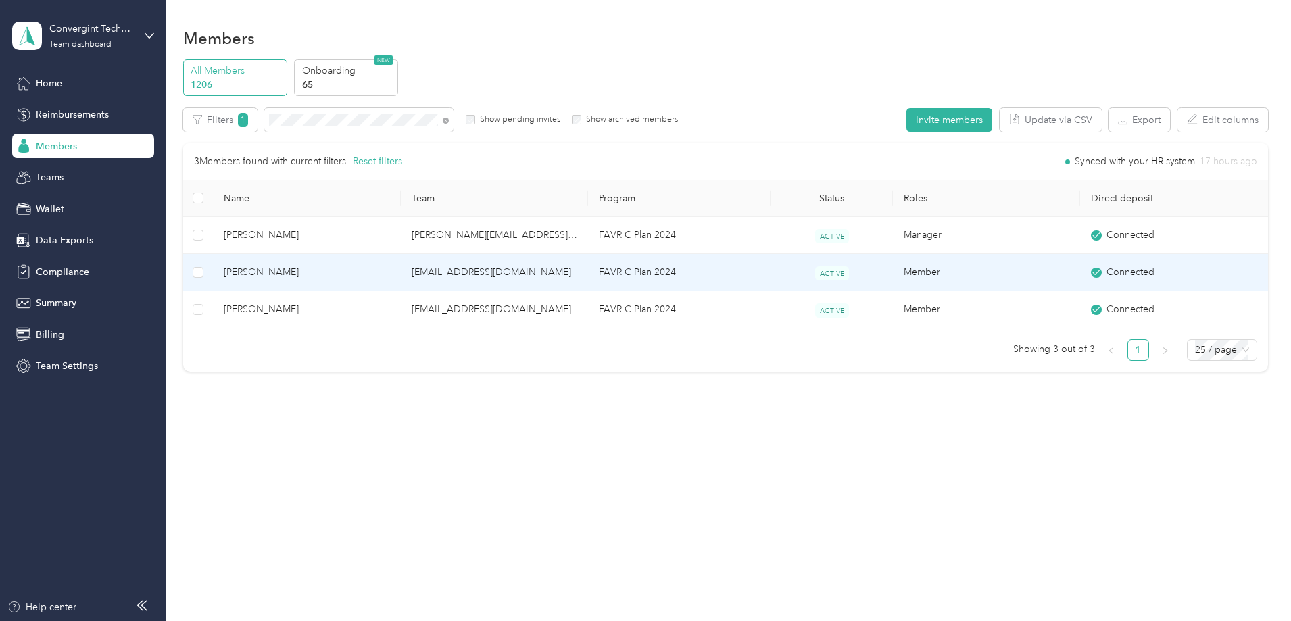
click at [577, 273] on td "ben.basara@convergint.com" at bounding box center [494, 272] width 187 height 37
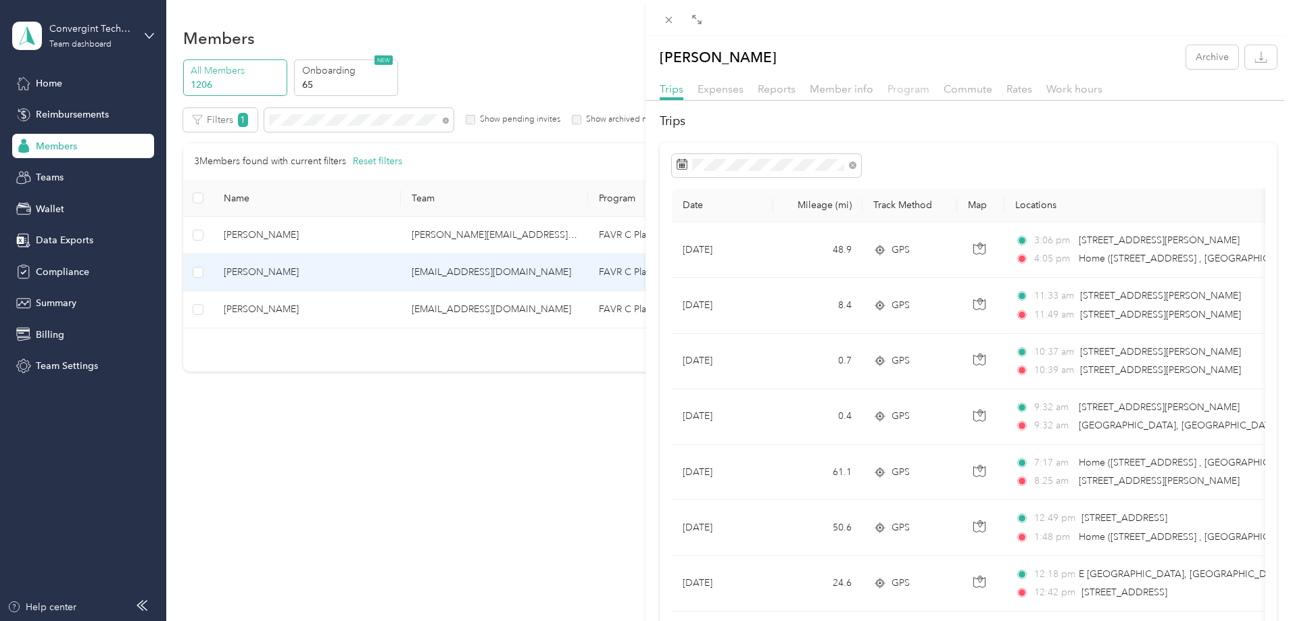
click at [911, 93] on span "Program" at bounding box center [909, 88] width 42 height 13
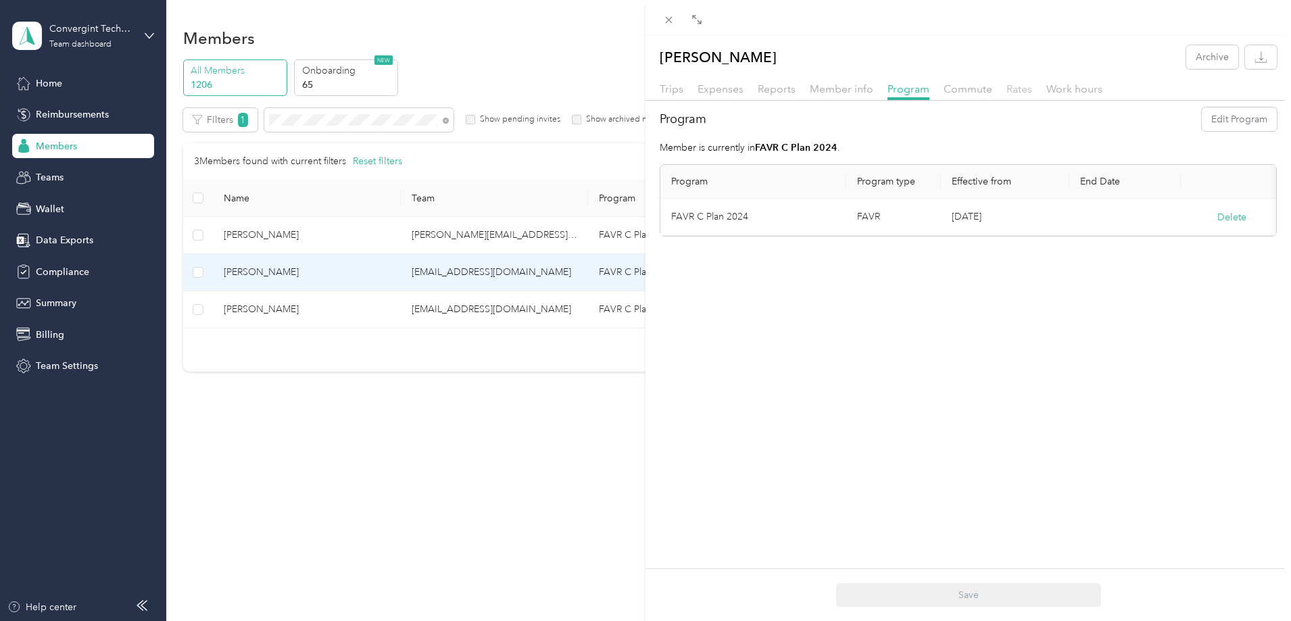
click at [1014, 91] on span "Rates" at bounding box center [1020, 88] width 26 height 13
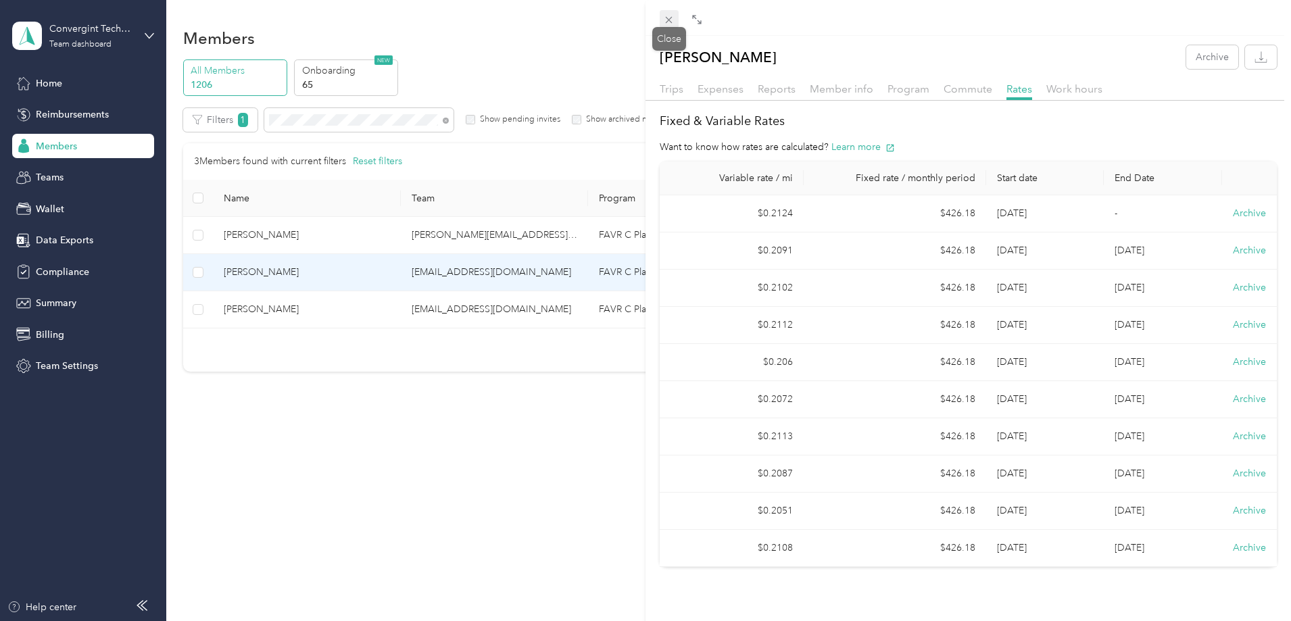
click at [669, 19] on icon at bounding box center [669, 20] width 7 height 7
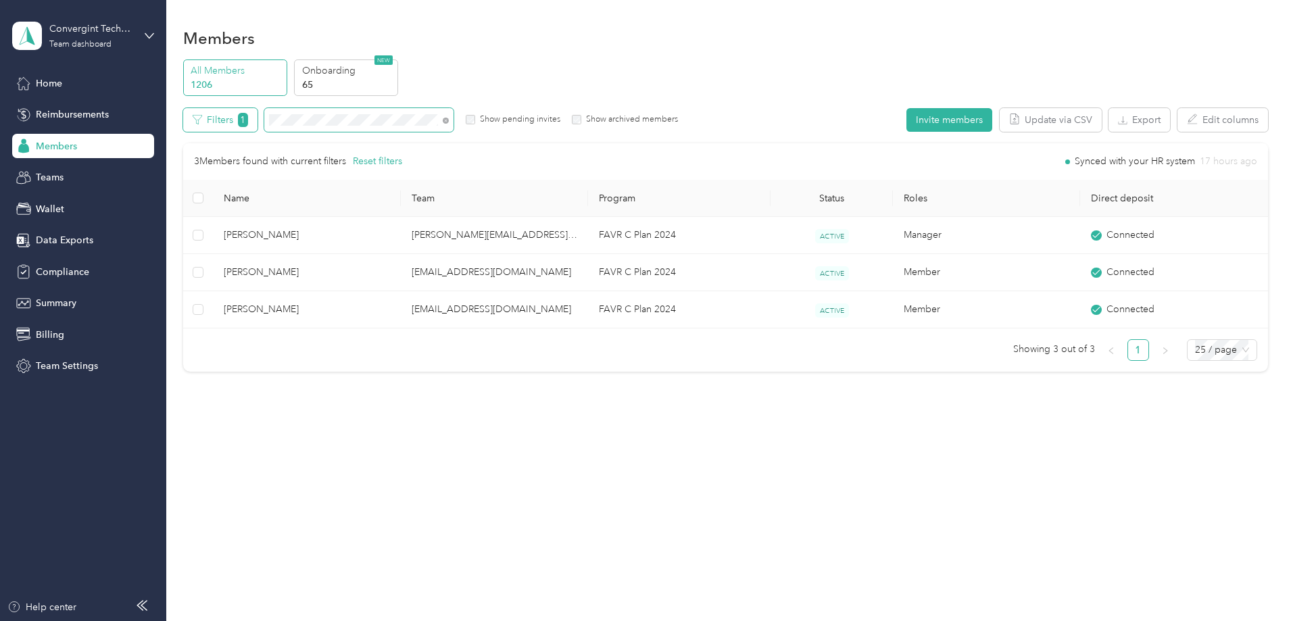
click at [322, 122] on div "Filters 1 Show pending invites Show archived members" at bounding box center [431, 120] width 496 height 24
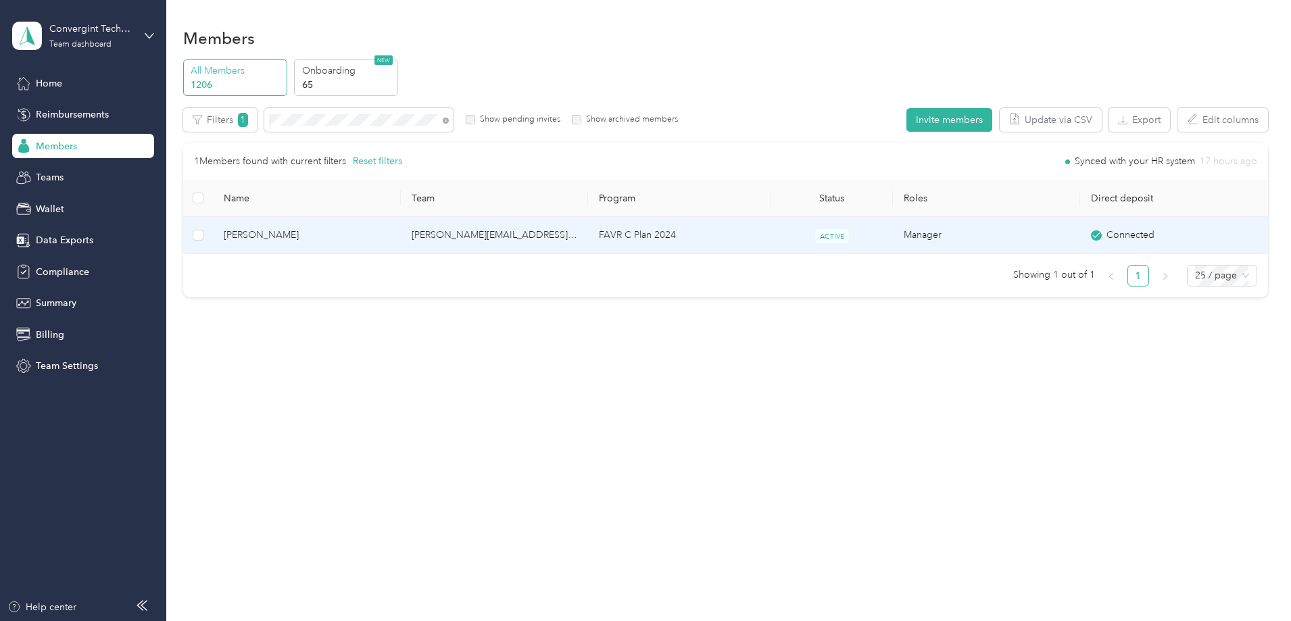
click at [588, 235] on td "zachary.batcho@convergint.com" at bounding box center [494, 235] width 187 height 37
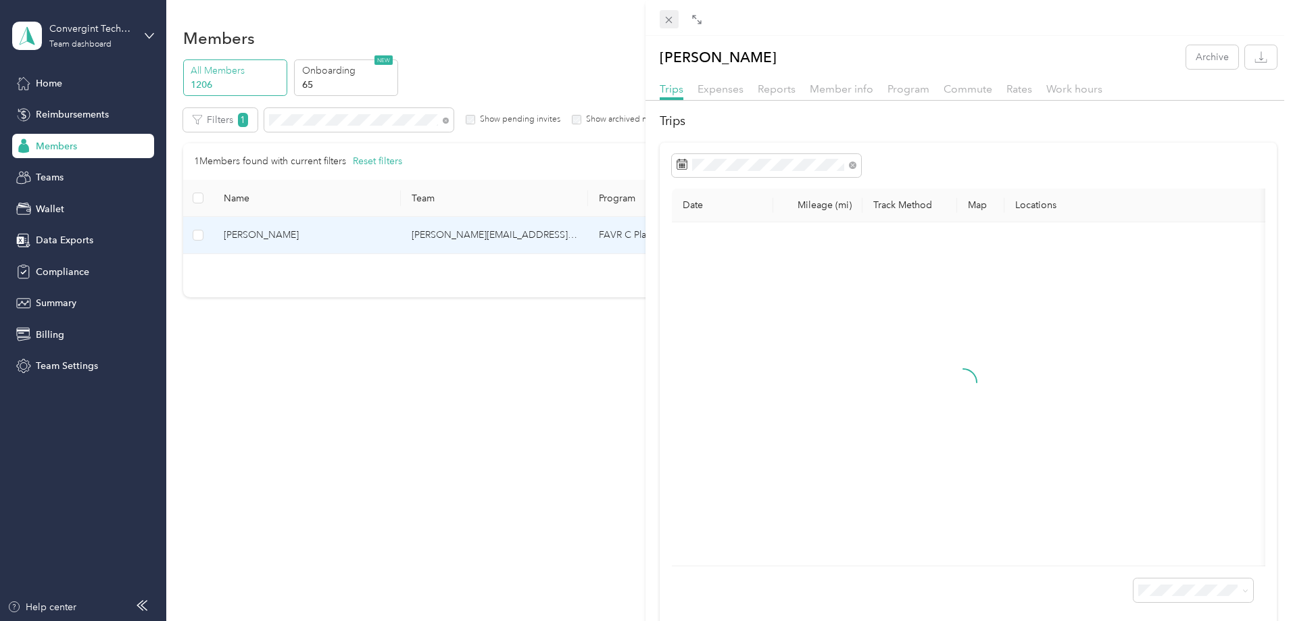
click at [669, 16] on icon at bounding box center [668, 19] width 11 height 11
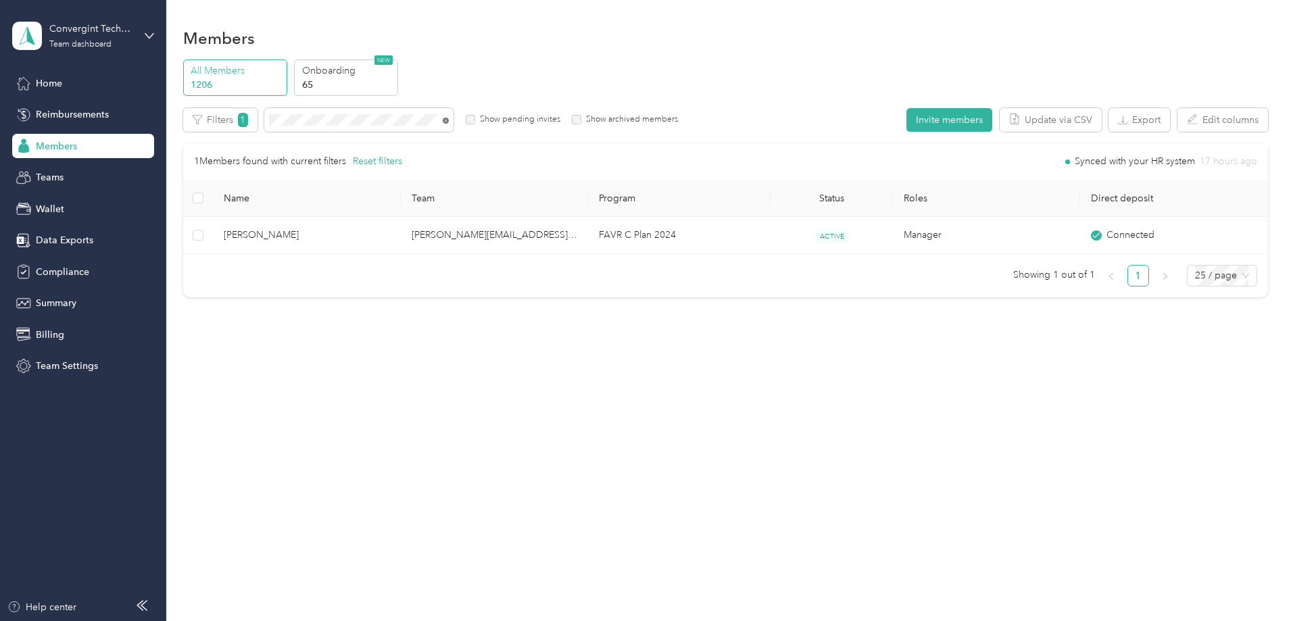
click at [449, 122] on icon at bounding box center [446, 121] width 6 height 6
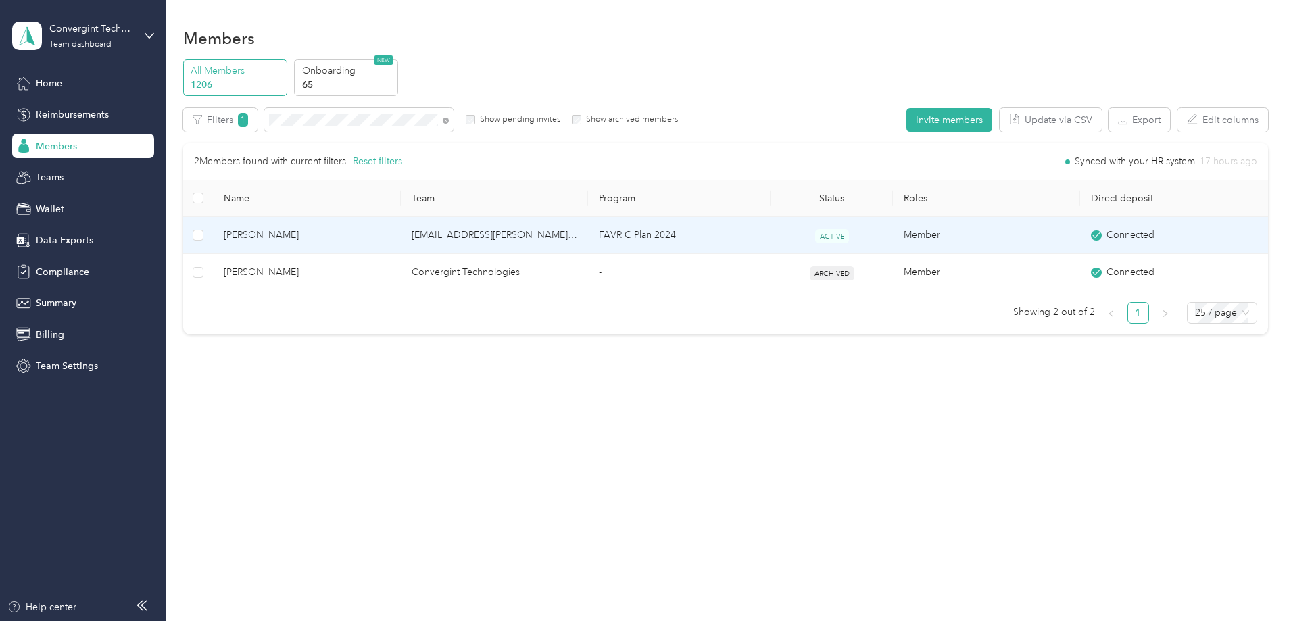
click at [525, 239] on td "rob.nerpel@convergint.com" at bounding box center [494, 235] width 187 height 37
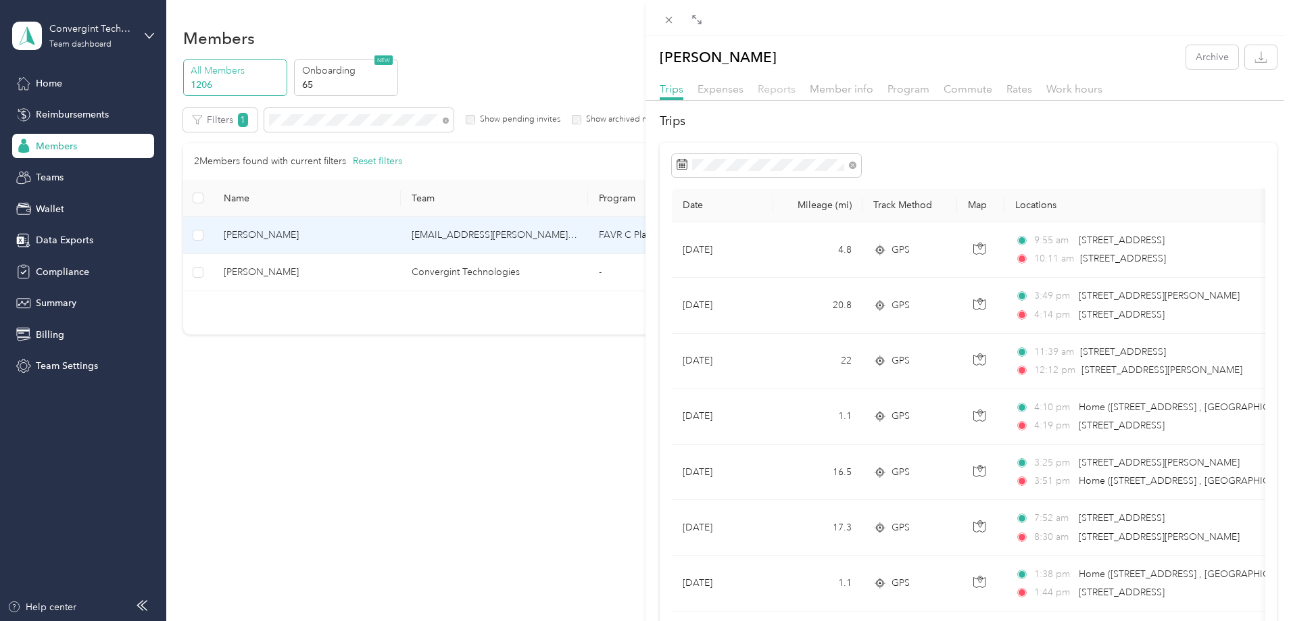
click at [784, 86] on span "Reports" at bounding box center [777, 88] width 38 height 13
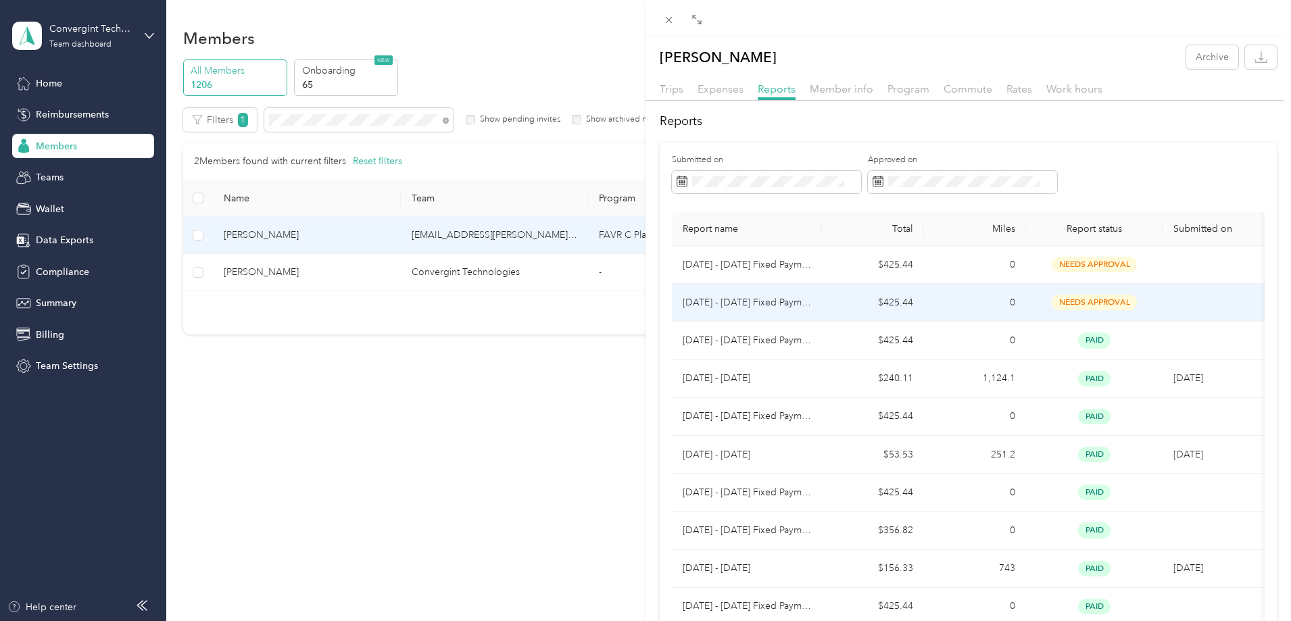
click at [846, 302] on td "$425.44" at bounding box center [873, 303] width 102 height 38
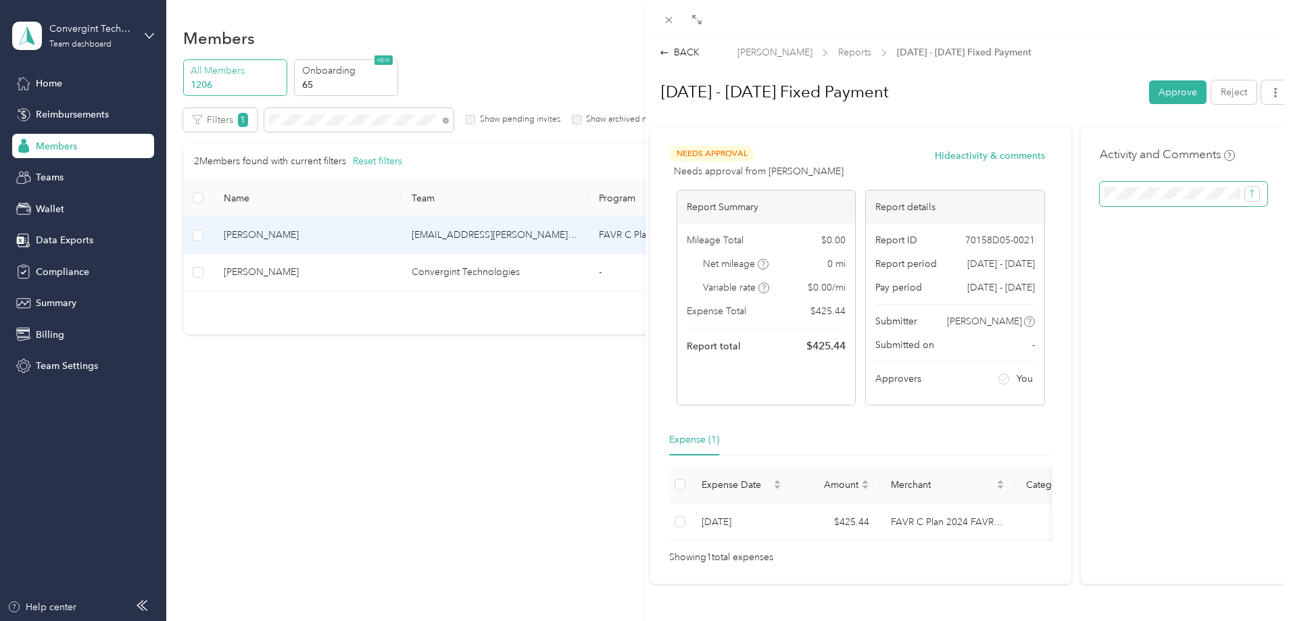
scroll to position [0, 95]
click at [1031, 194] on icon "submit" at bounding box center [1251, 193] width 9 height 9
click at [1031, 91] on button "Approve" at bounding box center [1177, 92] width 57 height 24
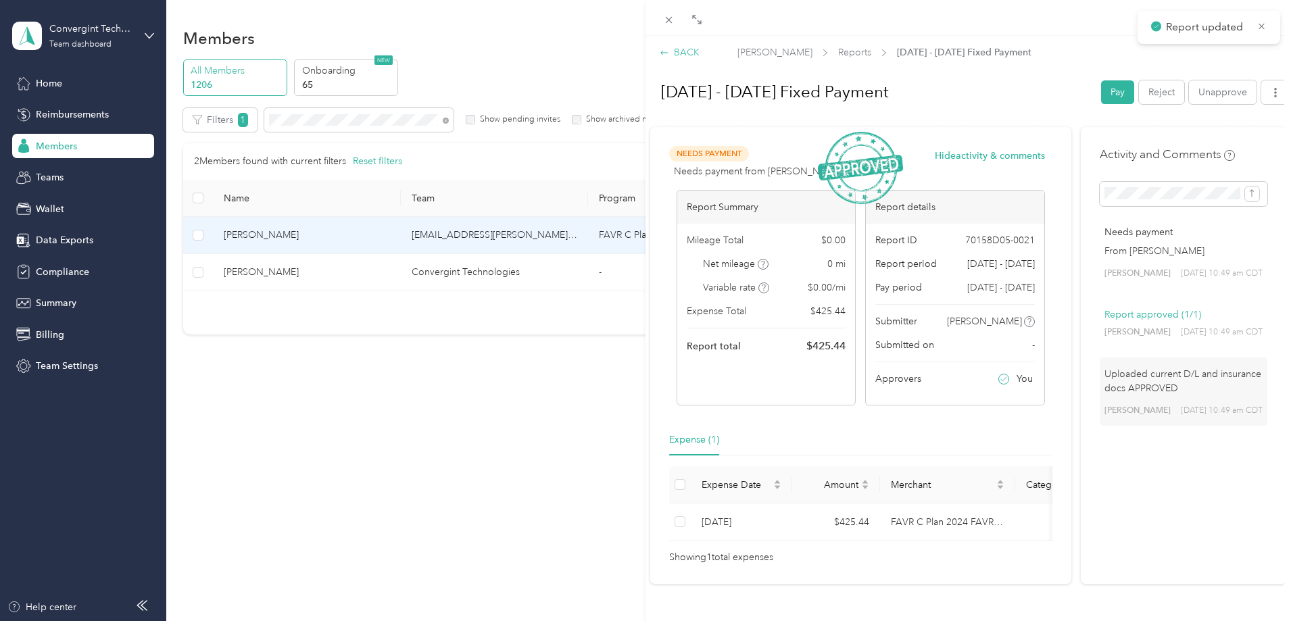
click at [696, 53] on div "BACK" at bounding box center [680, 52] width 40 height 14
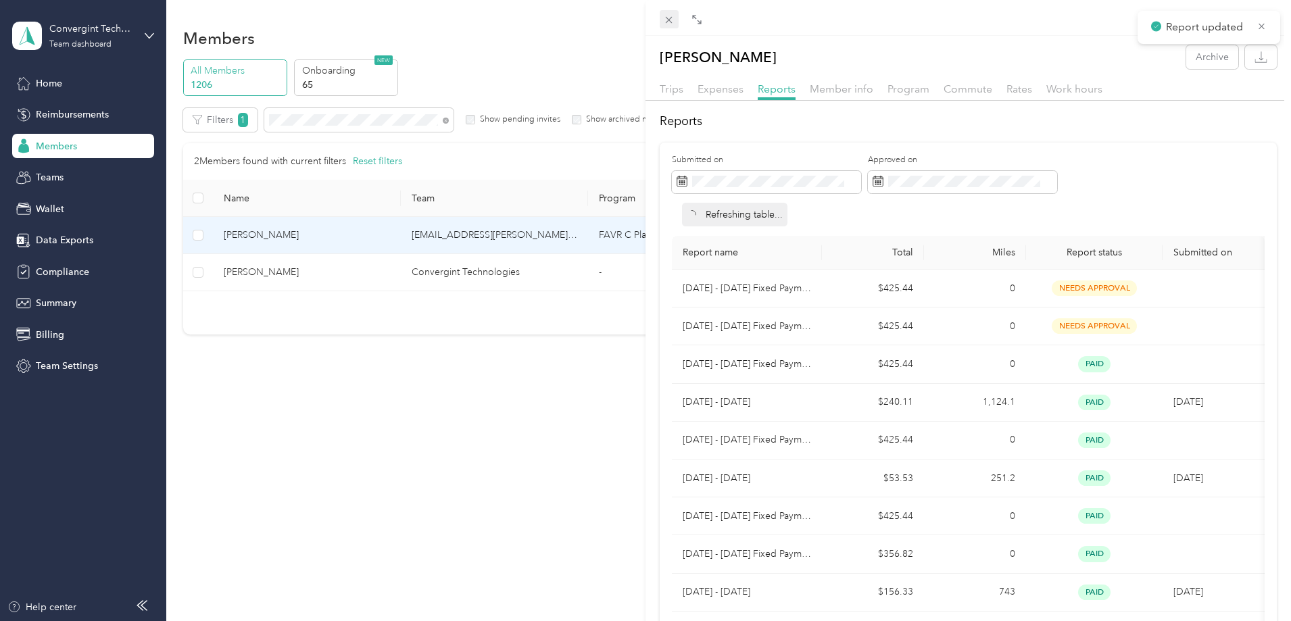
click at [673, 22] on icon at bounding box center [668, 19] width 11 height 11
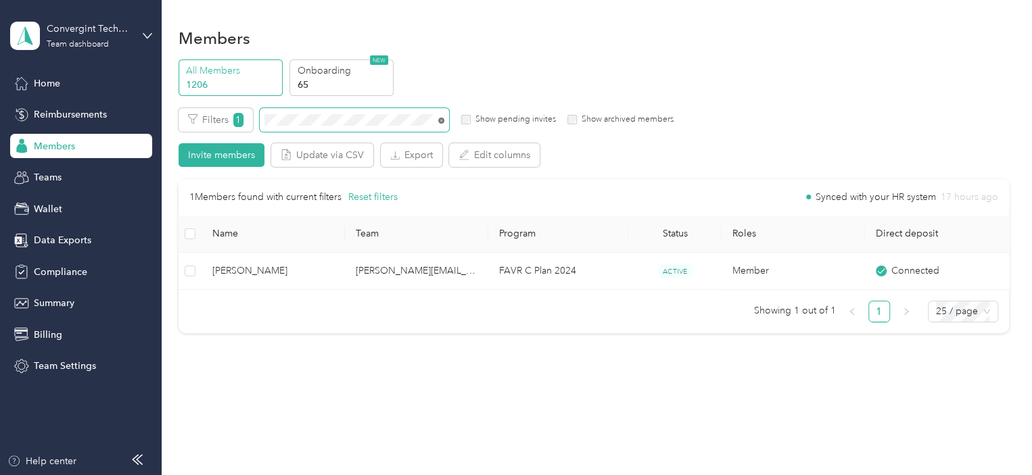
click at [441, 119] on icon at bounding box center [441, 121] width 6 height 6
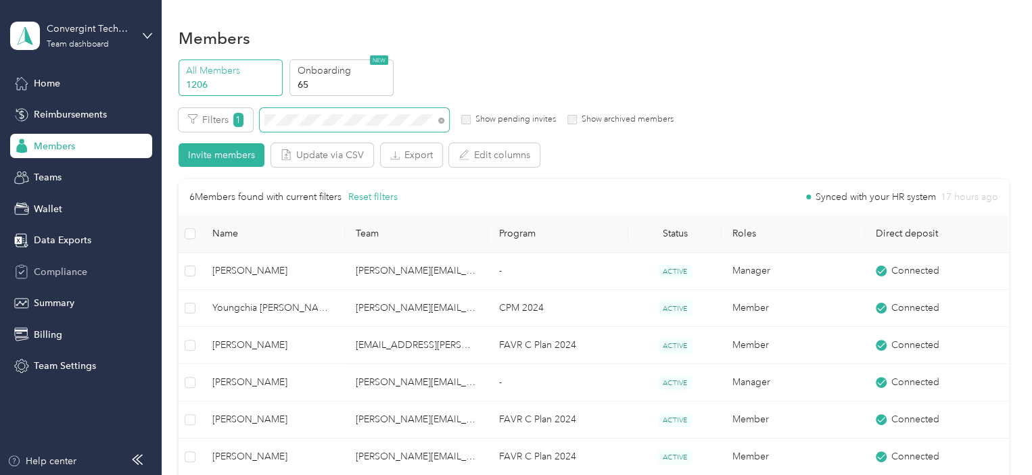
click at [45, 274] on span "Compliance" at bounding box center [60, 272] width 53 height 14
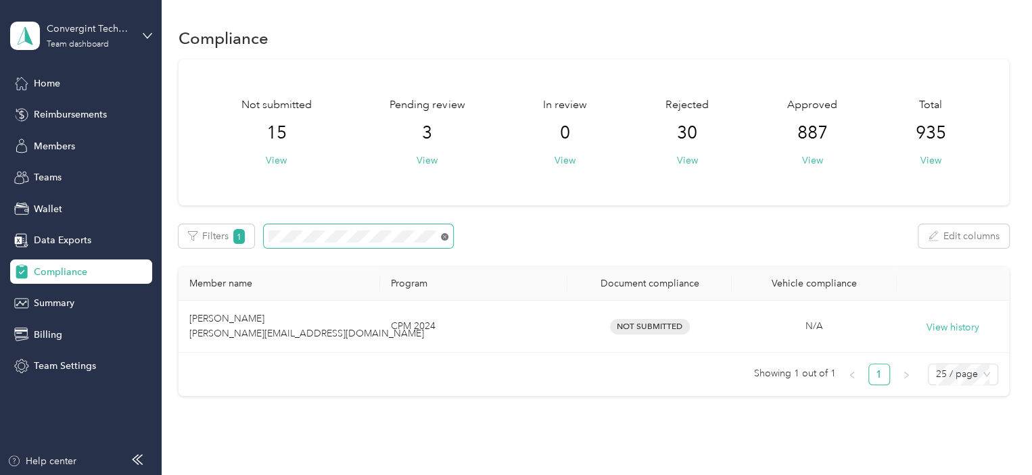
click at [445, 235] on icon at bounding box center [444, 236] width 7 height 7
click at [443, 237] on icon at bounding box center [444, 236] width 7 height 7
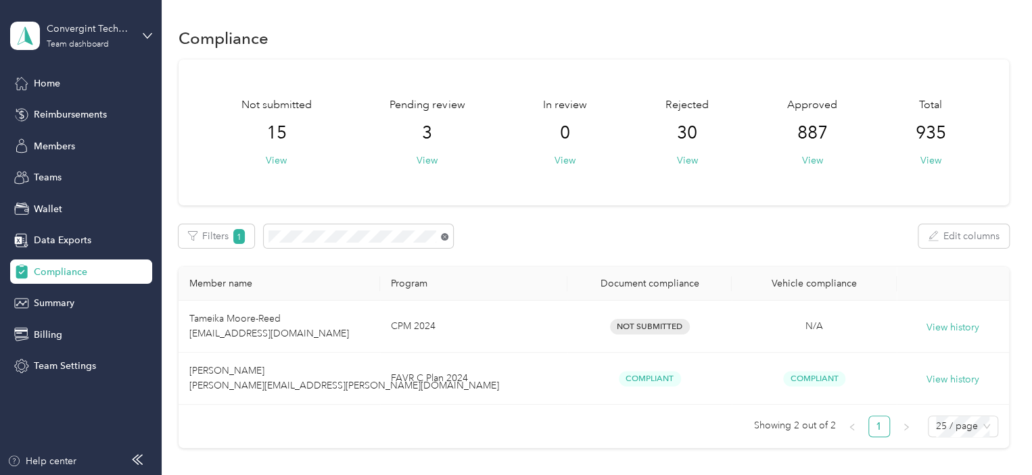
click at [444, 238] on icon at bounding box center [444, 236] width 7 height 7
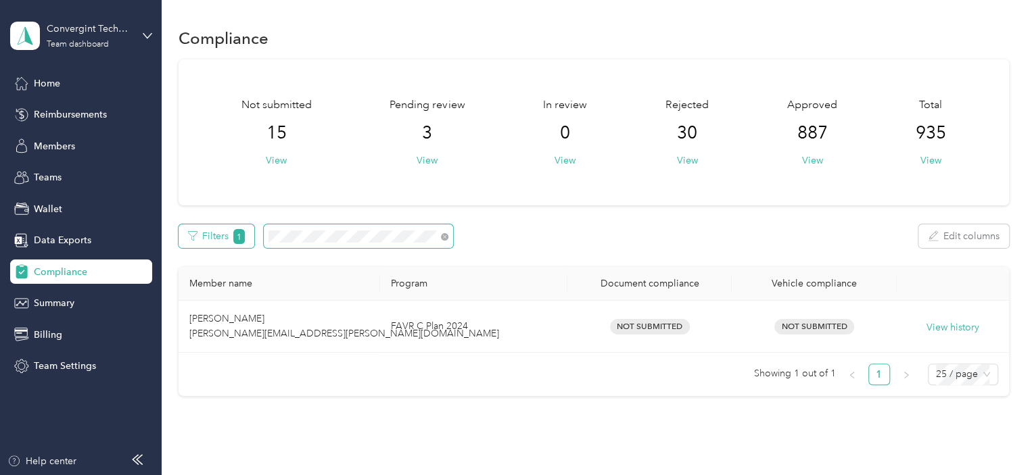
click at [187, 233] on div "Filters 1 Edit columns" at bounding box center [593, 236] width 830 height 24
drag, startPoint x: 443, startPoint y: 239, endPoint x: 436, endPoint y: 240, distance: 6.9
click at [439, 240] on span at bounding box center [442, 236] width 12 height 14
click at [445, 235] on icon at bounding box center [444, 236] width 7 height 7
drag, startPoint x: 442, startPoint y: 239, endPoint x: 435, endPoint y: 237, distance: 7.1
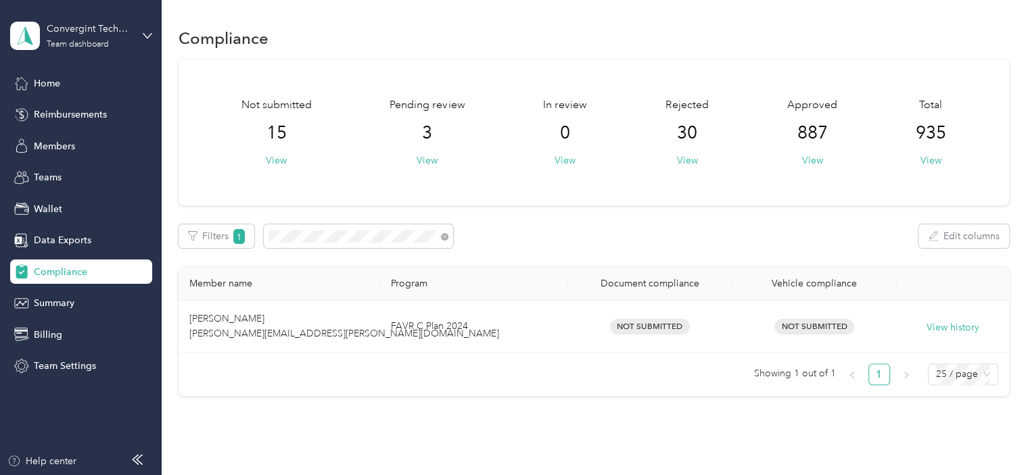
click at [442, 238] on icon at bounding box center [444, 236] width 7 height 7
click at [443, 233] on span at bounding box center [444, 236] width 7 height 11
click at [448, 237] on span at bounding box center [358, 236] width 189 height 24
click at [443, 236] on icon at bounding box center [444, 236] width 7 height 7
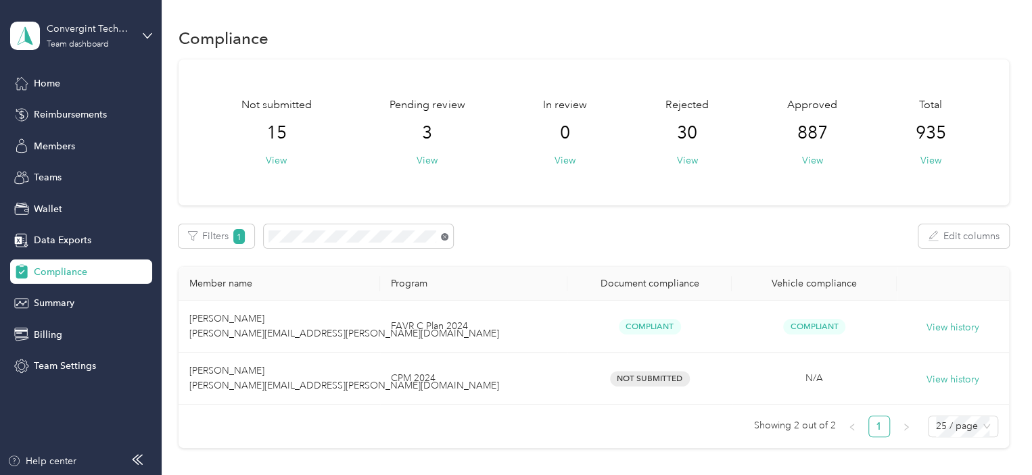
click at [445, 235] on icon at bounding box center [444, 236] width 7 height 7
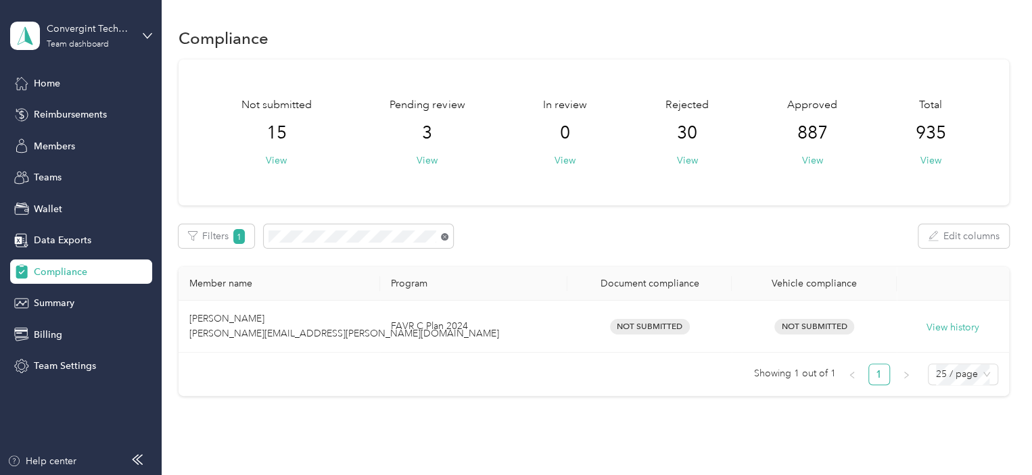
click at [442, 236] on icon at bounding box center [444, 236] width 7 height 7
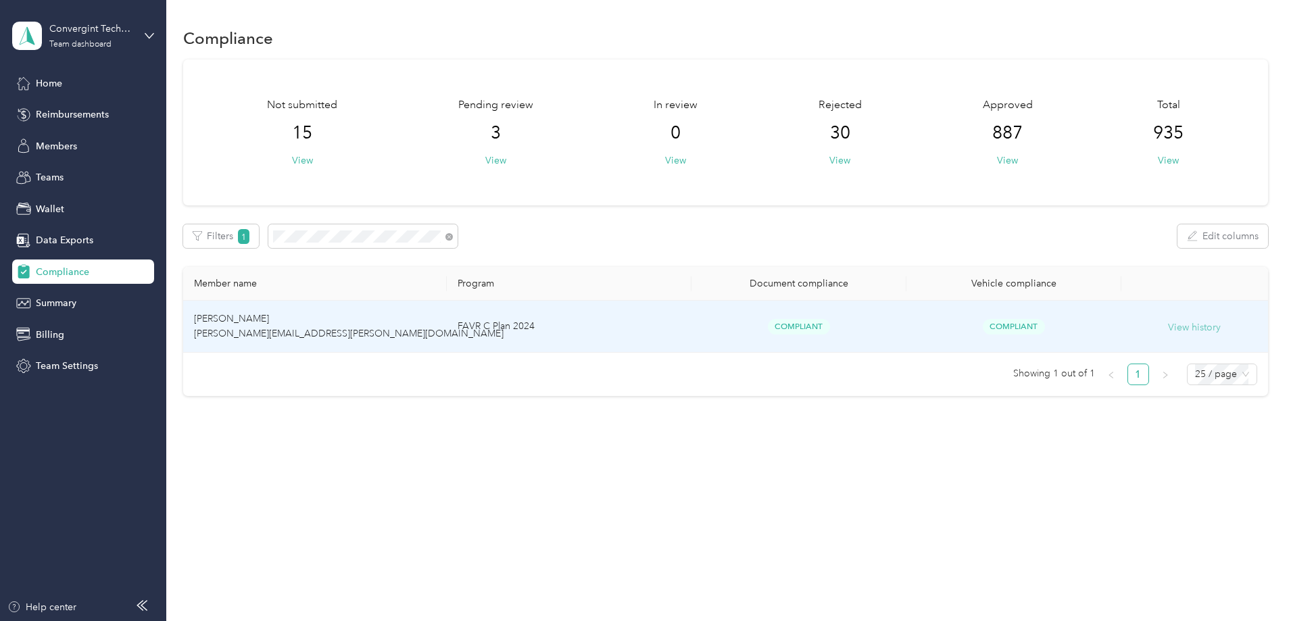
click at [1031, 329] on button "View history" at bounding box center [1194, 327] width 53 height 15
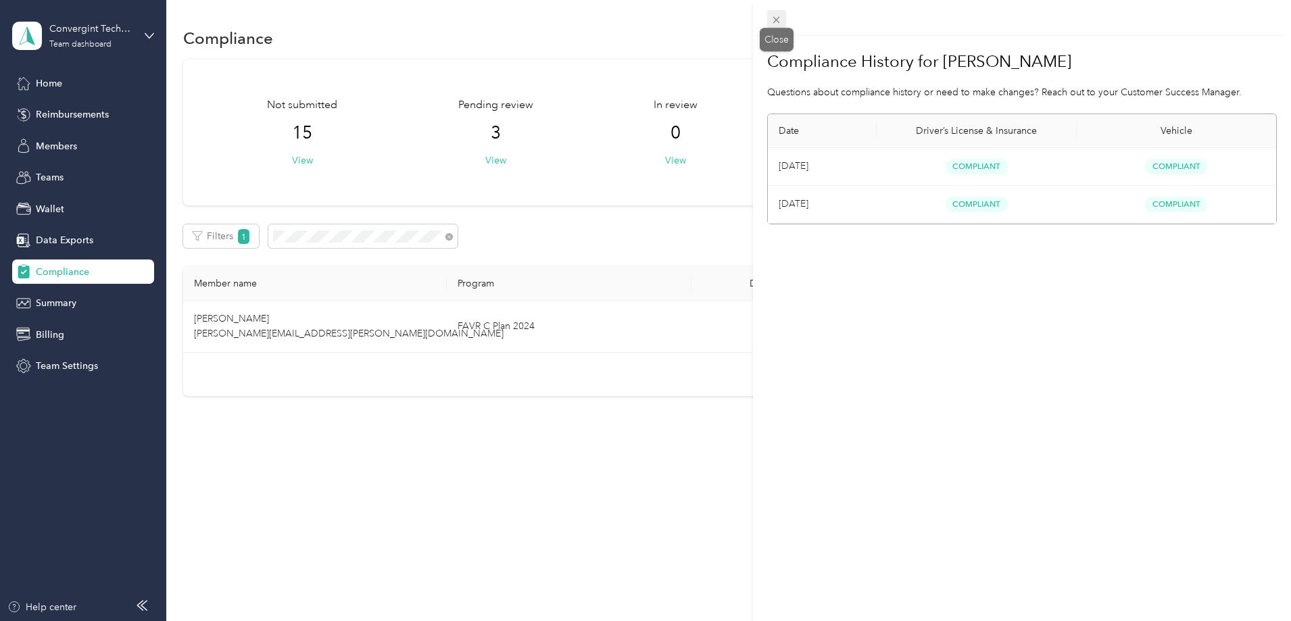
click at [774, 19] on icon at bounding box center [776, 19] width 11 height 11
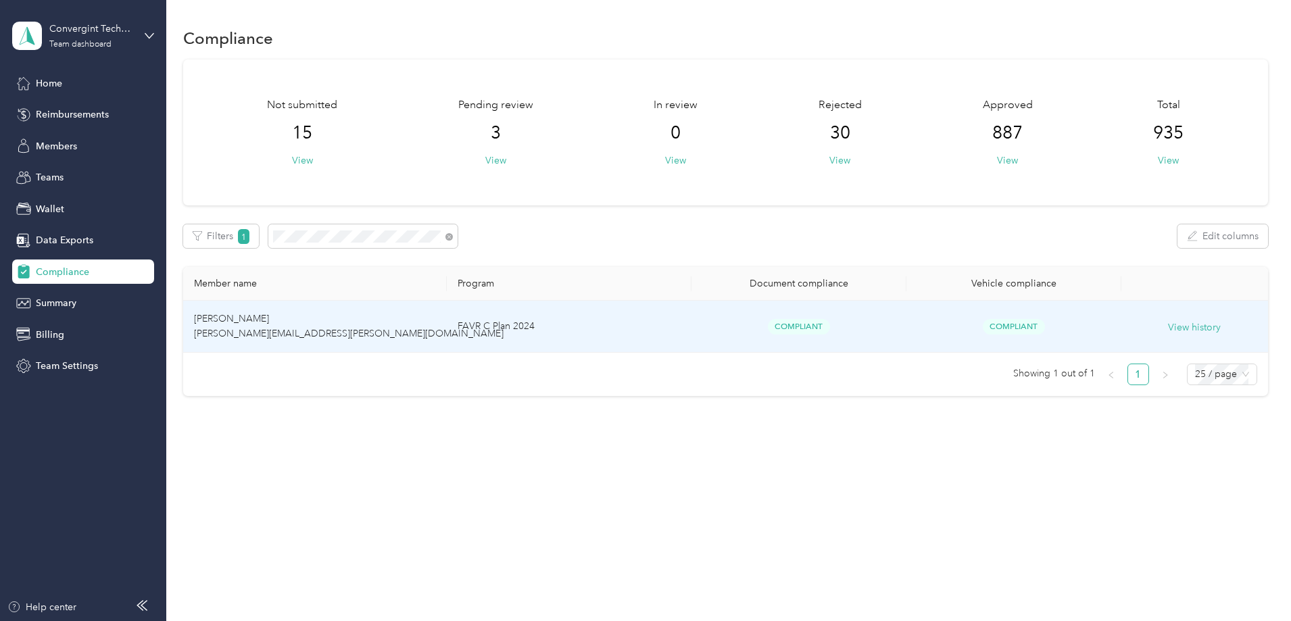
click at [447, 333] on td "[PERSON_NAME] [PERSON_NAME][EMAIL_ADDRESS][PERSON_NAME][DOMAIN_NAME]" at bounding box center [315, 327] width 264 height 52
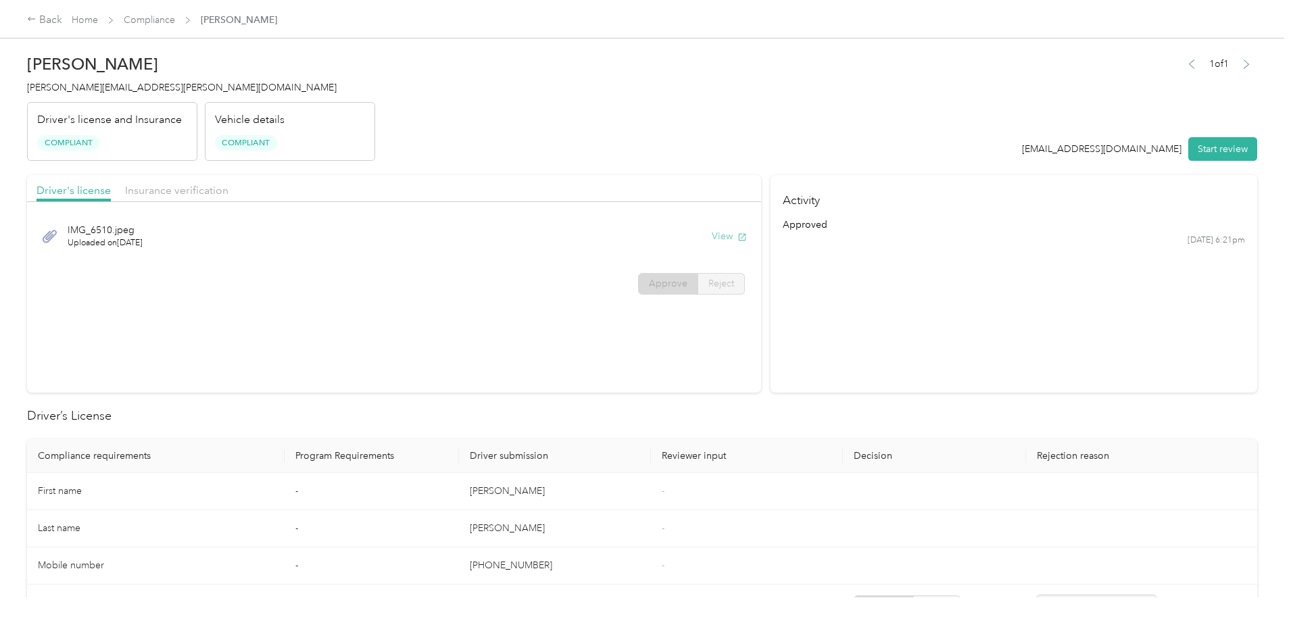
click at [712, 236] on button "View" at bounding box center [729, 236] width 35 height 14
click at [228, 193] on span "Insurance verification" at bounding box center [176, 190] width 103 height 13
click at [712, 235] on button "View" at bounding box center [729, 236] width 35 height 14
click at [111, 189] on span "Driver's license" at bounding box center [74, 190] width 74 height 13
click at [228, 192] on span "Insurance verification" at bounding box center [176, 190] width 103 height 13
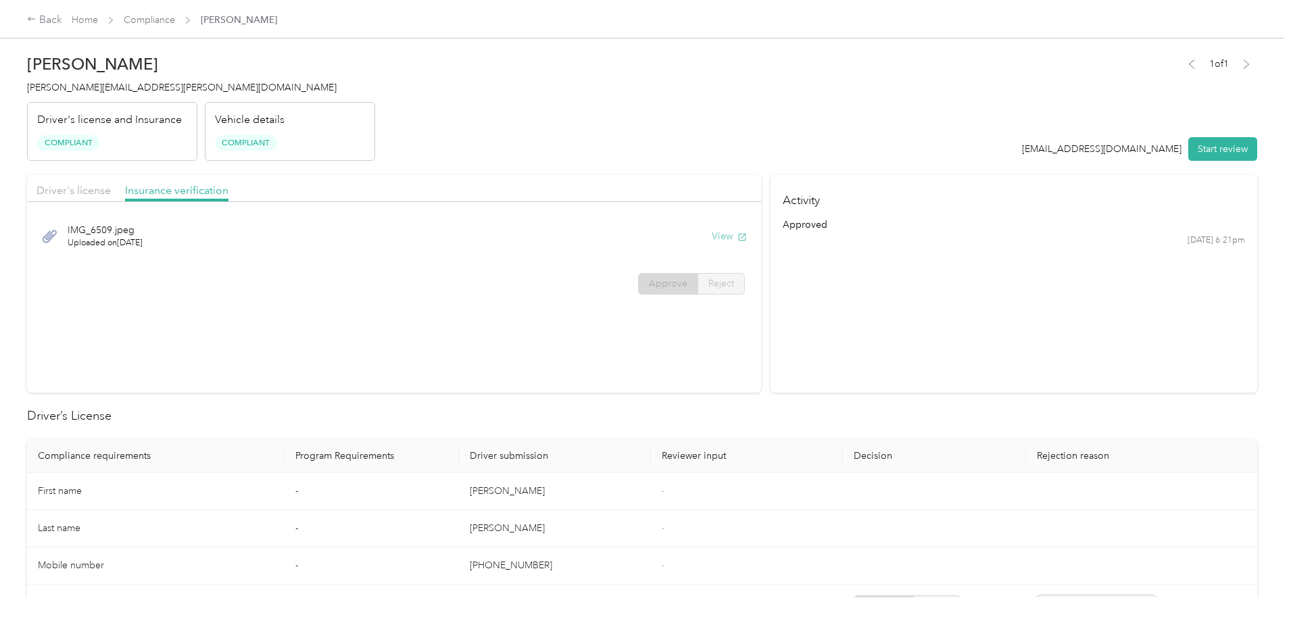
click at [712, 237] on button "View" at bounding box center [729, 236] width 35 height 14
click at [175, 25] on link "Compliance" at bounding box center [149, 19] width 51 height 11
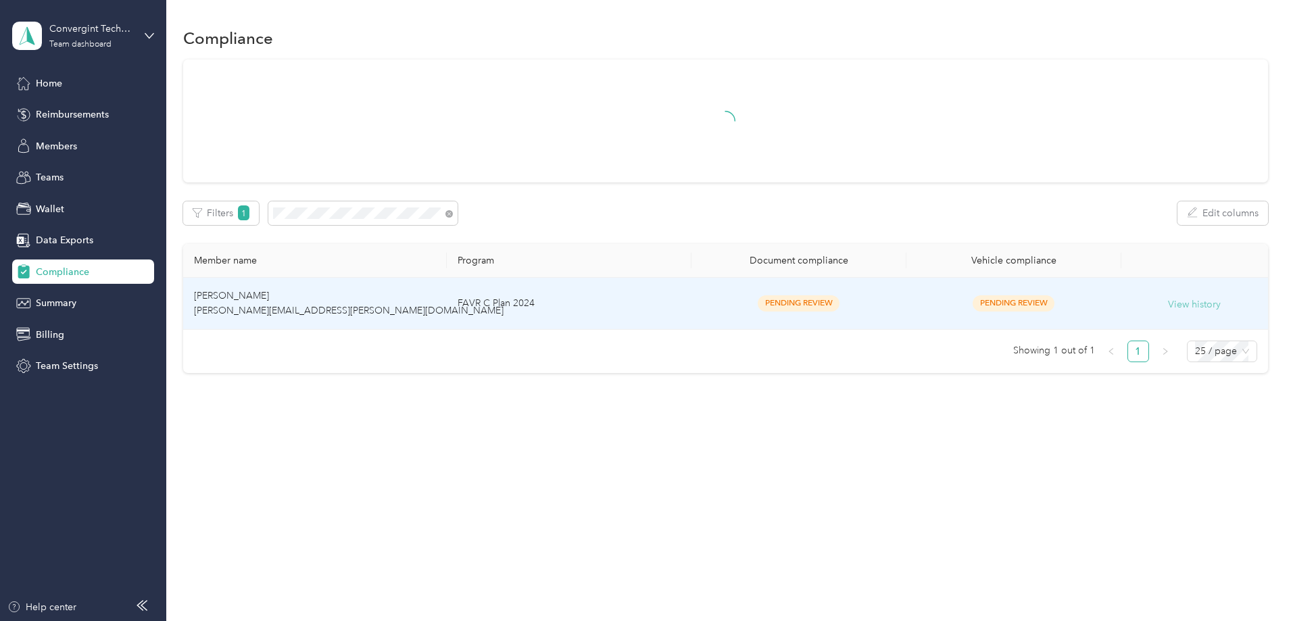
click at [1168, 304] on button "View history" at bounding box center [1194, 304] width 53 height 15
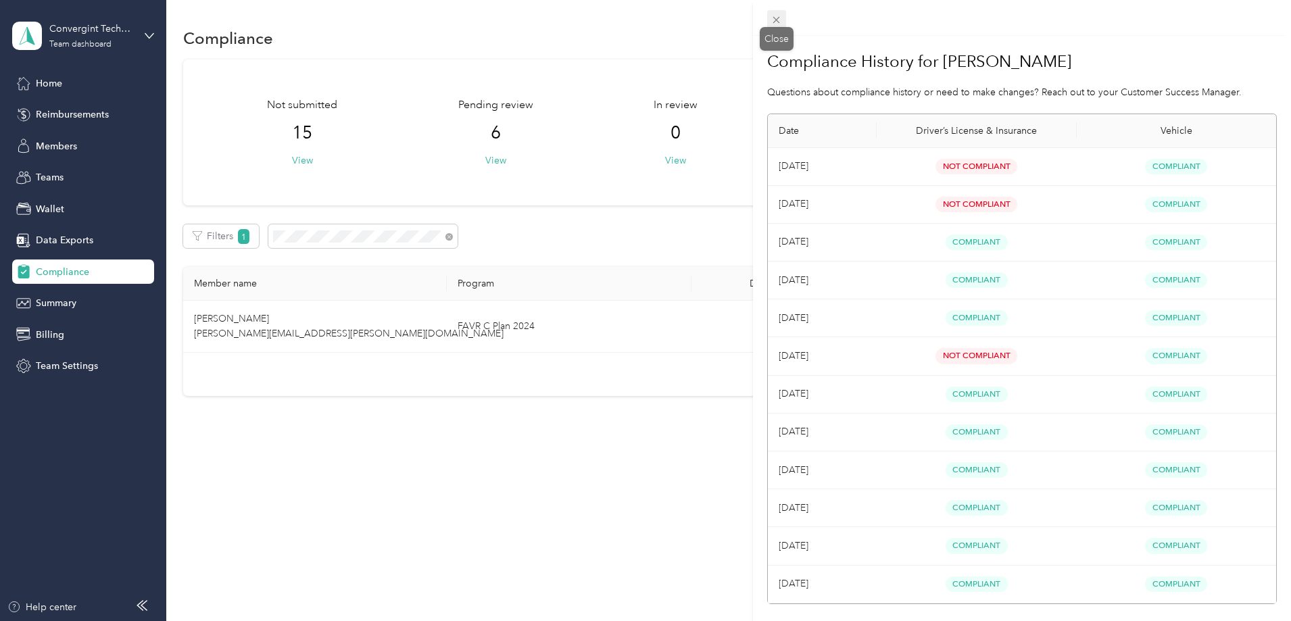
click at [777, 20] on g at bounding box center [776, 20] width 7 height 7
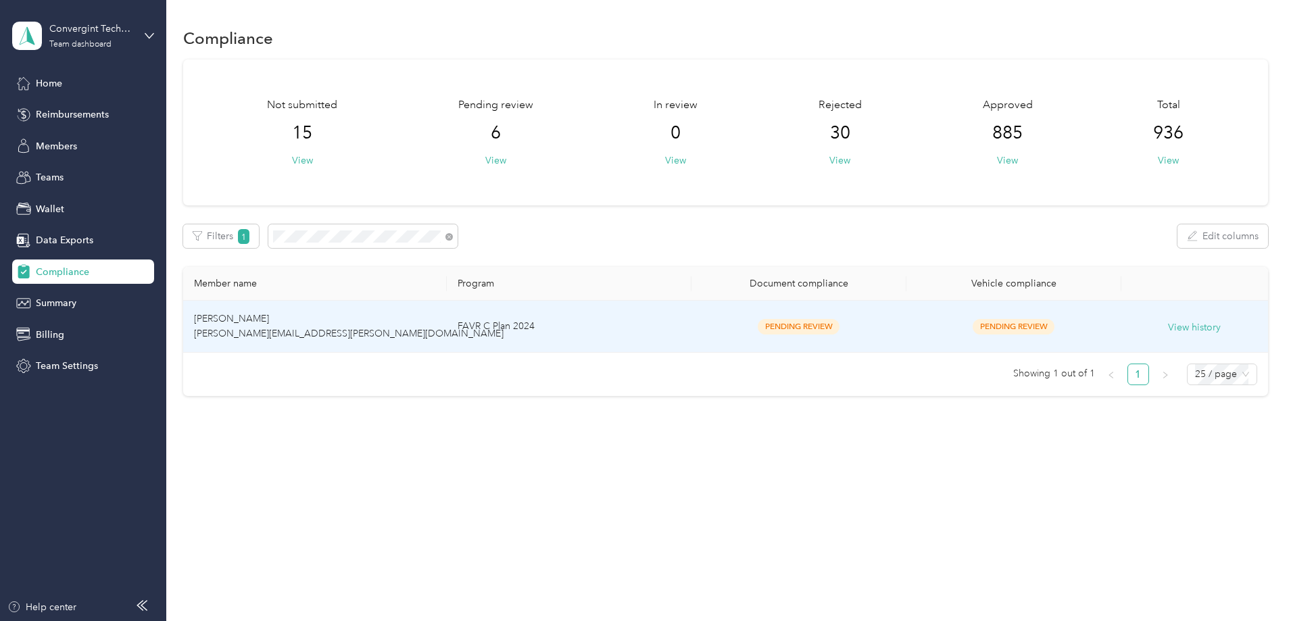
click at [447, 324] on td "[PERSON_NAME] [PERSON_NAME][EMAIL_ADDRESS][PERSON_NAME][DOMAIN_NAME]" at bounding box center [315, 327] width 264 height 52
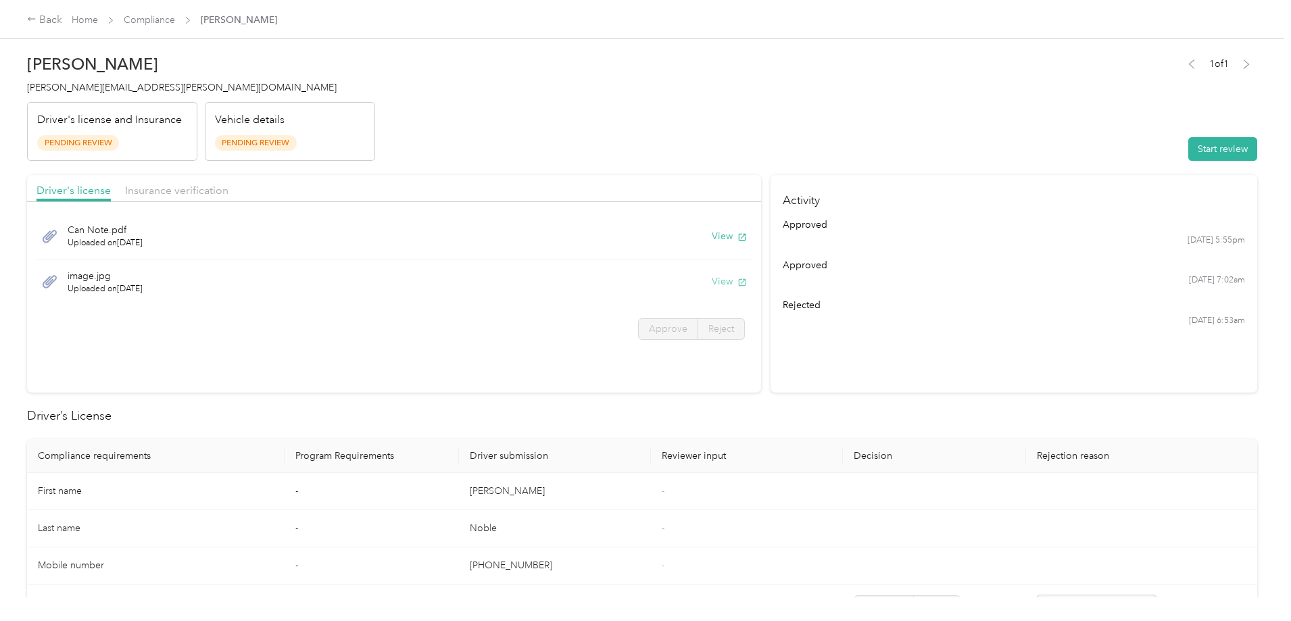
click at [712, 282] on button "View" at bounding box center [729, 281] width 35 height 14
click at [712, 238] on button "View" at bounding box center [729, 236] width 35 height 14
click at [228, 192] on span "Insurance verification" at bounding box center [176, 190] width 103 height 13
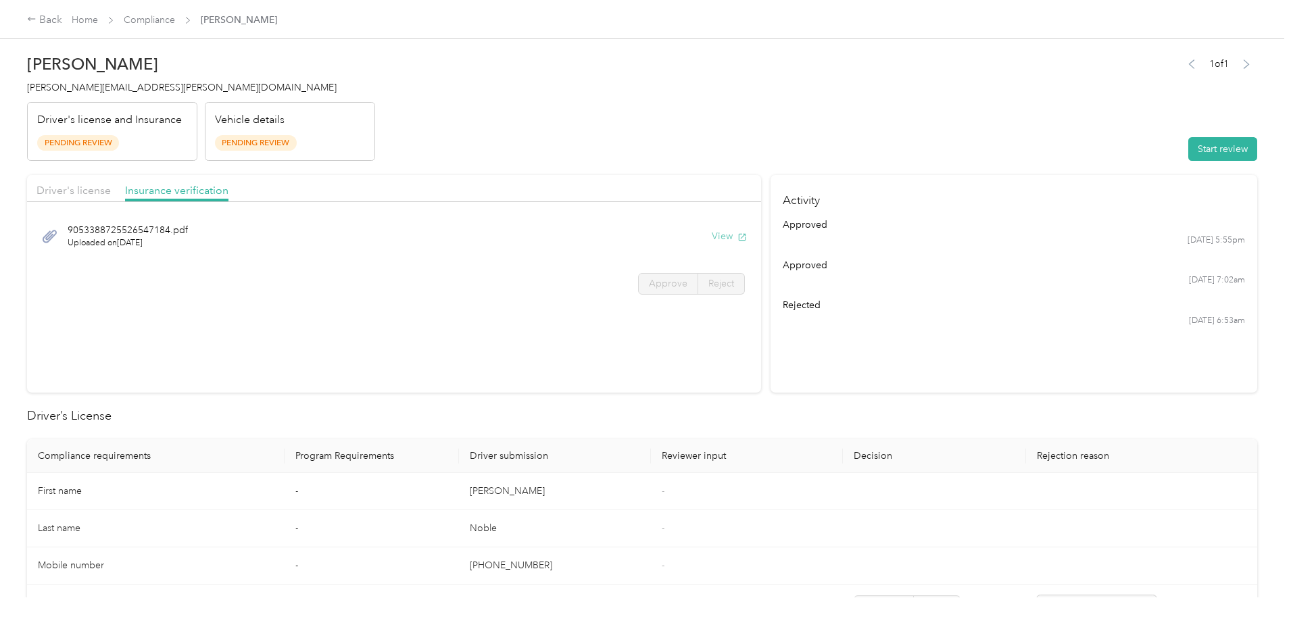
click at [712, 235] on button "View" at bounding box center [729, 236] width 35 height 14
